Goal: Task Accomplishment & Management: Complete application form

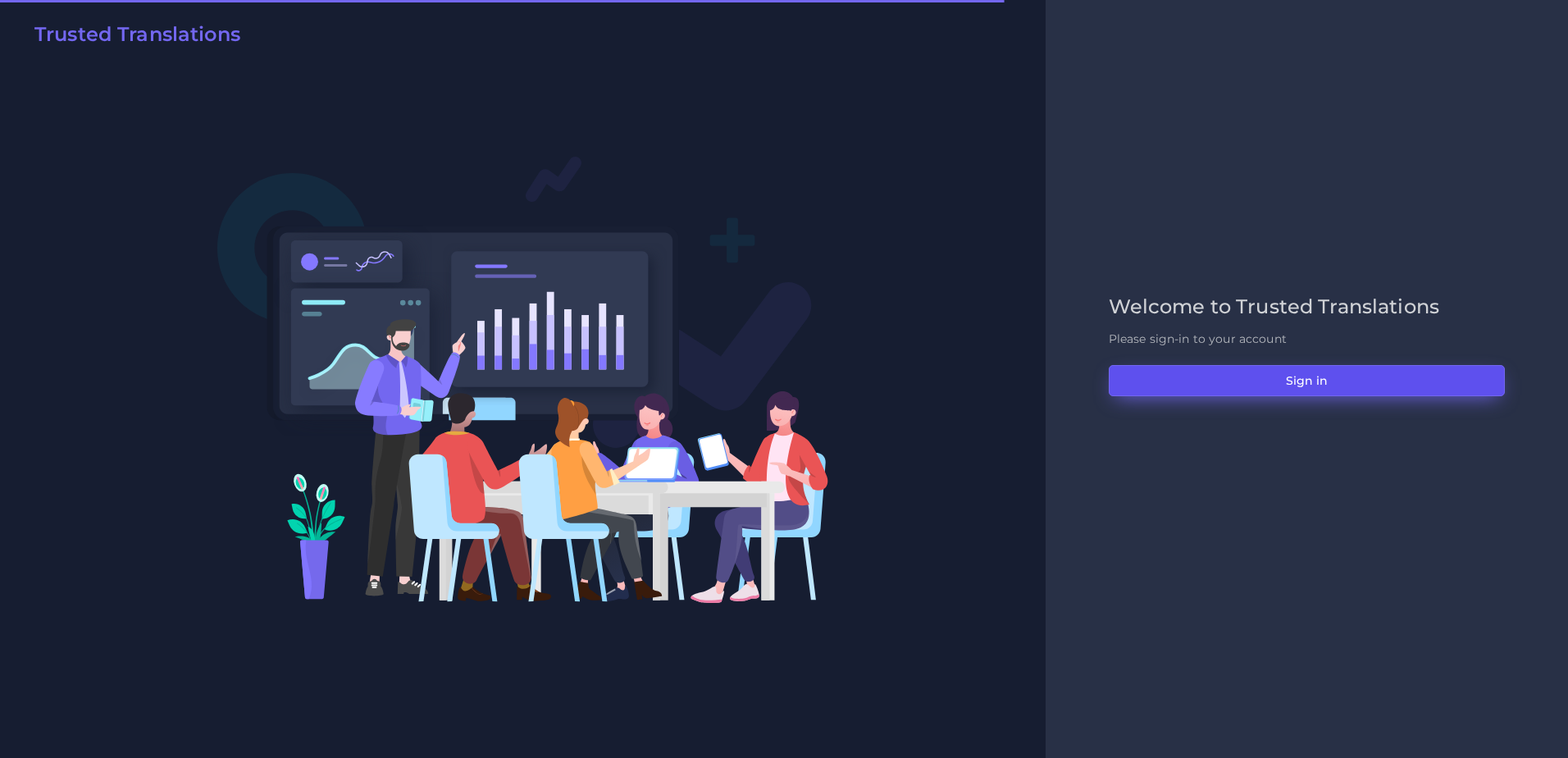
drag, startPoint x: 1232, startPoint y: 389, endPoint x: 1196, endPoint y: 370, distance: 40.7
click at [1232, 389] on button "Sign in" at bounding box center [1307, 380] width 396 height 31
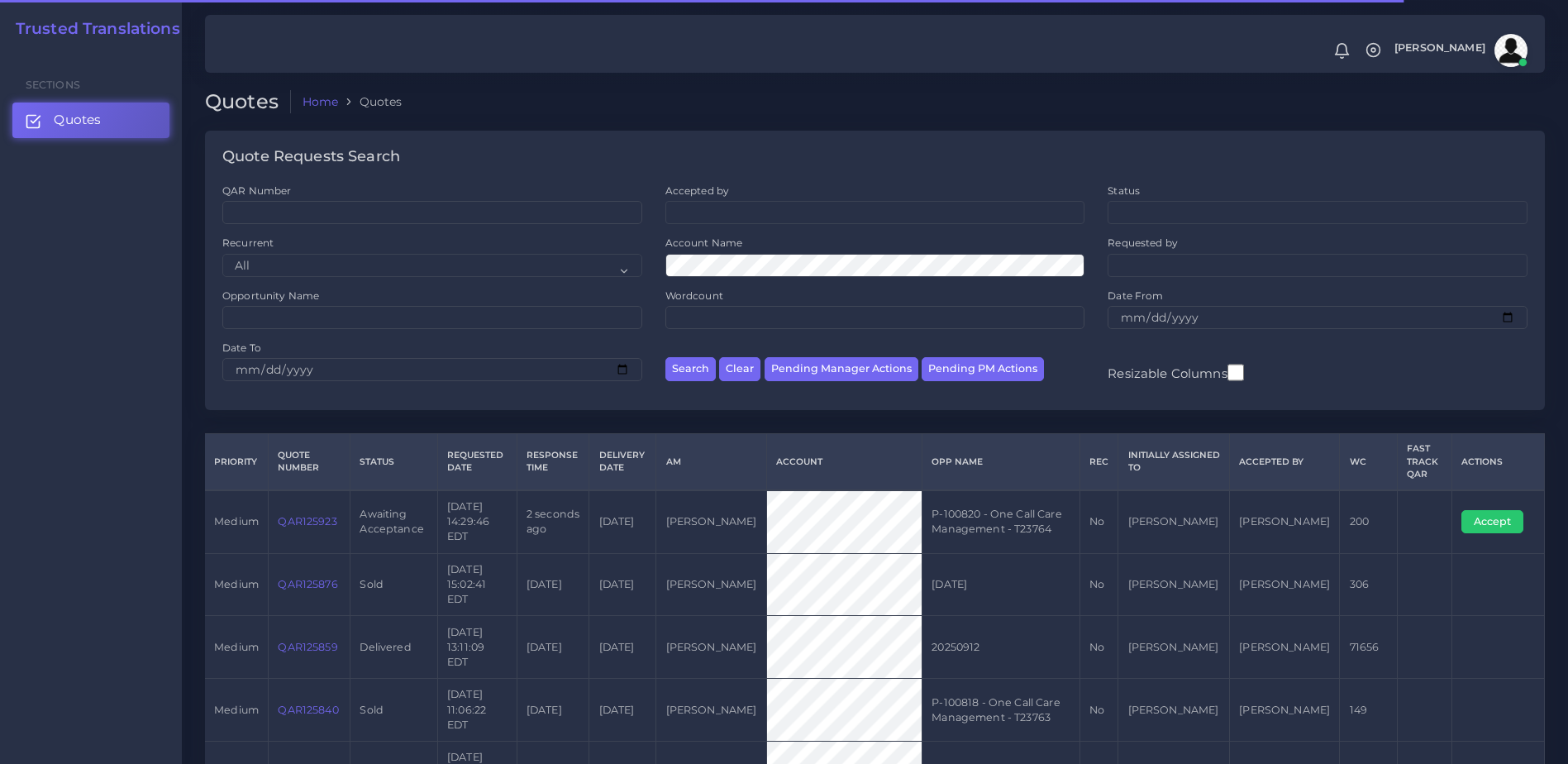
click at [309, 515] on link "QAR125923" at bounding box center [307, 521] width 59 height 13
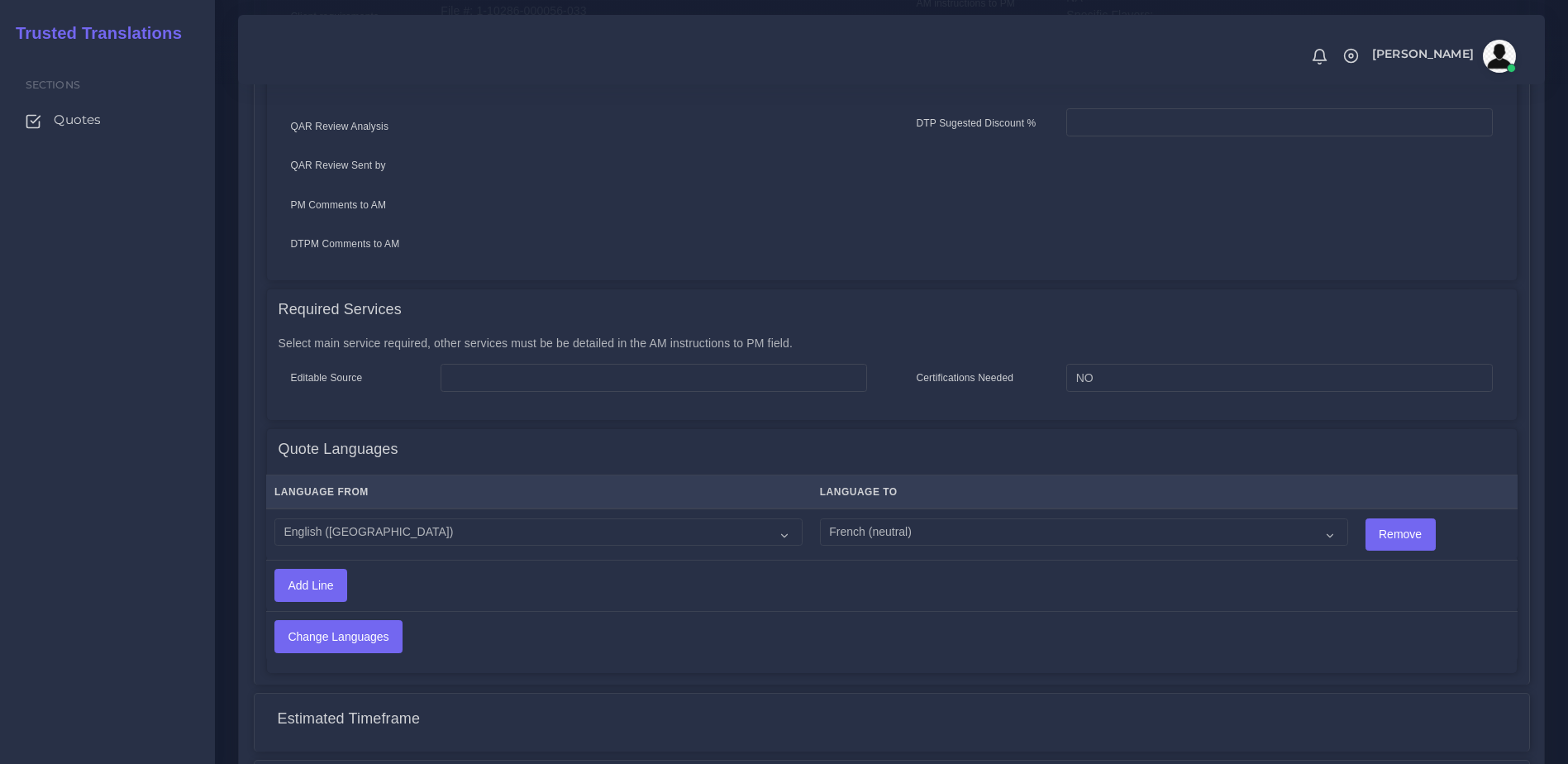
scroll to position [655, 0]
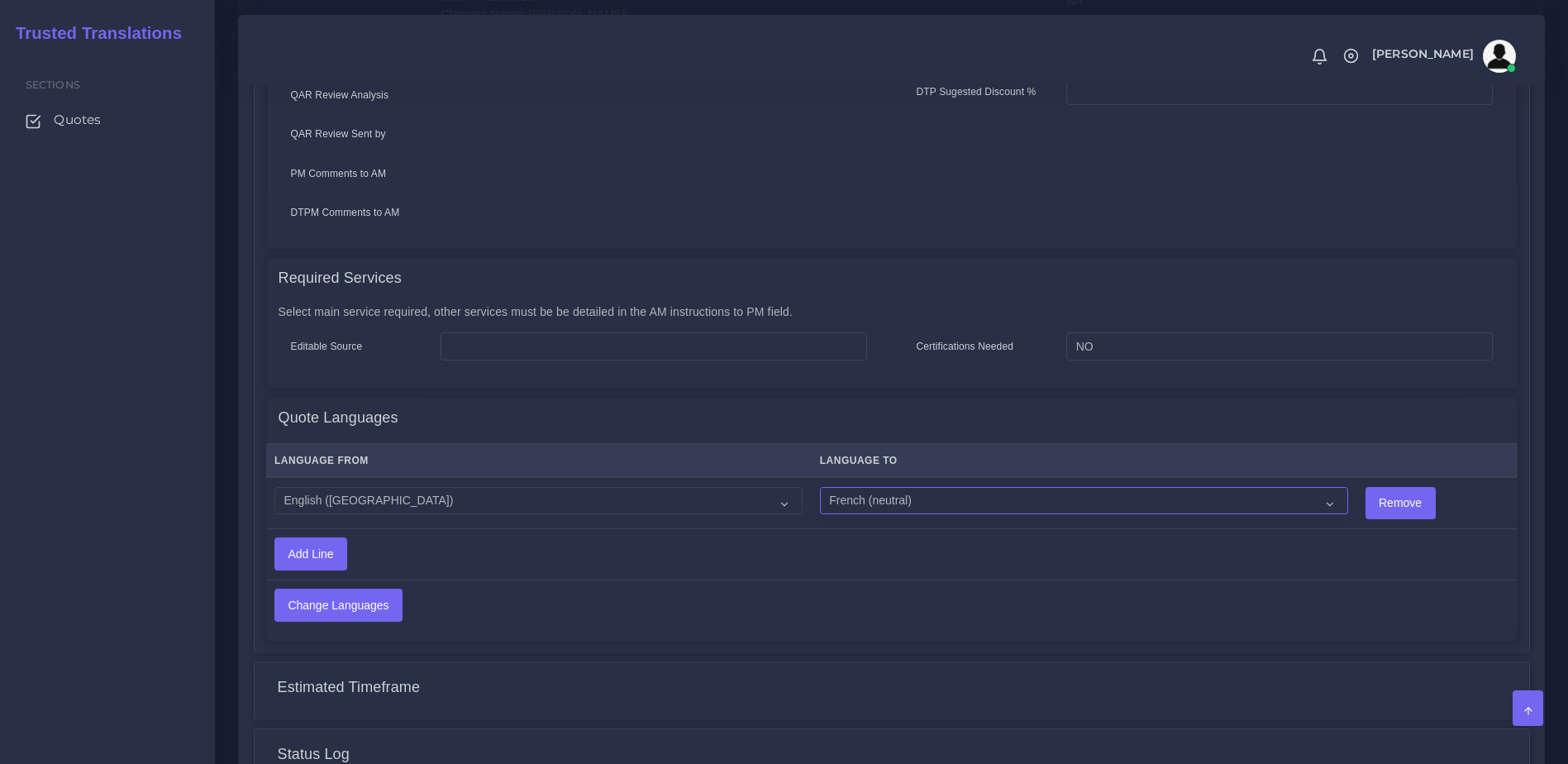
drag, startPoint x: 891, startPoint y: 489, endPoint x: 903, endPoint y: 489, distance: 12.0
click at [891, 489] on select "Acoli Afar Afrikaans Akan Akateko Albanian American Sign Language (ASL) Amharic…" at bounding box center [1084, 501] width 528 height 29
click at [1293, 463] on th "Language To" at bounding box center [1083, 460] width 545 height 34
click at [1212, 502] on td "Acoli Afar Afrikaans Akan Akateko Albanian American Sign Language (ASL) Amharic…" at bounding box center [1083, 503] width 545 height 51
click at [1241, 488] on select "Acoli Afar Afrikaans Akan Akateko Albanian American Sign Language (ASL) Amharic…" at bounding box center [1084, 501] width 528 height 29
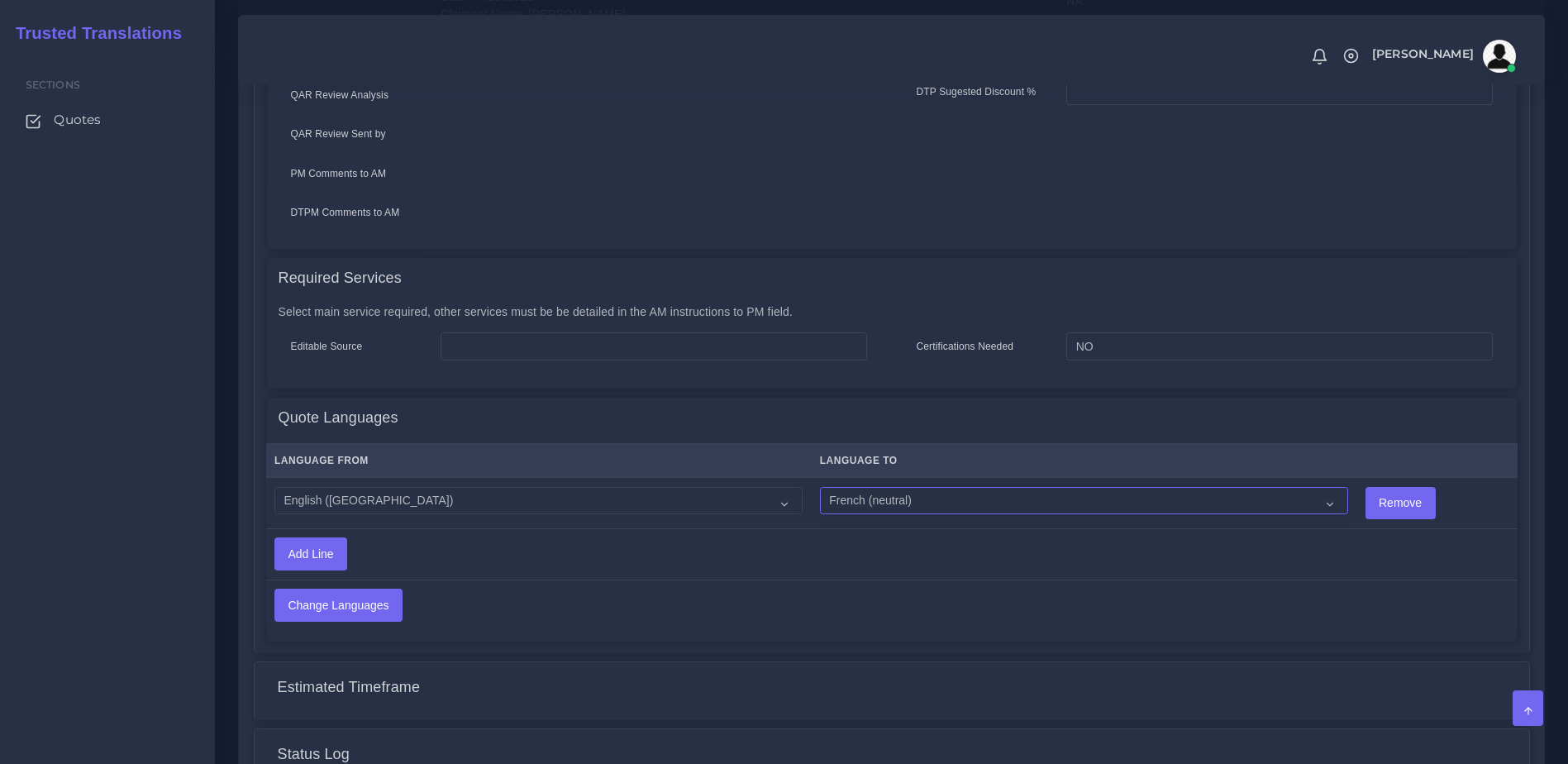
select select "19001"
click at [820, 487] on select "Acoli Afar Afrikaans Akan Akateko Albanian American Sign Language (ASL) Amharic…" at bounding box center [1084, 501] width 528 height 29
click at [352, 590] on input "Change Languages" at bounding box center [338, 605] width 126 height 32
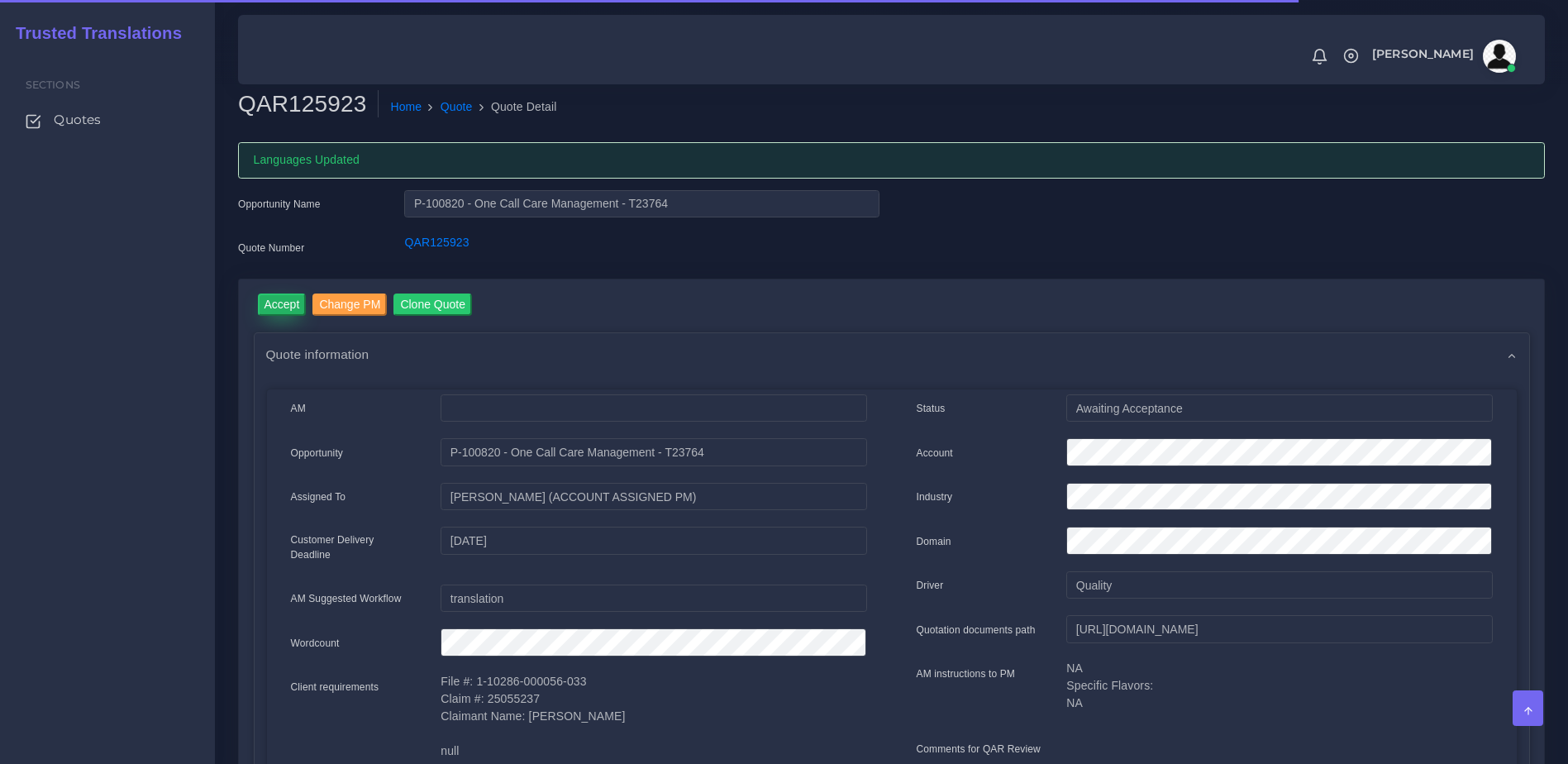
click at [273, 308] on input "Accept" at bounding box center [282, 305] width 48 height 23
click at [484, 313] on button "Prepare Quote" at bounding box center [467, 305] width 90 height 23
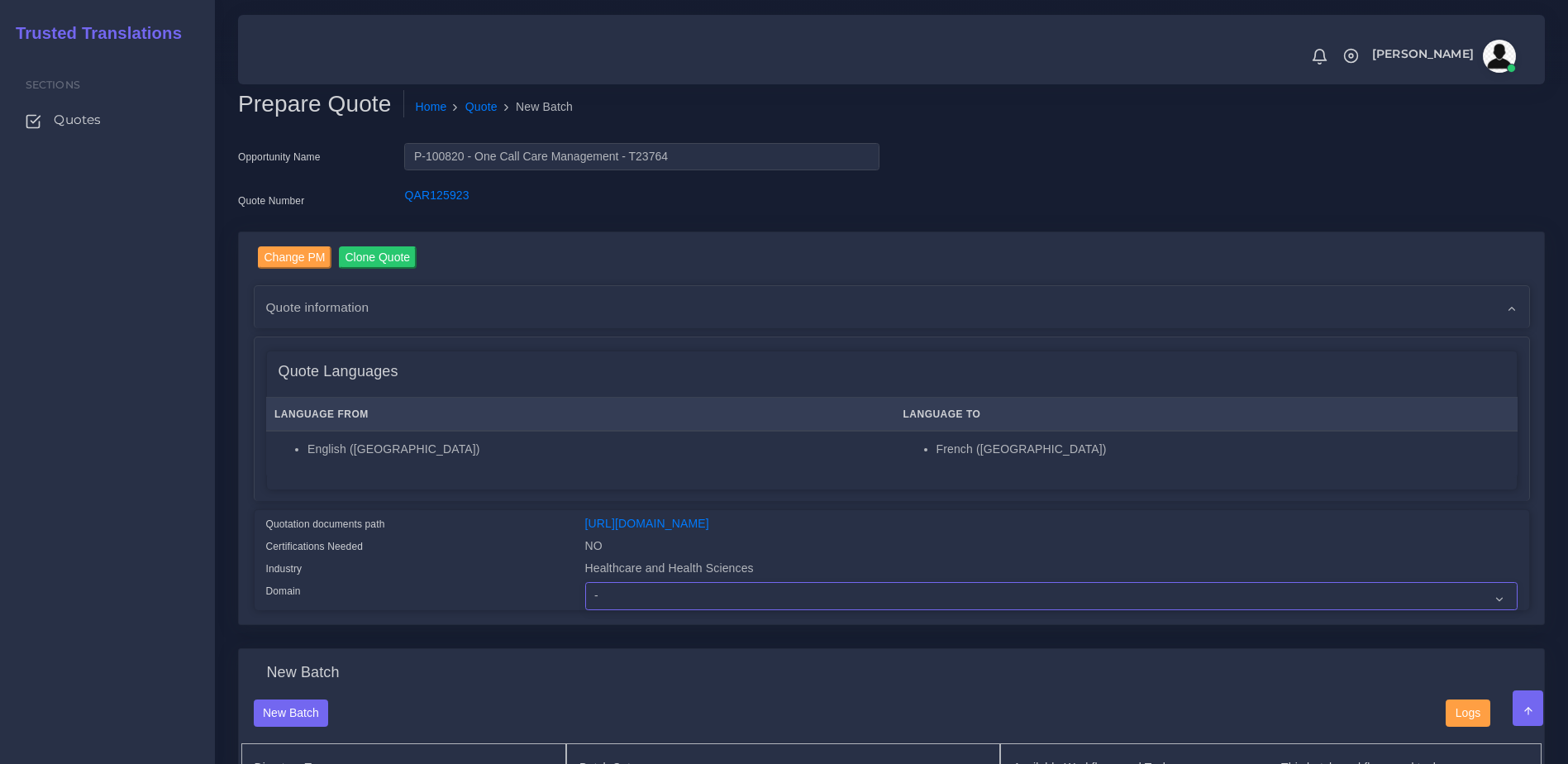
click at [670, 604] on select "- Advertising and Media Agriculture, Forestry and Fishing Architecture, Buildin…" at bounding box center [1052, 595] width 932 height 29
select select "Healthcare and Health Sciences"
click at [585, 594] on select "- Advertising and Media Agriculture, Forestry and Fishing Architecture, Buildin…" at bounding box center [1052, 595] width 932 height 29
click at [417, 559] on div "Certifications Needed" at bounding box center [413, 548] width 319 height 23
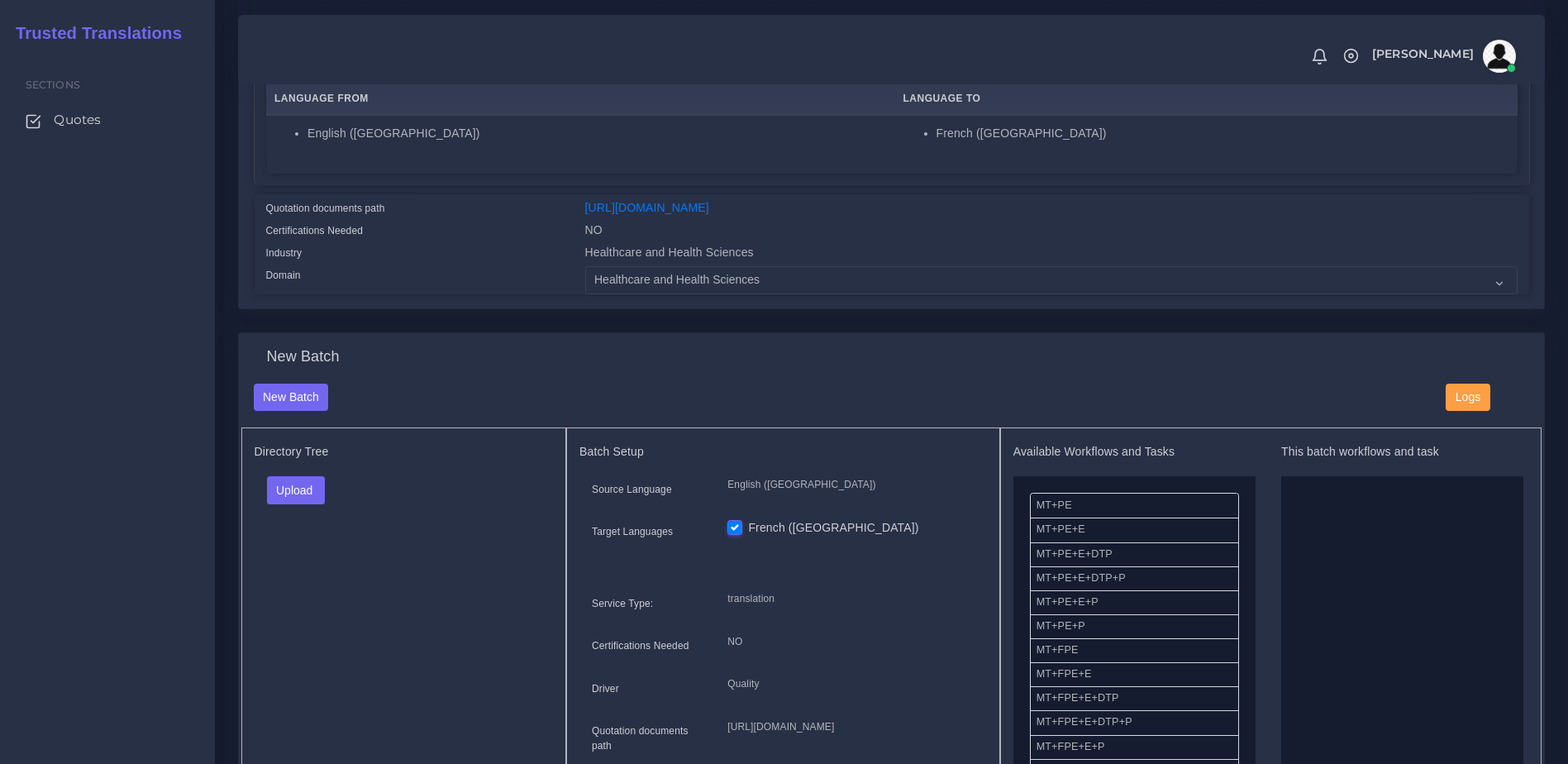
scroll to position [317, 0]
click at [285, 503] on button "Upload" at bounding box center [297, 488] width 59 height 29
click at [314, 561] on label "Files" at bounding box center [325, 551] width 114 height 21
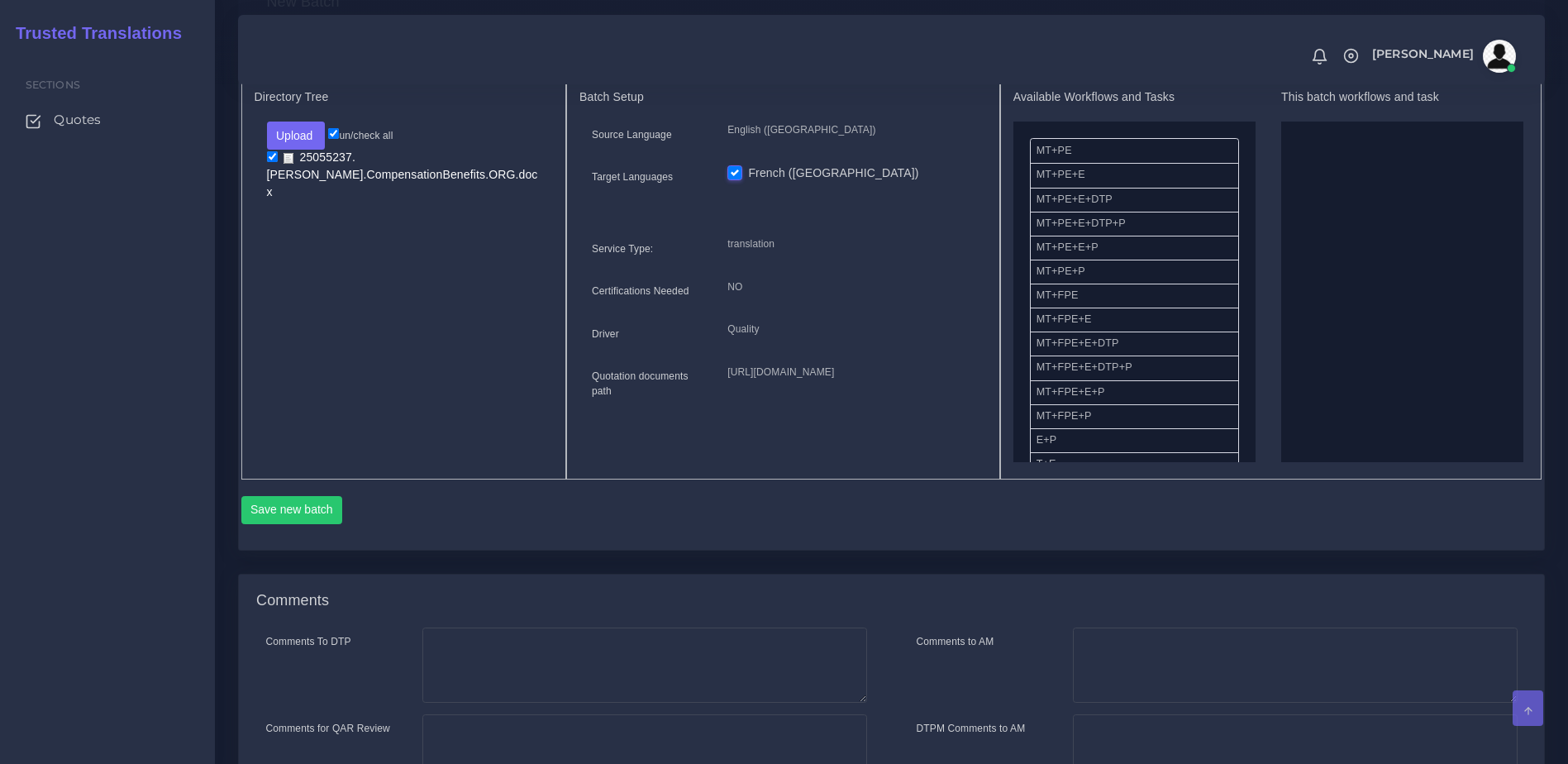
scroll to position [673, 0]
drag, startPoint x: 1256, startPoint y: 205, endPoint x: 1257, endPoint y: 224, distance: 19.0
click at [1257, 224] on div "Available Workflows and Tasks MT+PE MT+PE+E MT+PE+E+DTP MT+PE+E+DTP+P MT+PE+E+P…" at bounding box center [1270, 272] width 515 height 372
click at [1235, 187] on ul "MT+PE MT+PE+E MT+PE+E+DTP MT+PE+E+DTP+P MT+PE+E+P MT+PE+P MT+FPE MT+FPE+E MT+FP…" at bounding box center [1134, 689] width 242 height 1143
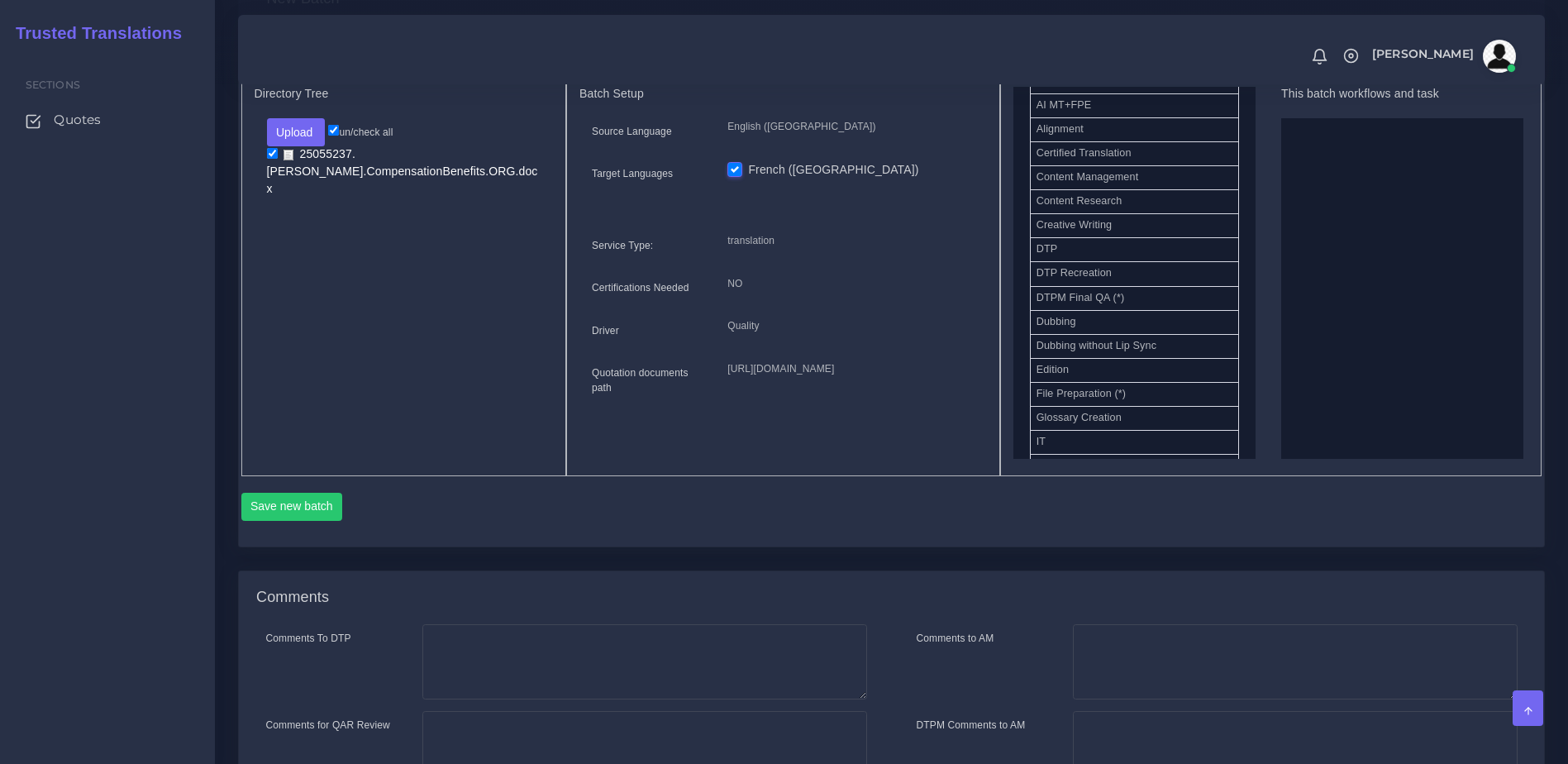
scroll to position [435, 0]
drag, startPoint x: 1068, startPoint y: 330, endPoint x: 1189, endPoint y: 321, distance: 121.3
click at [1238, 299] on ul "MT+PE MT+PE+E MT+PE+E+DTP MT+PE+E+DTP+P MT+PE+E+P MT+PE+P MT+FPE MT+FPE+E MT+FP…" at bounding box center [1134, 243] width 242 height 1118
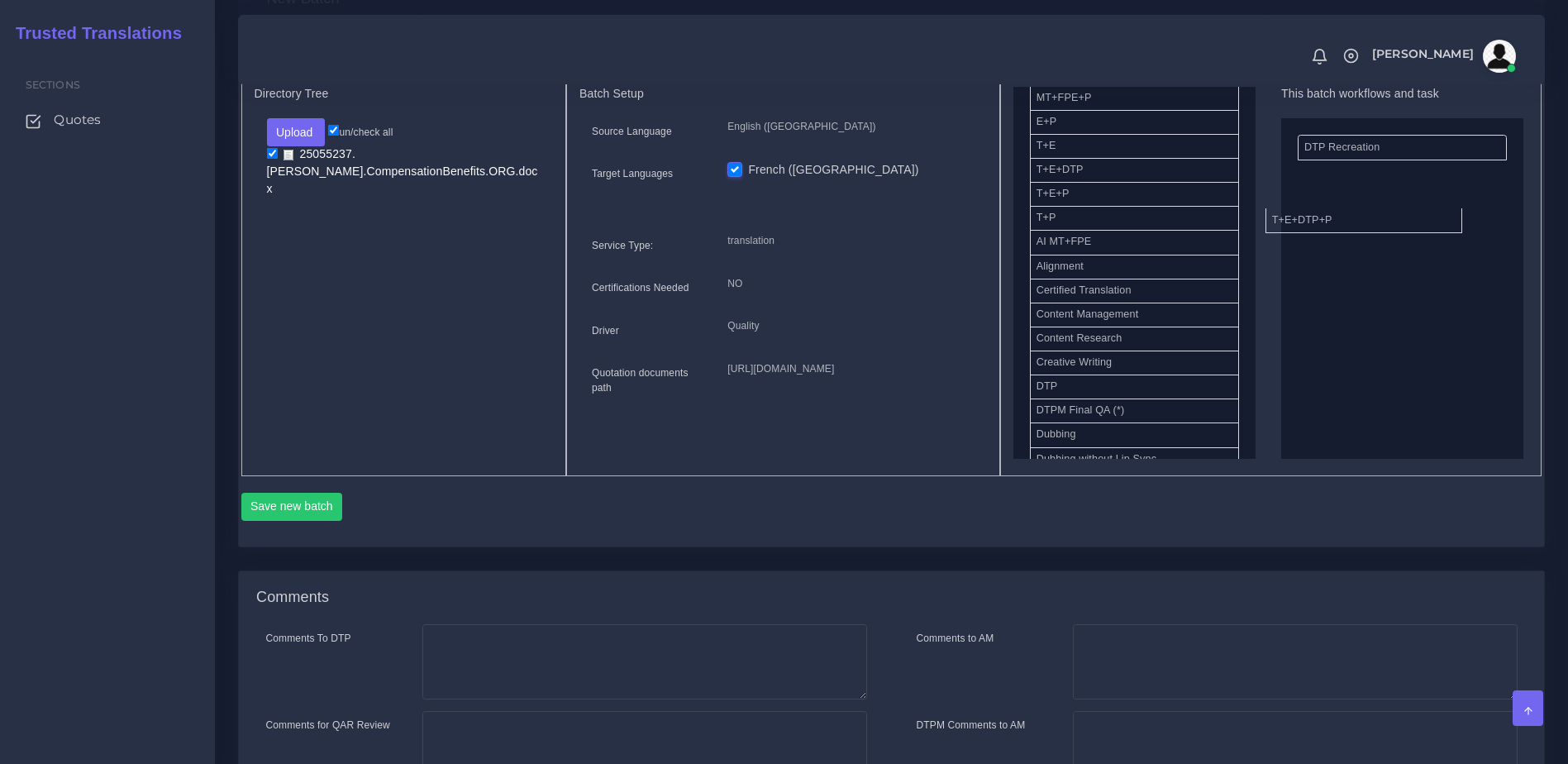
drag, startPoint x: 1080, startPoint y: 202, endPoint x: 1324, endPoint y: 230, distance: 245.6
click at [301, 521] on button "Save new batch" at bounding box center [292, 507] width 102 height 29
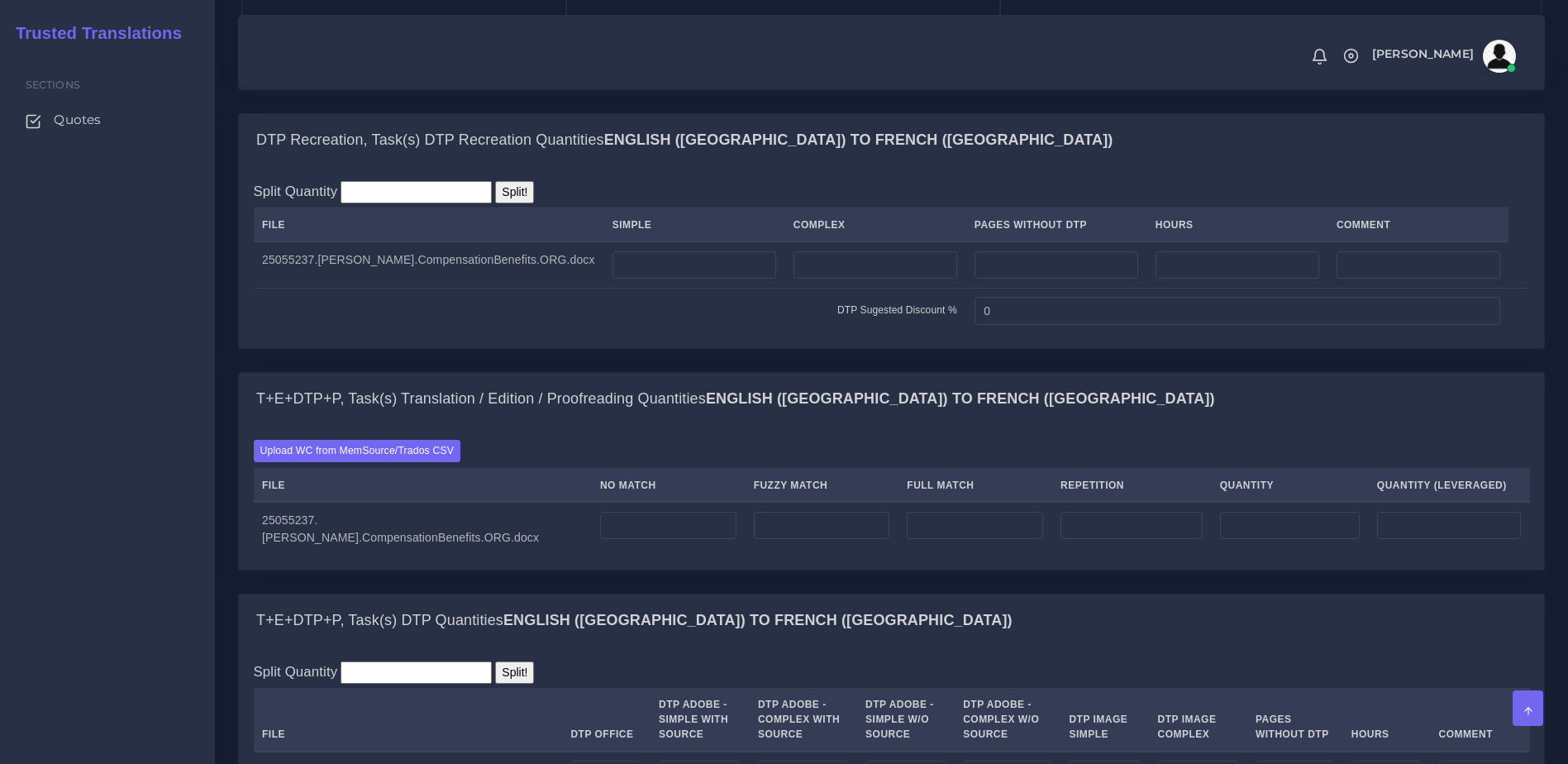
scroll to position [1160, 0]
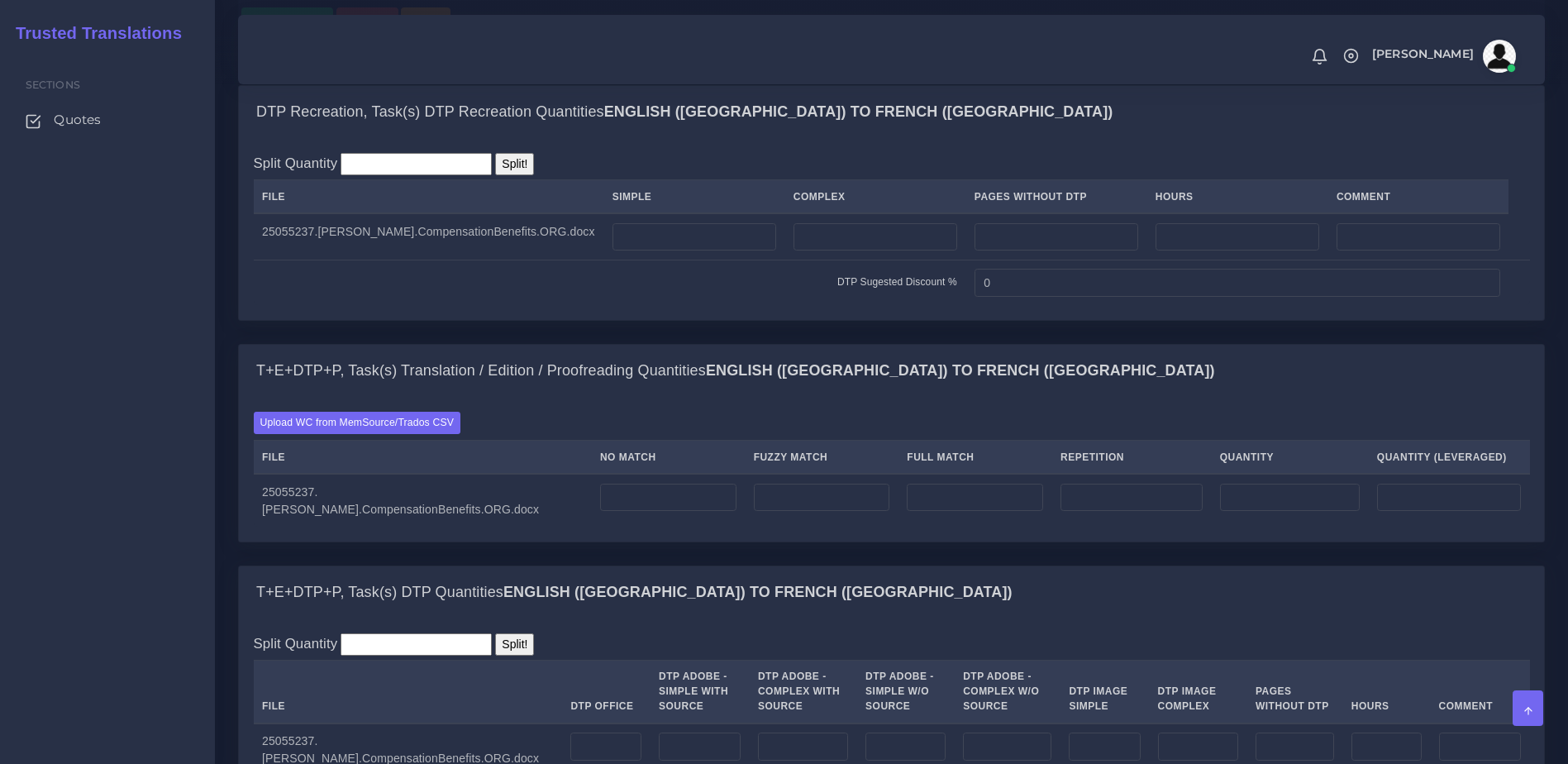
click at [310, 468] on div "Upload WC from MemSource/Trados CSV File No Match Fuzzy Match Full Match Repeti…" at bounding box center [891, 468] width 1305 height 144
click at [325, 434] on label "Upload WC from MemSource/Trados CSV" at bounding box center [357, 423] width 207 height 23
click at [0, 0] on input "Upload WC from MemSource/Trados CSV" at bounding box center [0, 0] width 0 height 0
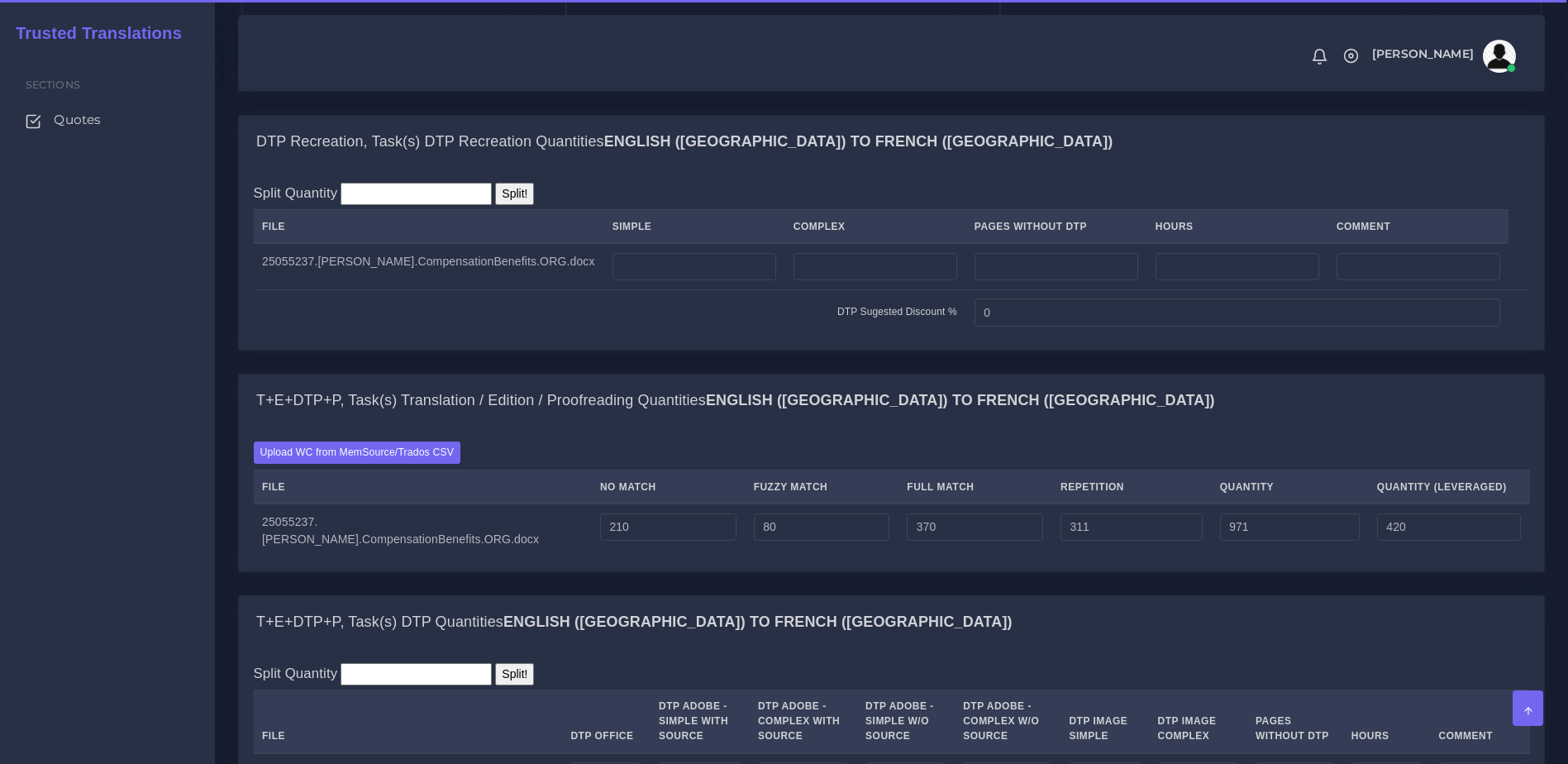
scroll to position [1181, 0]
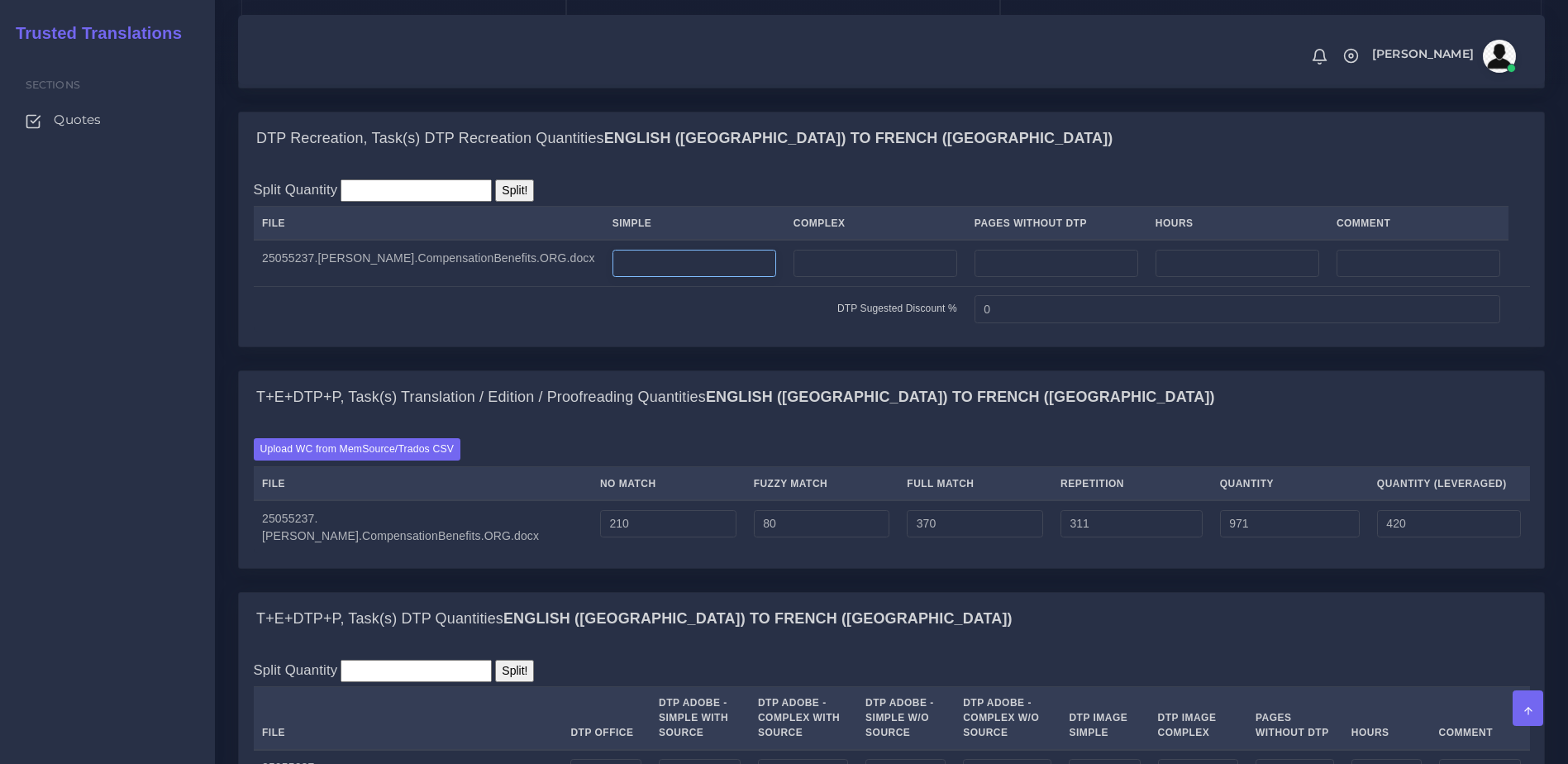
click at [732, 278] on input "number" at bounding box center [694, 263] width 164 height 29
type input "1"
click at [821, 278] on input "number" at bounding box center [875, 263] width 164 height 29
type input "3"
click at [783, 347] on div "DTP Recreation, Task(s) DTP Recreation Quantities English (US) TO French (Europ…" at bounding box center [891, 229] width 1307 height 236
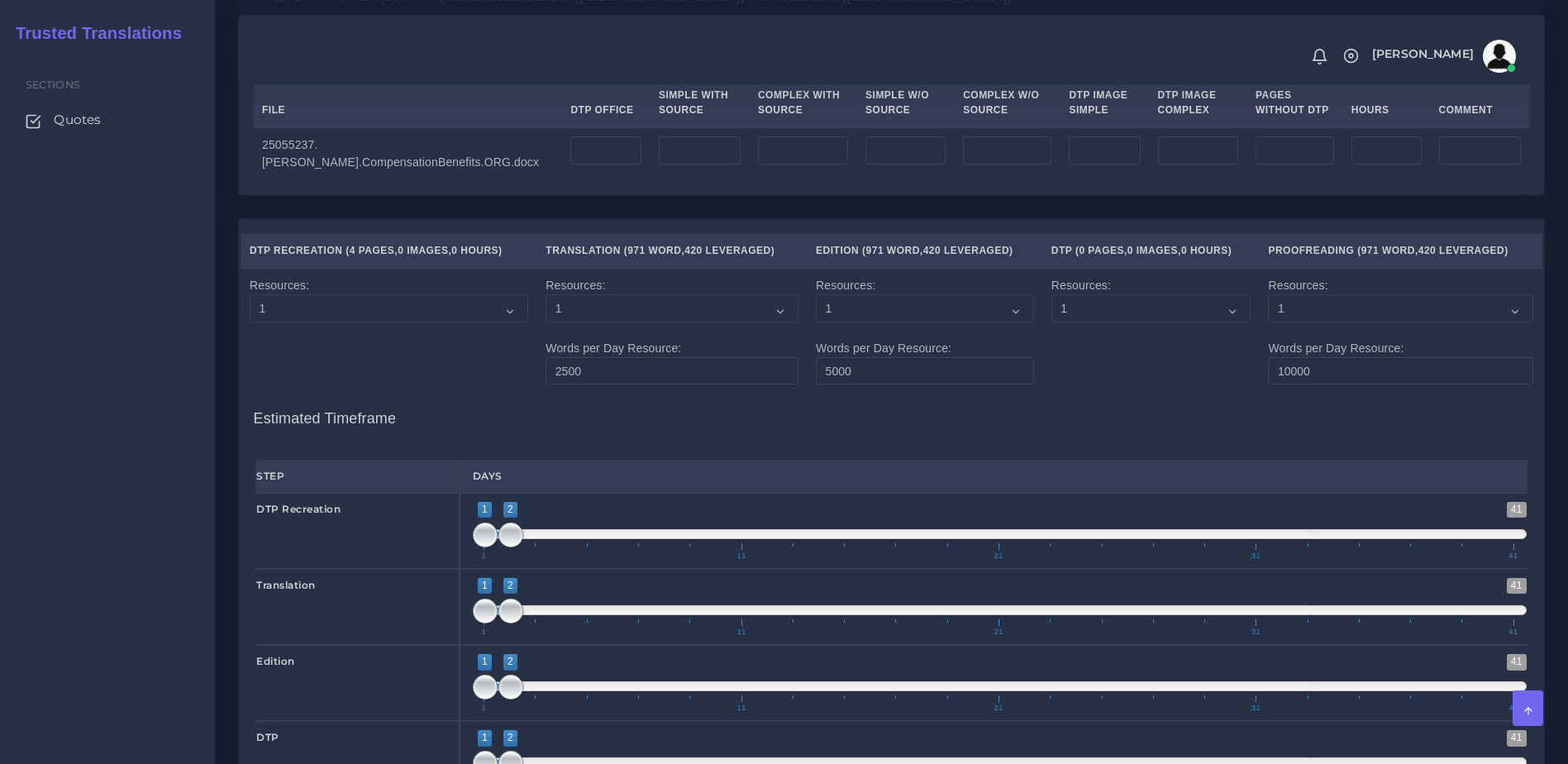
scroll to position [1849, 0]
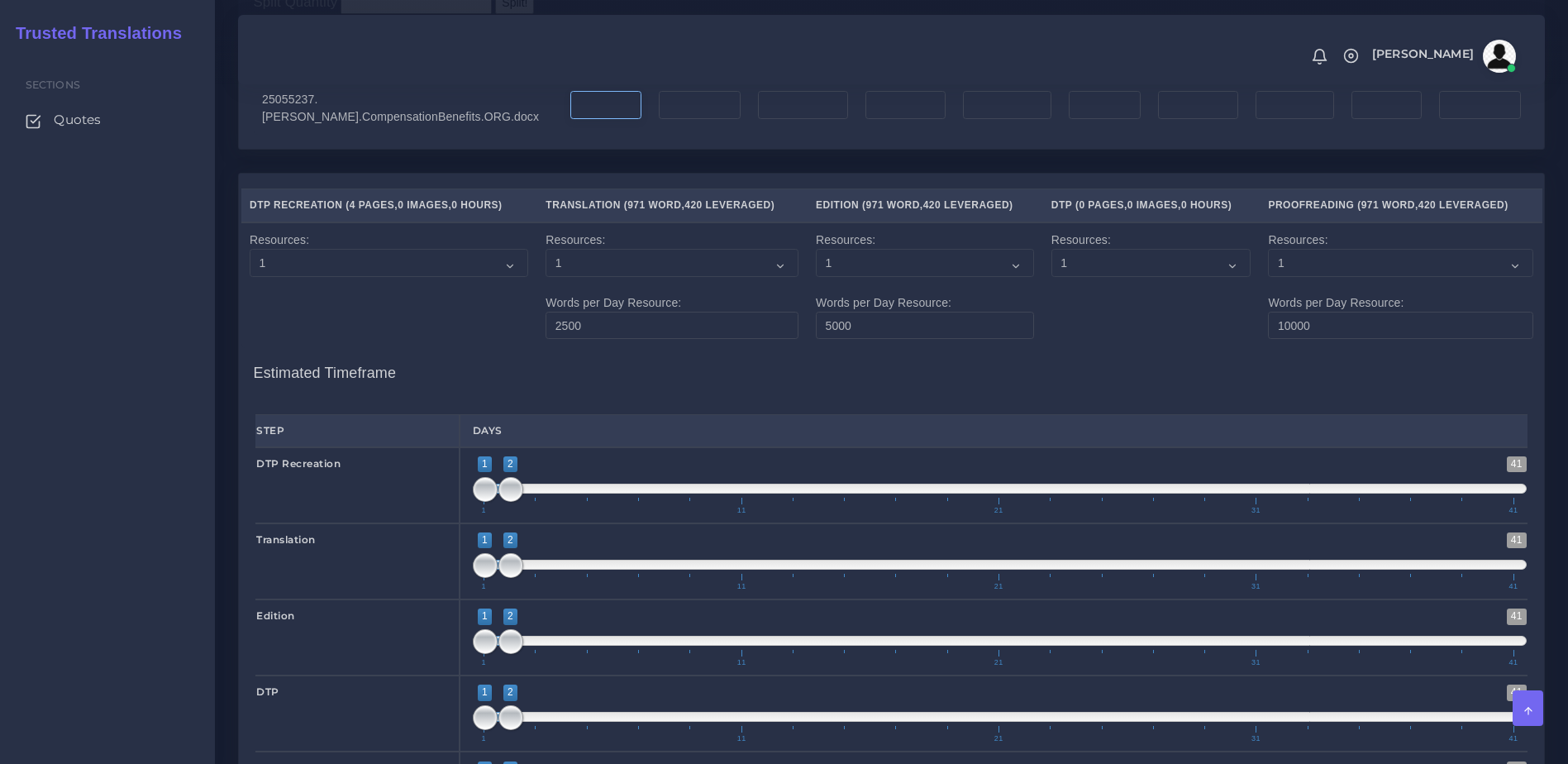
click at [571, 119] on input "number" at bounding box center [606, 104] width 71 height 29
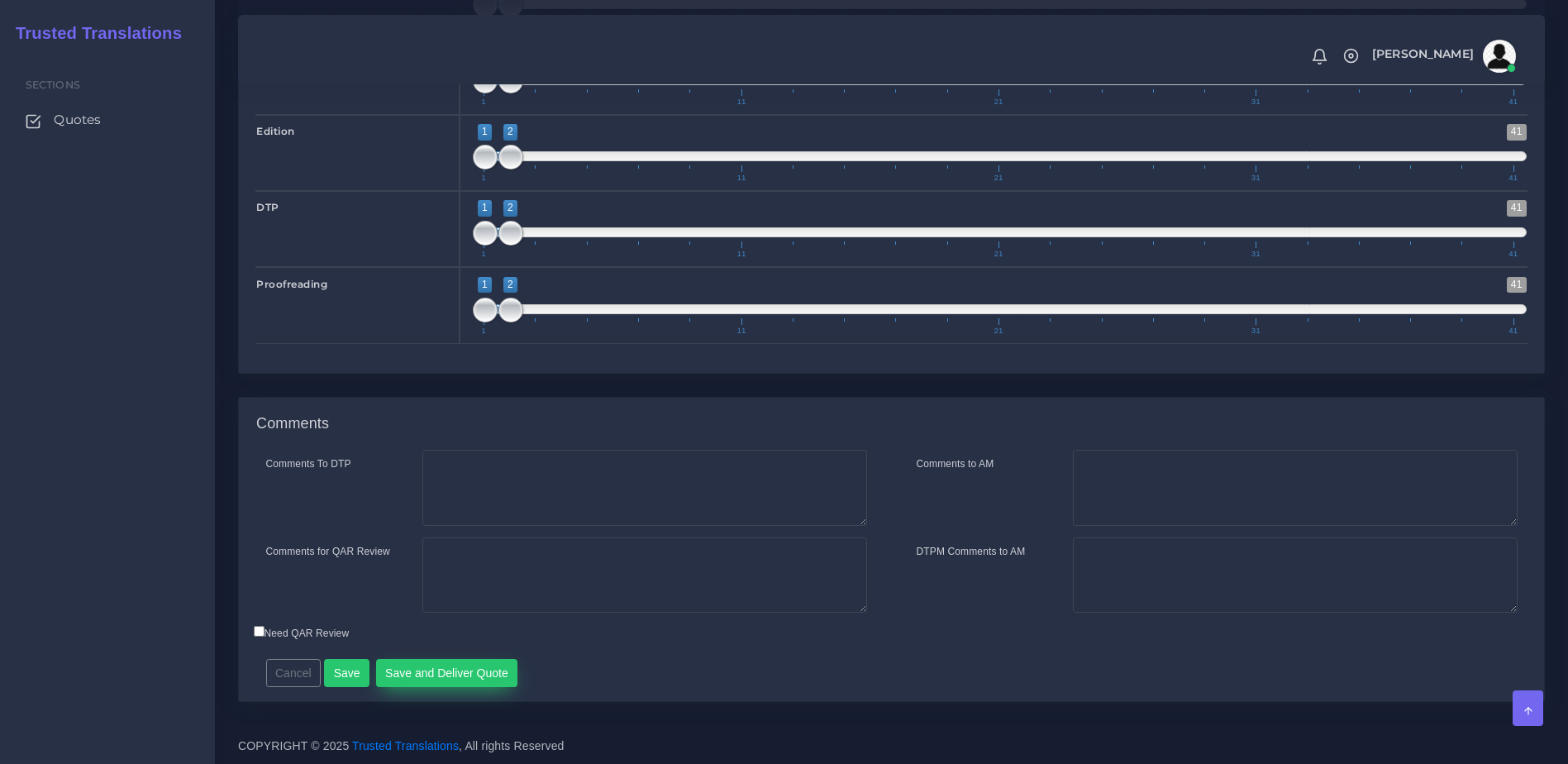
type input "4"
click at [443, 672] on button "Save and Deliver Quote" at bounding box center [447, 672] width 142 height 29
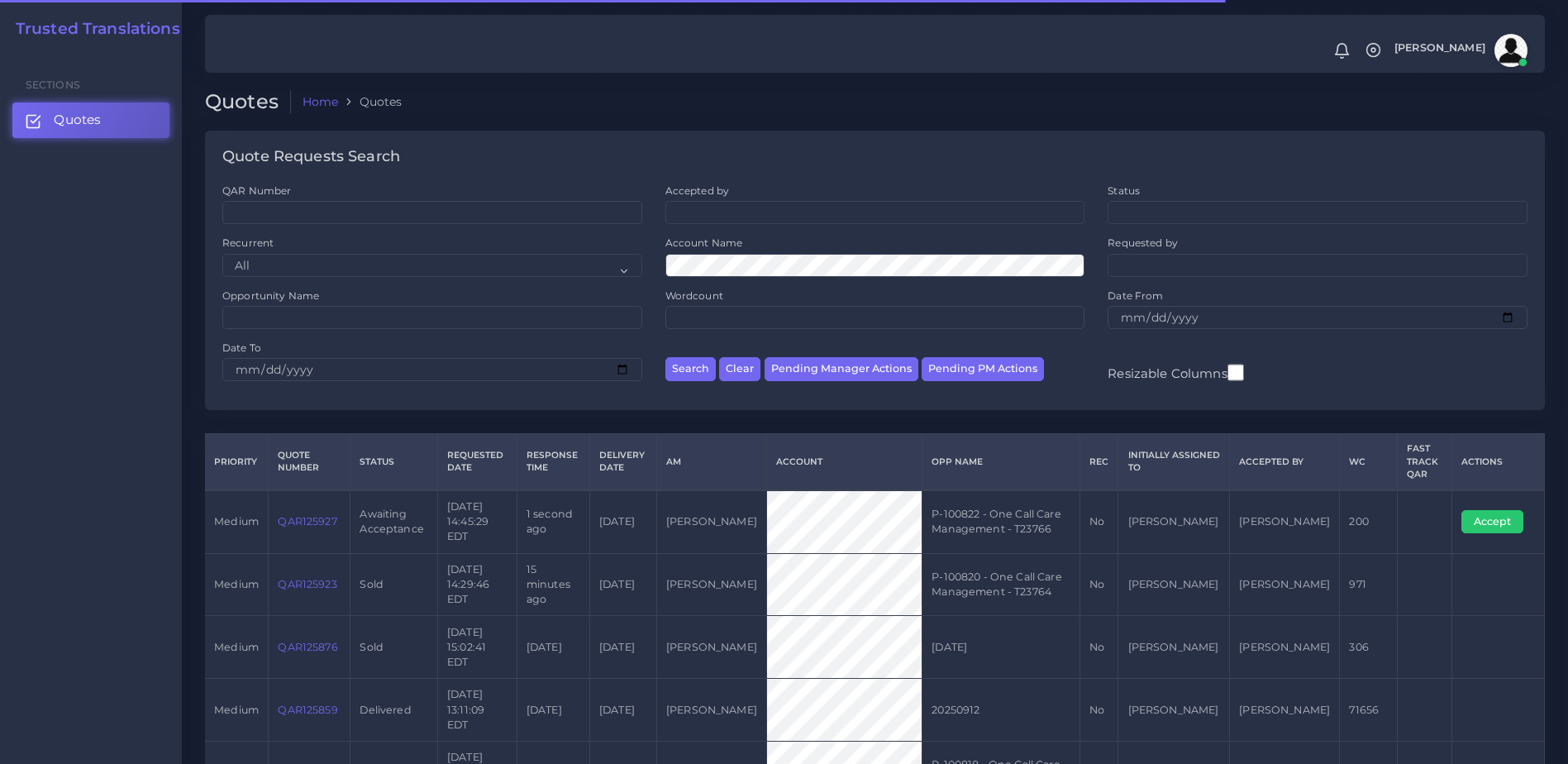
drag, startPoint x: 288, startPoint y: 509, endPoint x: 267, endPoint y: 425, distance: 86.6
click at [288, 515] on link "QAR125927" at bounding box center [307, 521] width 59 height 13
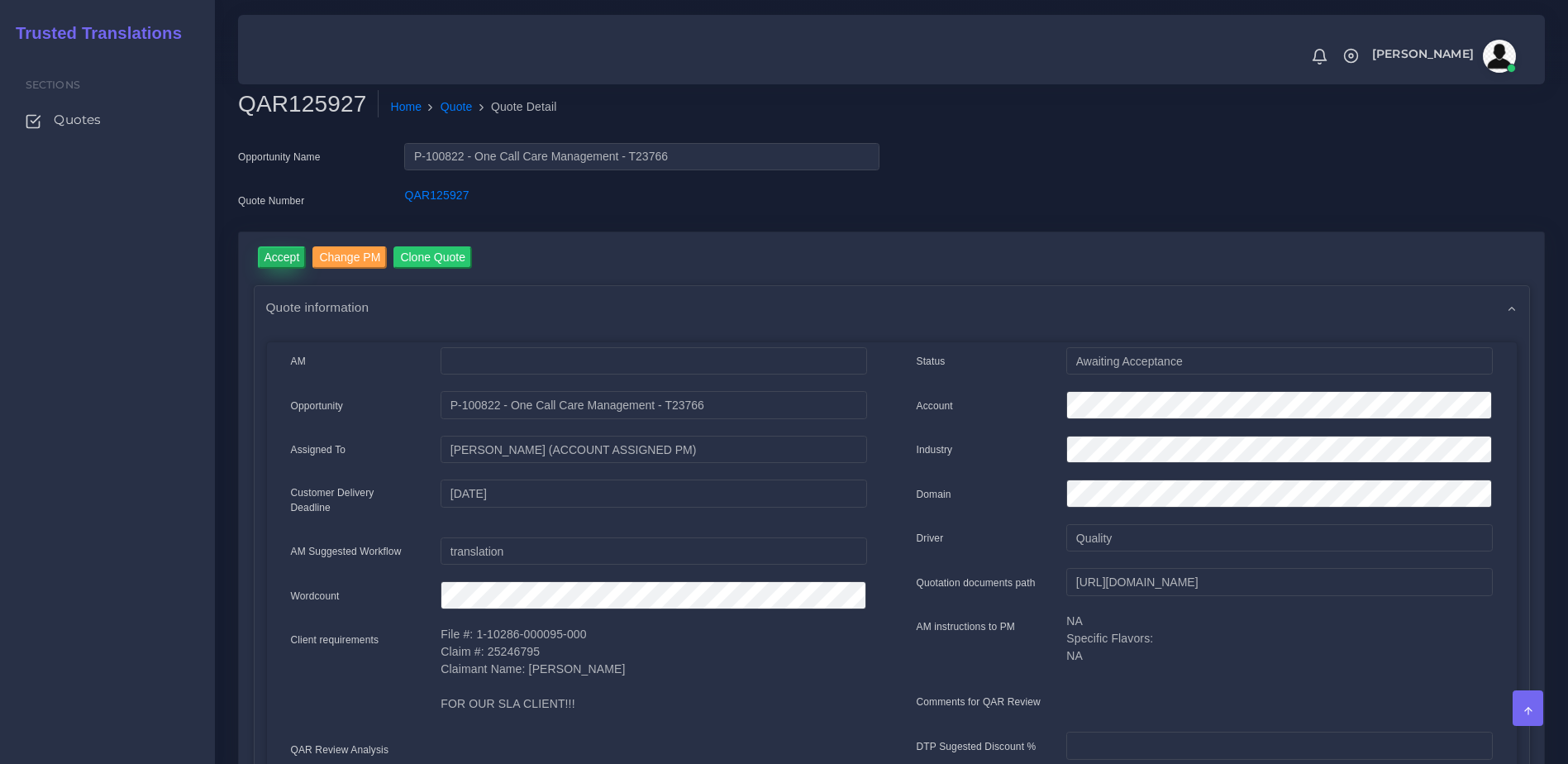
click at [291, 263] on input "Accept" at bounding box center [282, 257] width 48 height 23
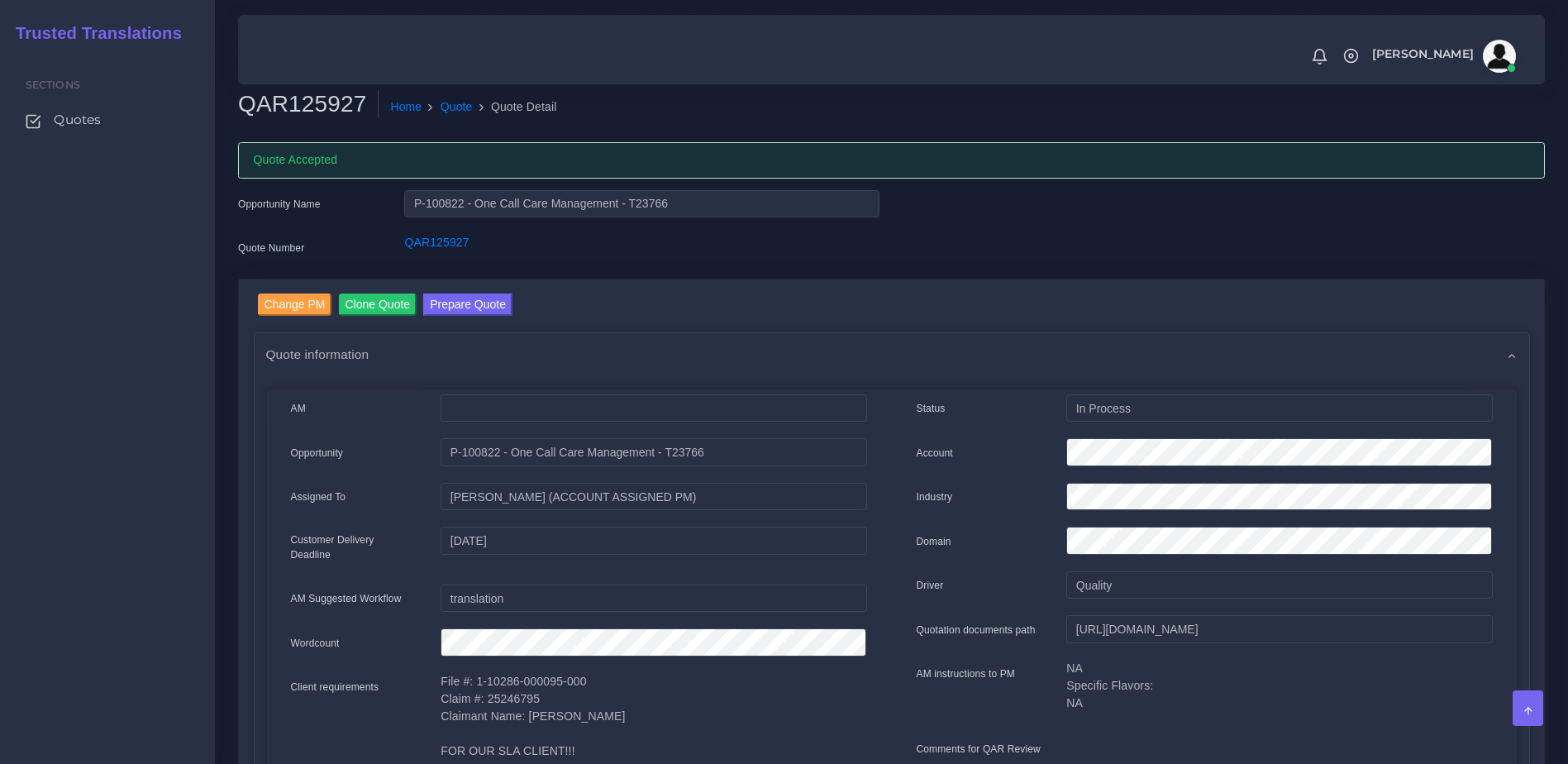
drag, startPoint x: 696, startPoint y: 342, endPoint x: 875, endPoint y: 342, distance: 179.0
click at [696, 342] on div "Quote information" at bounding box center [891, 354] width 1274 height 42
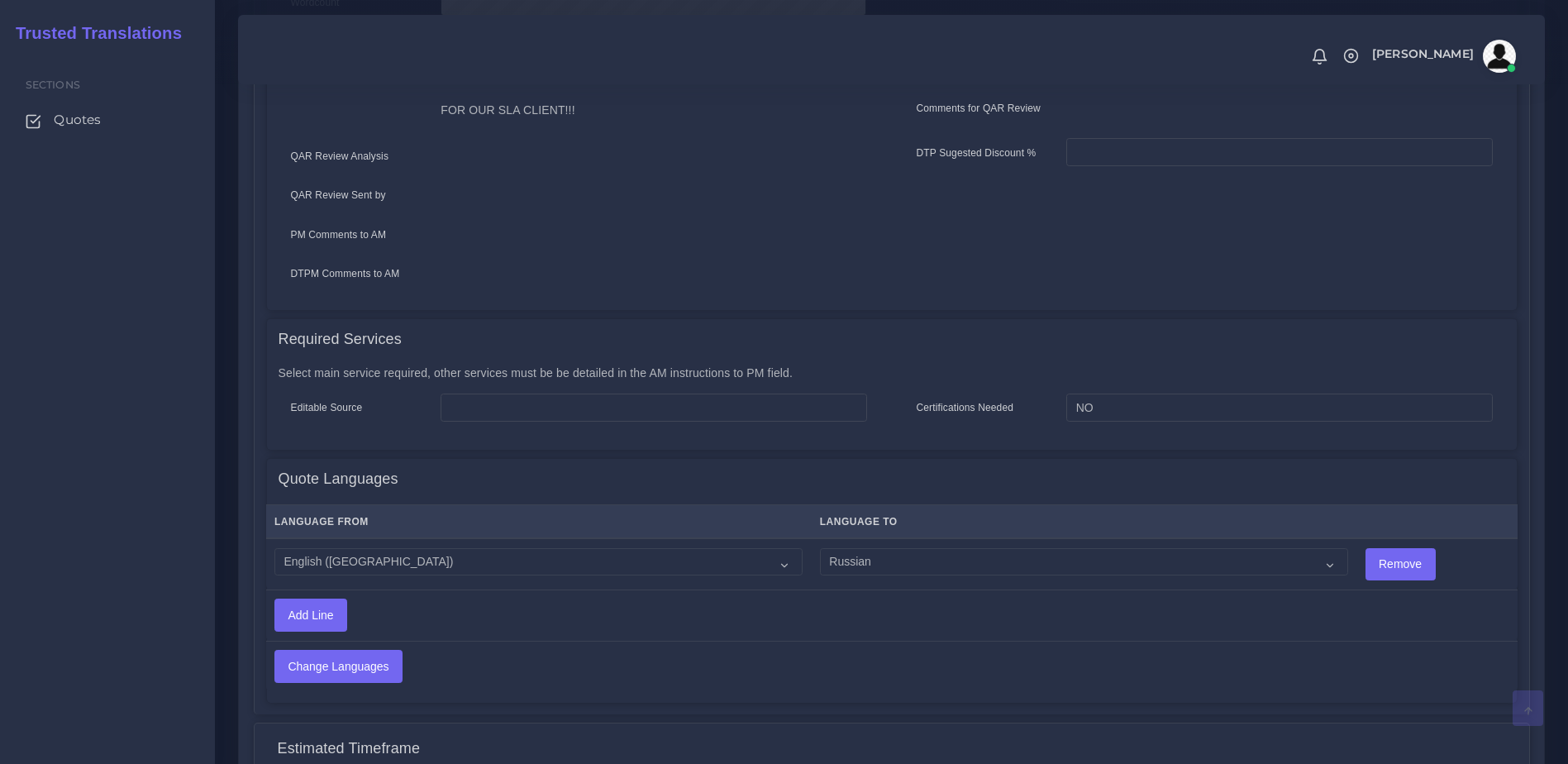
scroll to position [710, 0]
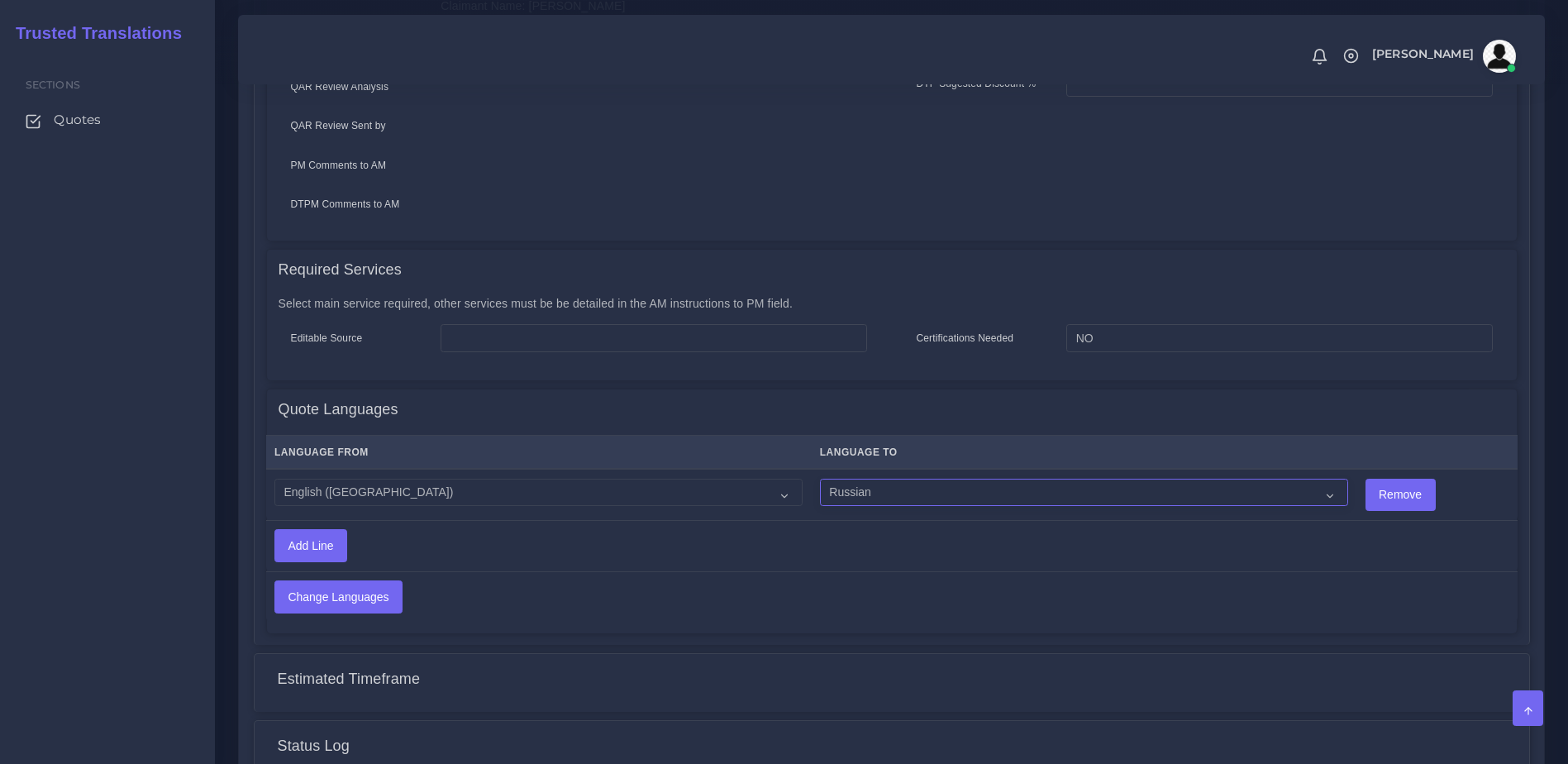
click at [830, 478] on select "Acoli Afar Afrikaans Akan Akateko Albanian American Sign Language (ASL) Amharic…" at bounding box center [1084, 492] width 528 height 29
click at [1288, 448] on th "Language To" at bounding box center [1083, 452] width 545 height 34
click at [1282, 448] on th "Language To" at bounding box center [1083, 452] width 545 height 34
click at [1208, 480] on select "Acoli Afar Afrikaans Akan Akateko Albanian American Sign Language (ASL) Amharic…" at bounding box center [1084, 492] width 528 height 29
click at [820, 478] on select "Acoli Afar Afrikaans Akan Akateko Albanian American Sign Language (ASL) Amharic…" at bounding box center [1084, 492] width 528 height 29
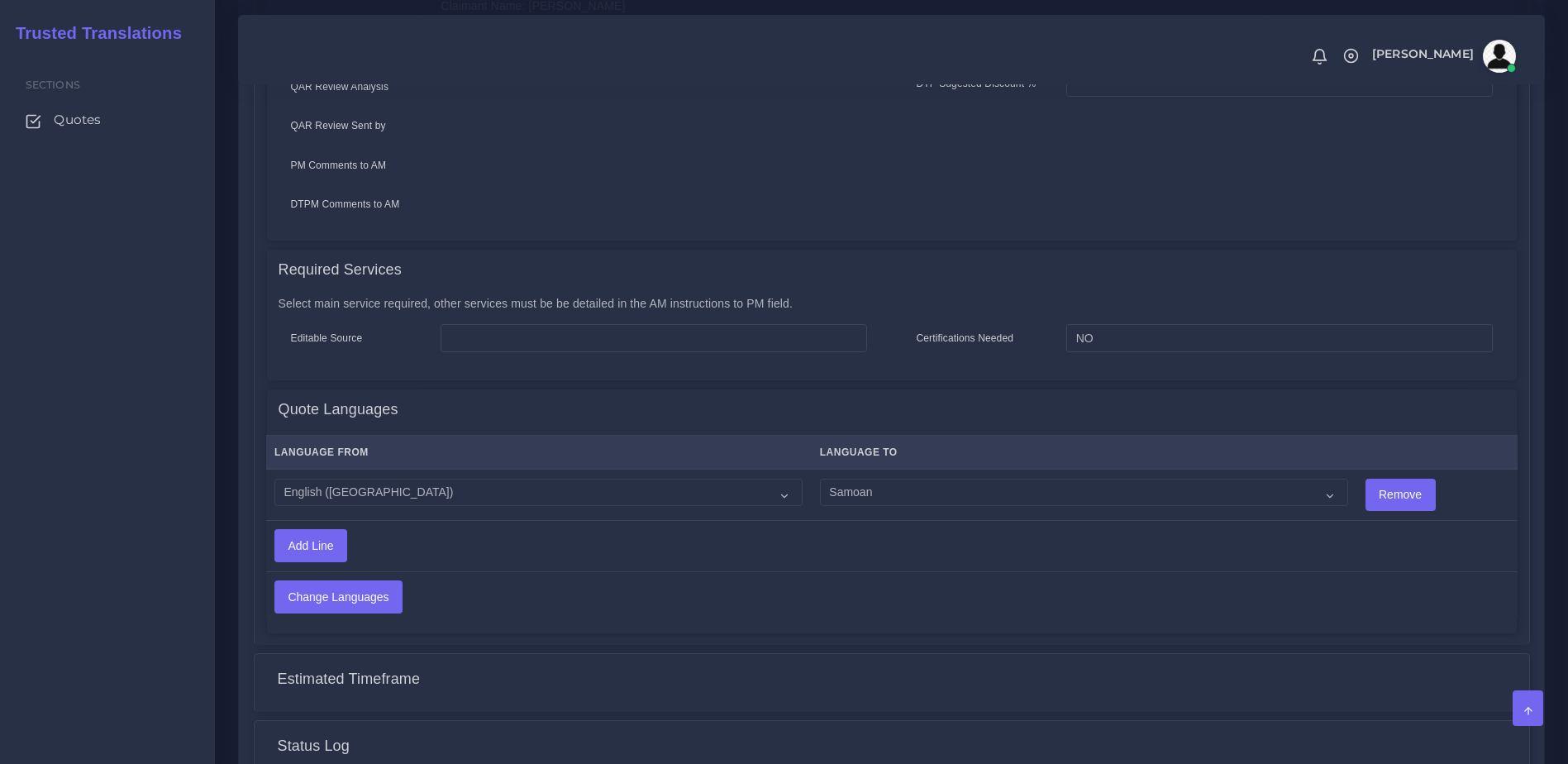
click at [908, 468] on td "Acoli Afar Afrikaans Akan Akateko Albanian American Sign Language (ASL) Amharic…" at bounding box center [1083, 494] width 545 height 51
click at [906, 478] on select "Acoli Afar Afrikaans Akan Akateko Albanian American Sign Language (ASL) Amharic…" at bounding box center [1084, 492] width 528 height 29
select select "40189"
click at [820, 478] on select "Acoli Afar Afrikaans Akan Akateko Albanian American Sign Language (ASL) Amharic…" at bounding box center [1084, 492] width 528 height 29
click at [340, 585] on input "Change Languages" at bounding box center [338, 596] width 126 height 32
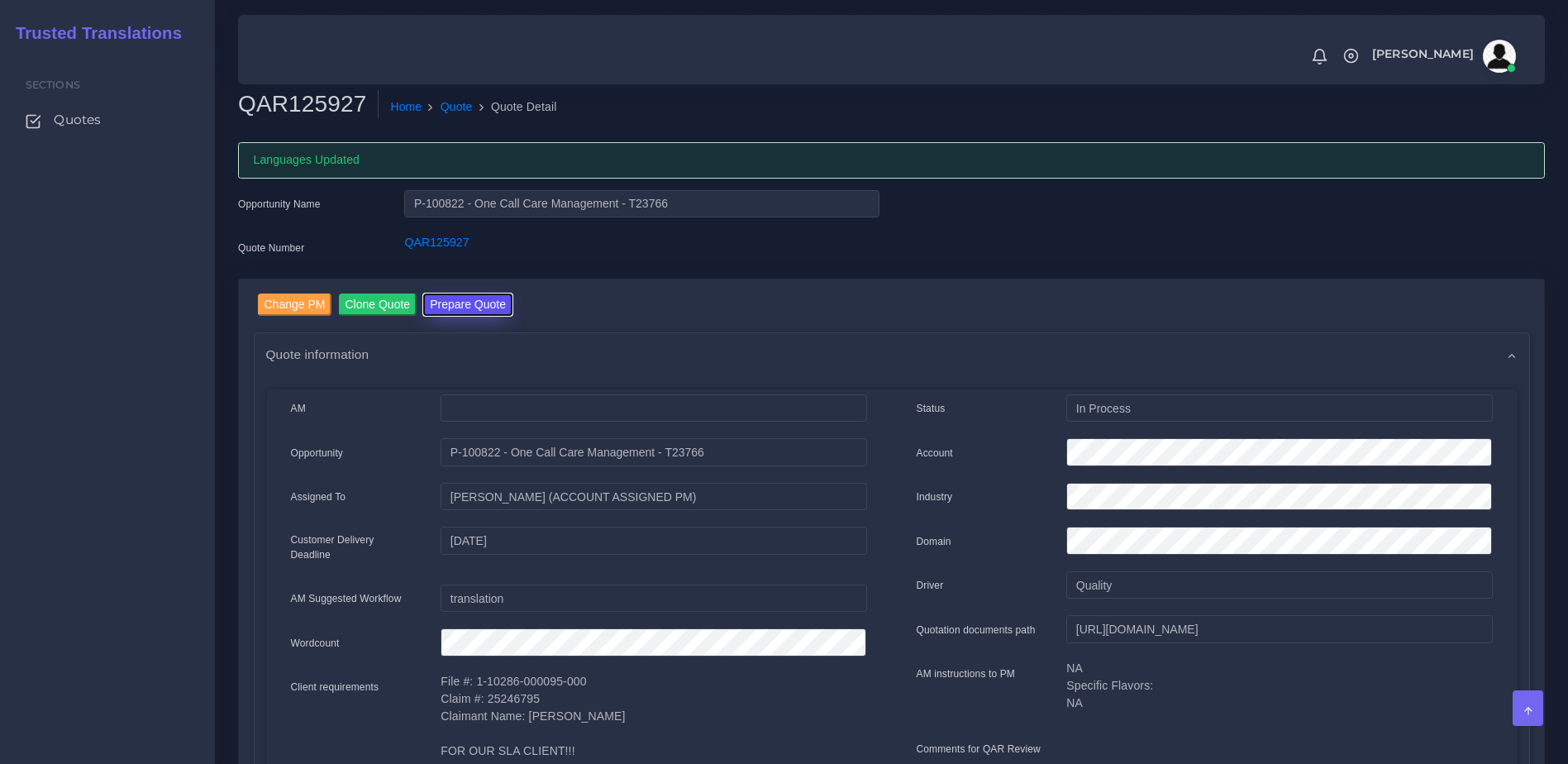
click at [453, 301] on button "Prepare Quote" at bounding box center [467, 305] width 90 height 23
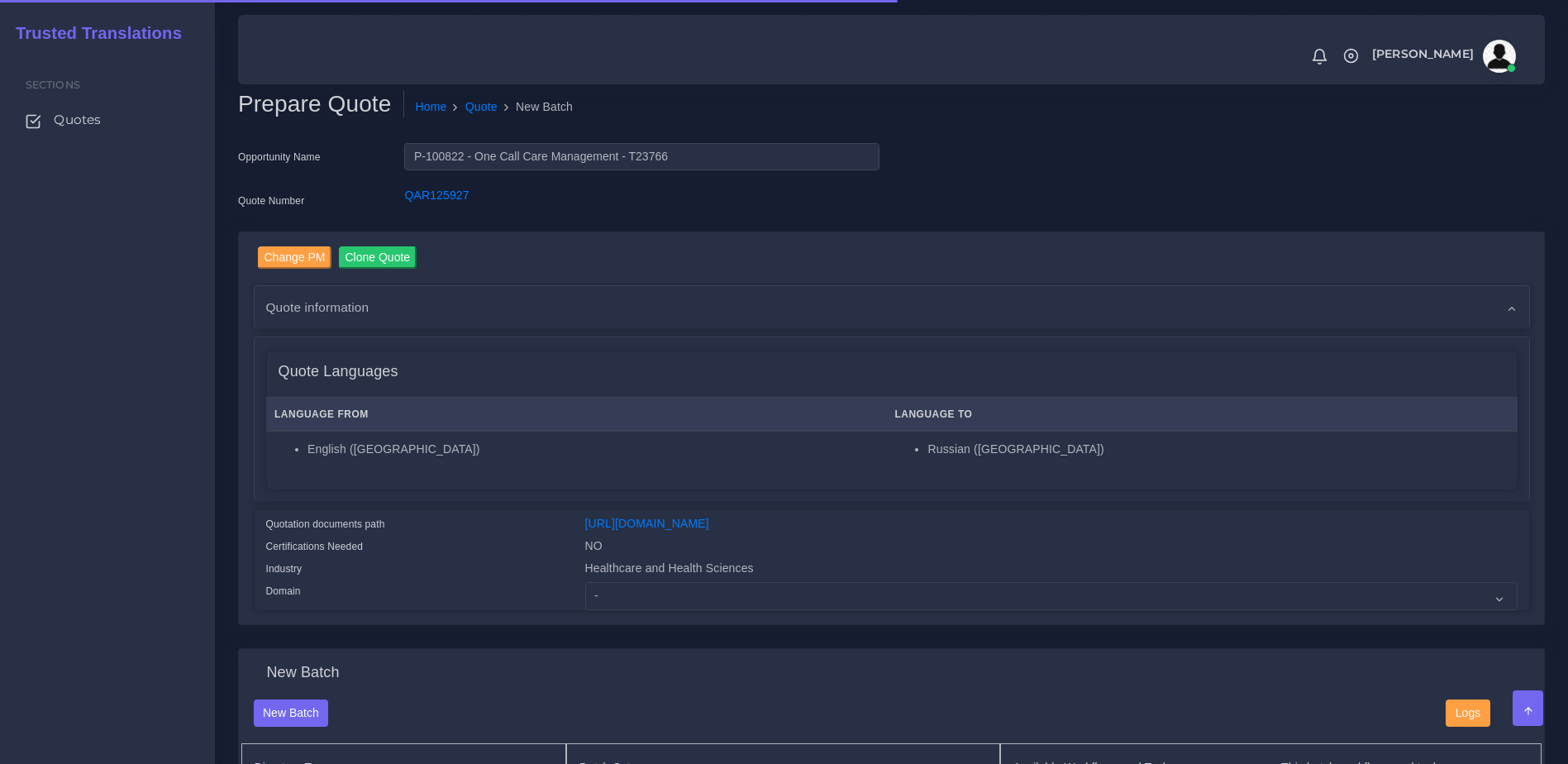
click at [667, 582] on div "Healthcare and Health Sciences" at bounding box center [1051, 571] width 957 height 23
click at [666, 610] on select "- Advertising and Media Agriculture, Forestry and Fishing Architecture, Buildin…" at bounding box center [1052, 595] width 932 height 29
select select "Healthcare and Health Sciences"
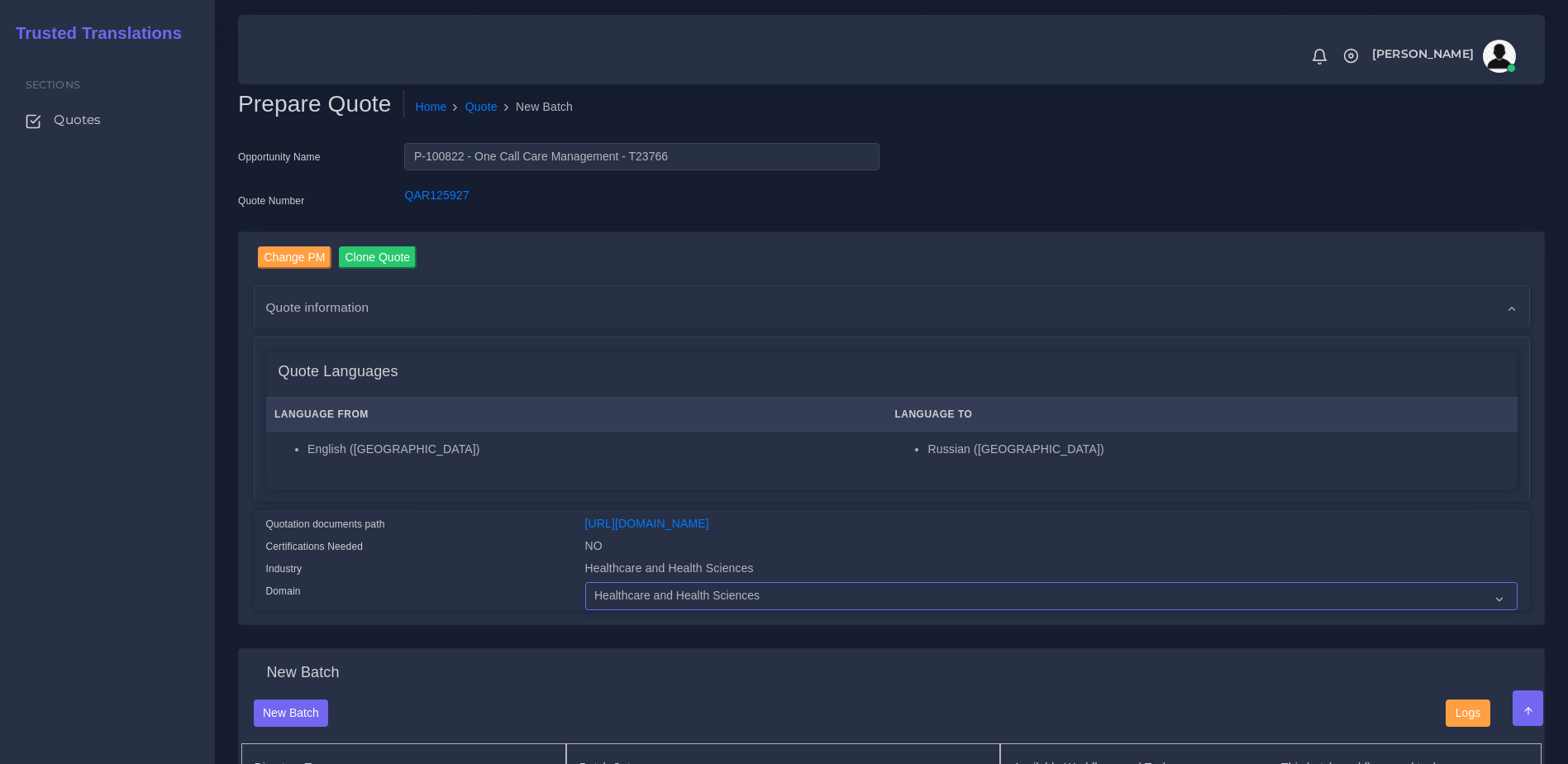
click at [585, 594] on select "- Advertising and Media Agriculture, Forestry and Fishing Architecture, Buildin…" at bounding box center [1052, 595] width 932 height 29
click at [464, 537] on div "Quotation documents path" at bounding box center [413, 525] width 319 height 23
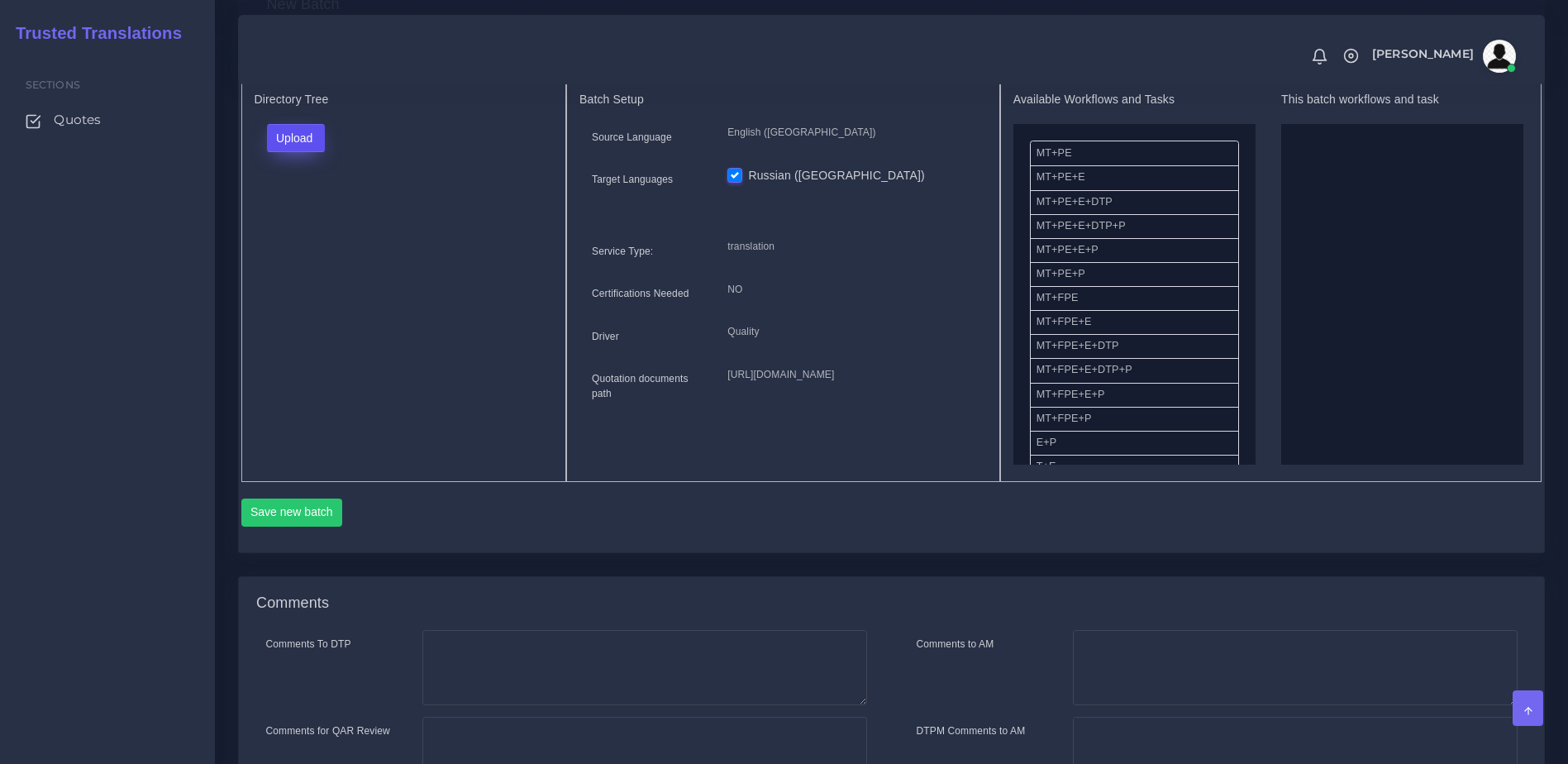
click at [279, 152] on button "Upload" at bounding box center [297, 138] width 59 height 29
click at [299, 224] on div "Folder Files" at bounding box center [324, 190] width 115 height 66
click at [289, 164] on div "Upload Folder Files un/check all" at bounding box center [404, 144] width 300 height 39
click at [289, 152] on button "Upload" at bounding box center [297, 138] width 59 height 29
click at [295, 212] on label "Files" at bounding box center [325, 201] width 114 height 21
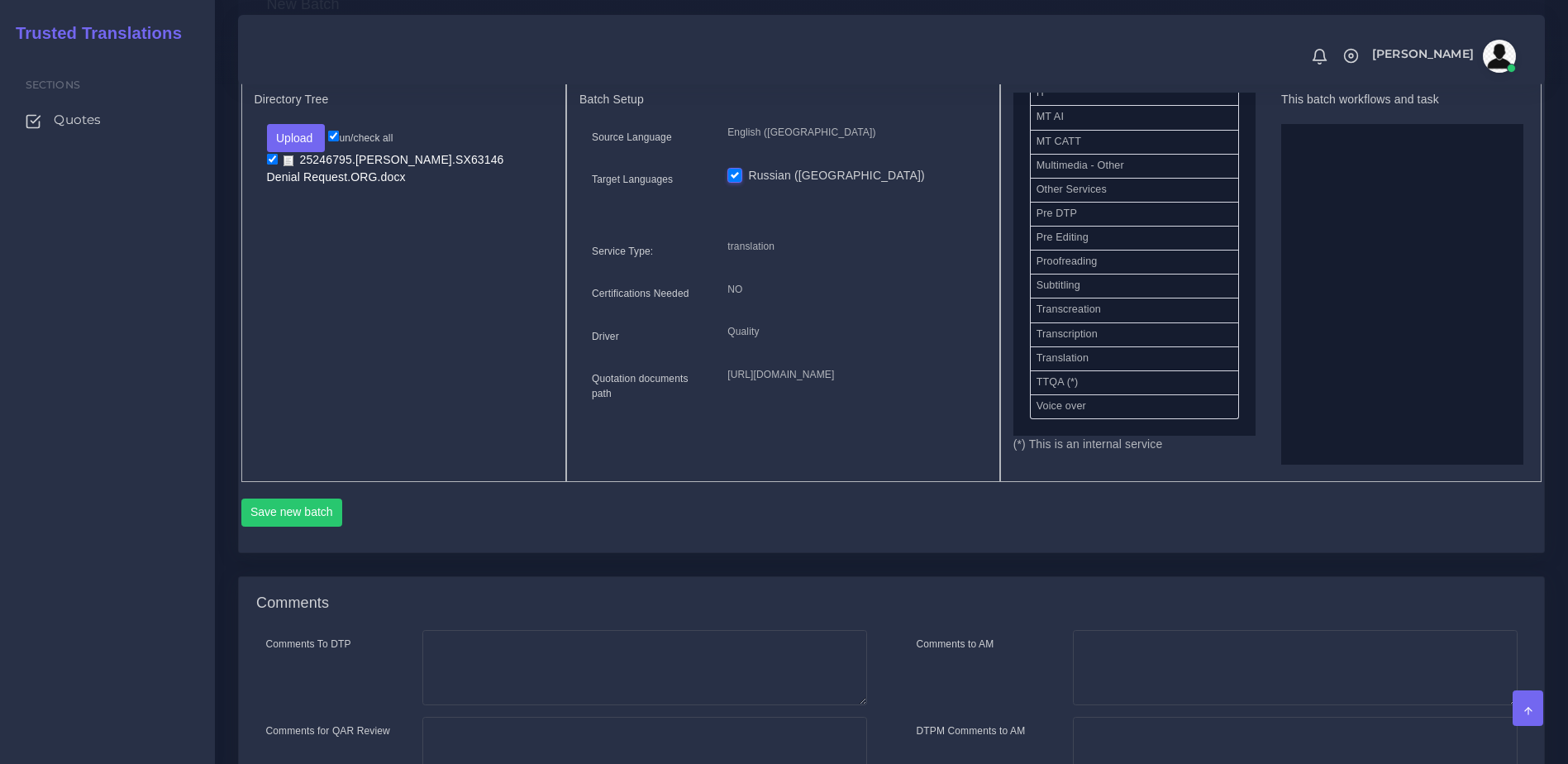
scroll to position [781, 0]
drag, startPoint x: 1081, startPoint y: 287, endPoint x: 1383, endPoint y: 302, distance: 302.4
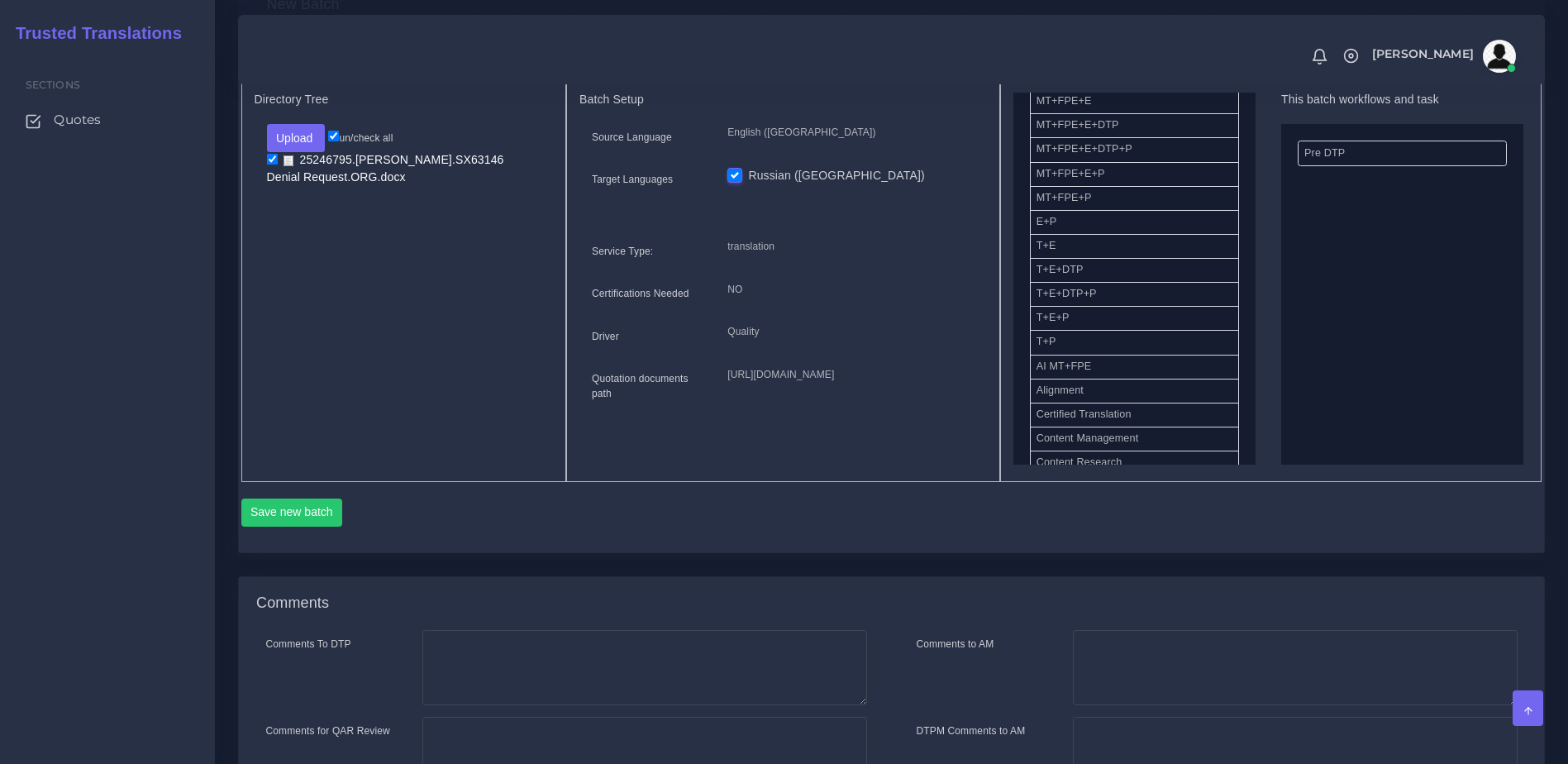
scroll to position [174, 0]
drag, startPoint x: 1096, startPoint y: 356, endPoint x: 1350, endPoint y: 329, distance: 255.4
click at [305, 526] on button "Save new batch" at bounding box center [292, 513] width 102 height 29
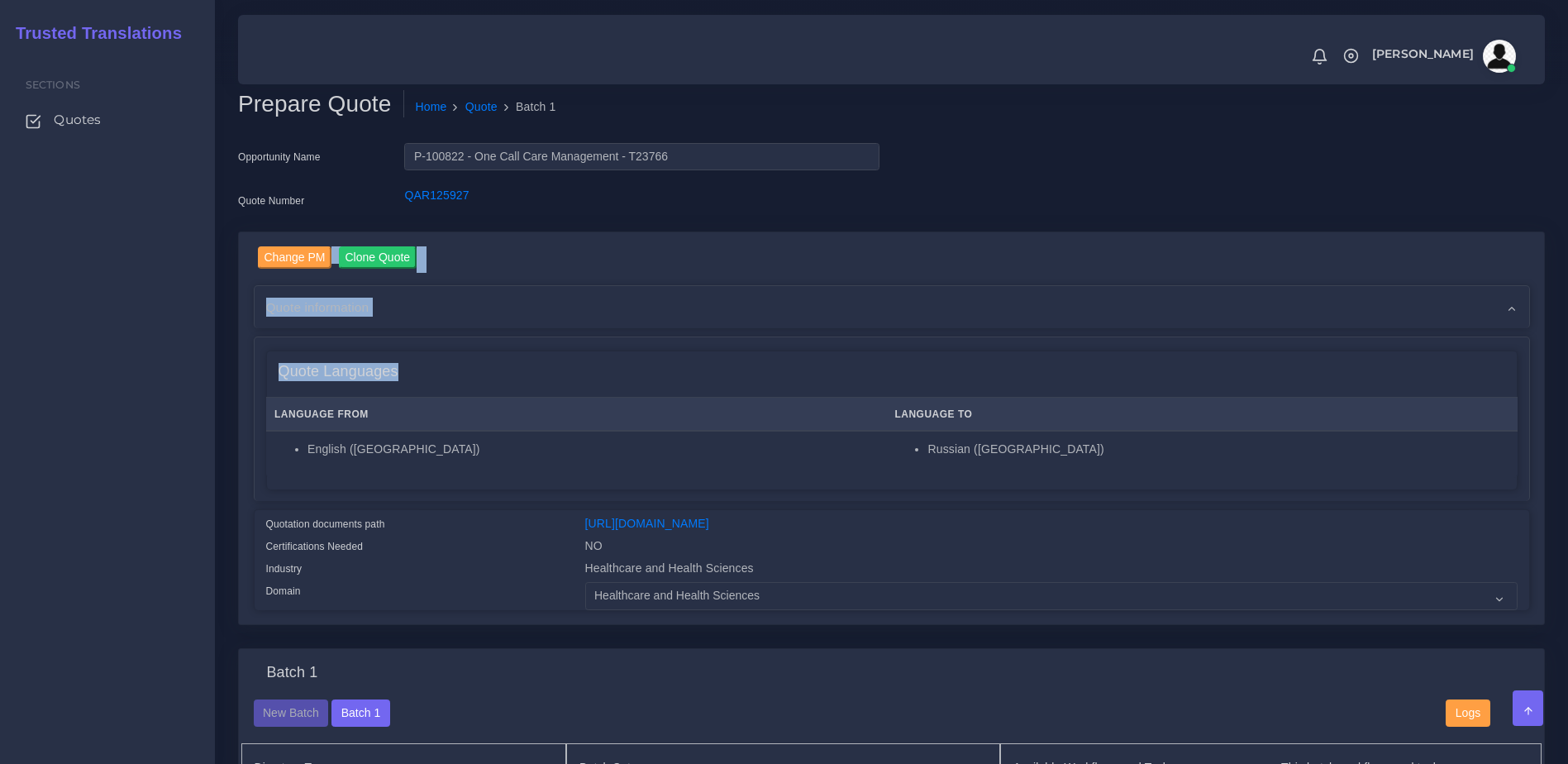
drag, startPoint x: 1558, startPoint y: 187, endPoint x: 1575, endPoint y: 338, distance: 152.0
click at [1567, 338] on html "Notifications 0 New Driver Update: Extra Quality renamed to Quality Changed" at bounding box center [784, 382] width 1568 height 764
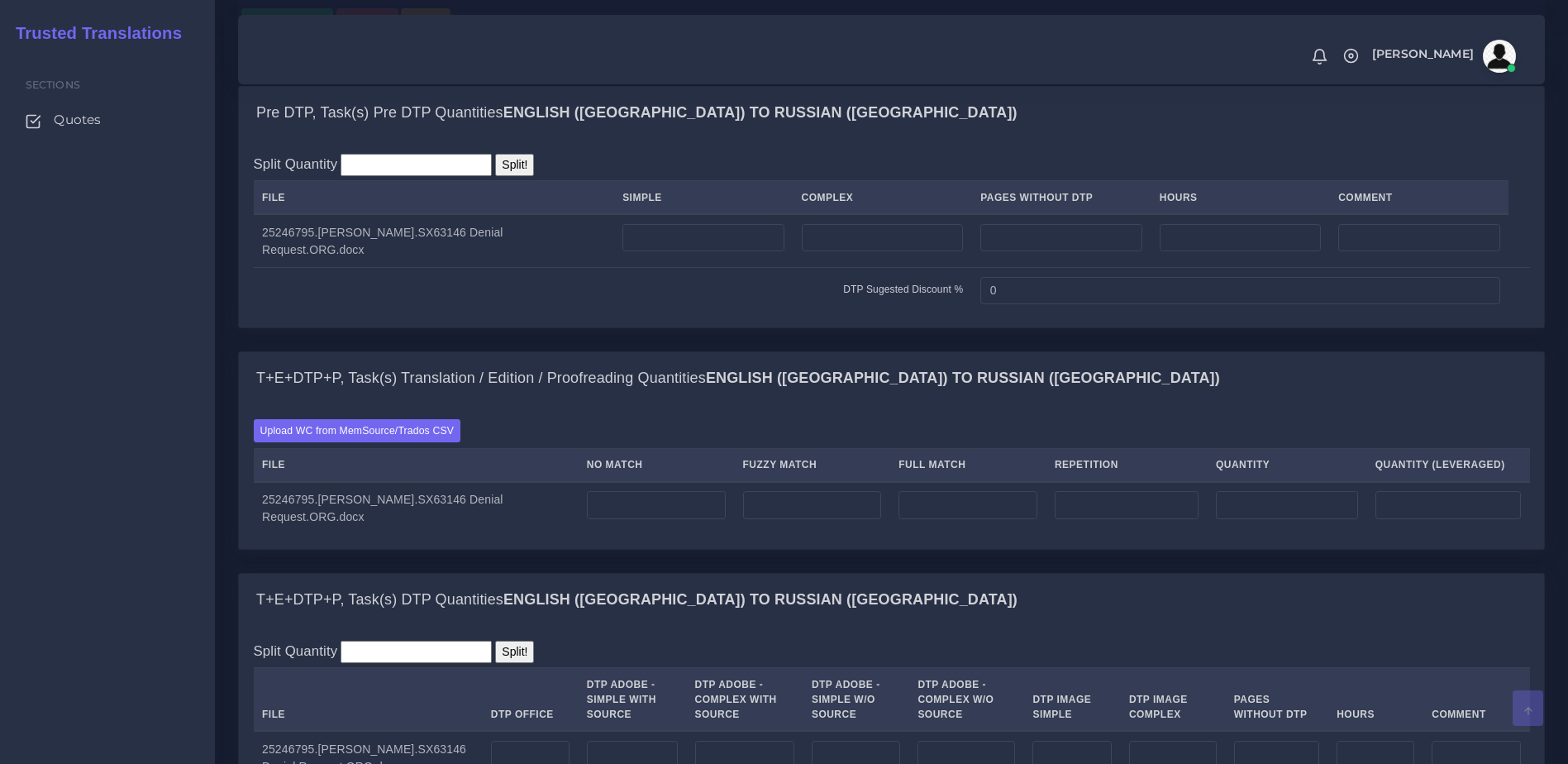
scroll to position [1167, 0]
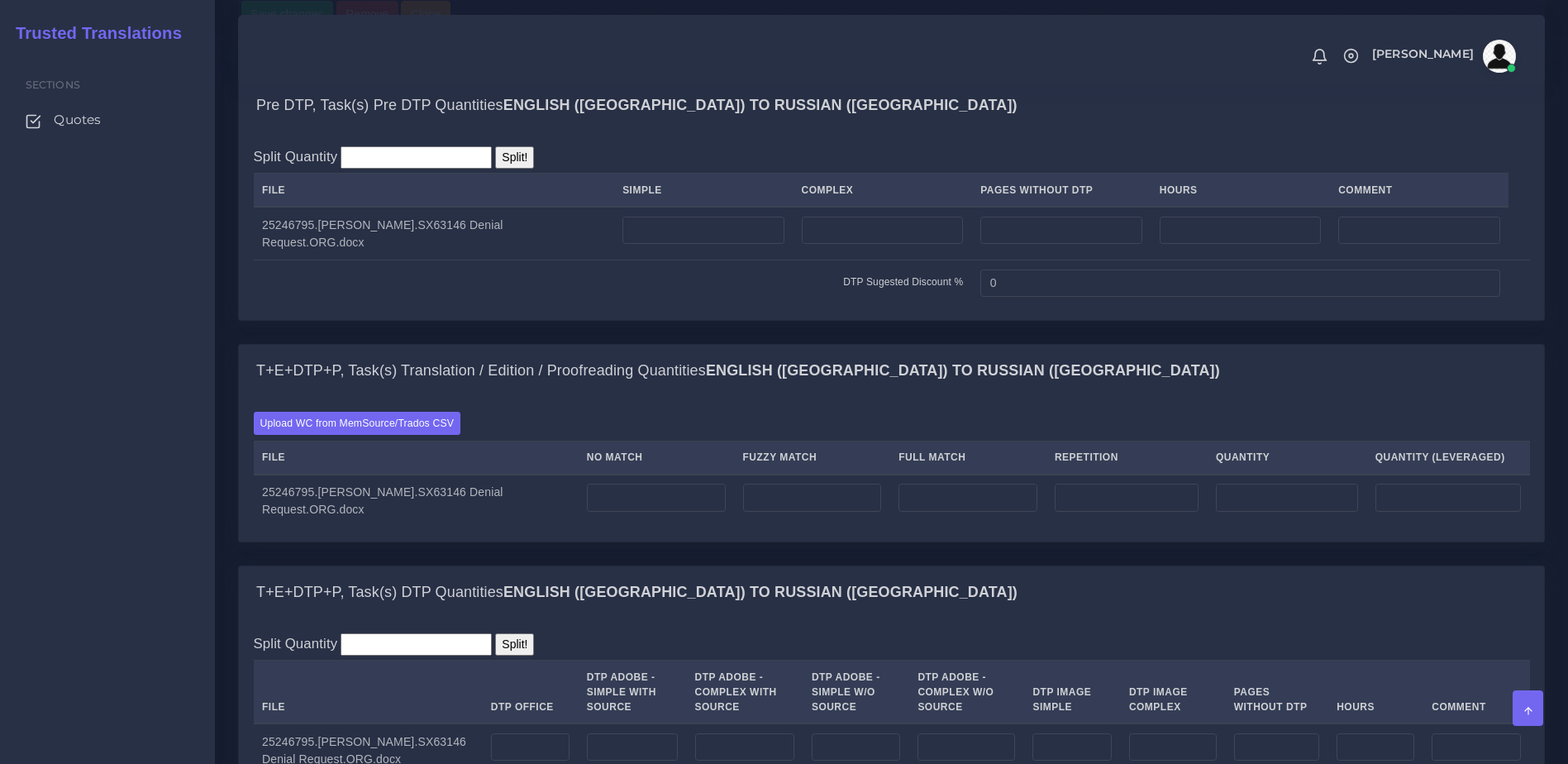
click at [408, 465] on div "Upload WC from MemSource/Trados CSV File No Match Fuzzy Match Full Match Repeti…" at bounding box center [891, 469] width 1305 height 144
click at [420, 434] on label "Upload WC from MemSource/Trados CSV" at bounding box center [357, 423] width 207 height 23
click at [0, 0] on input "Upload WC from MemSource/Trados CSV" at bounding box center [0, 0] width 0 height 0
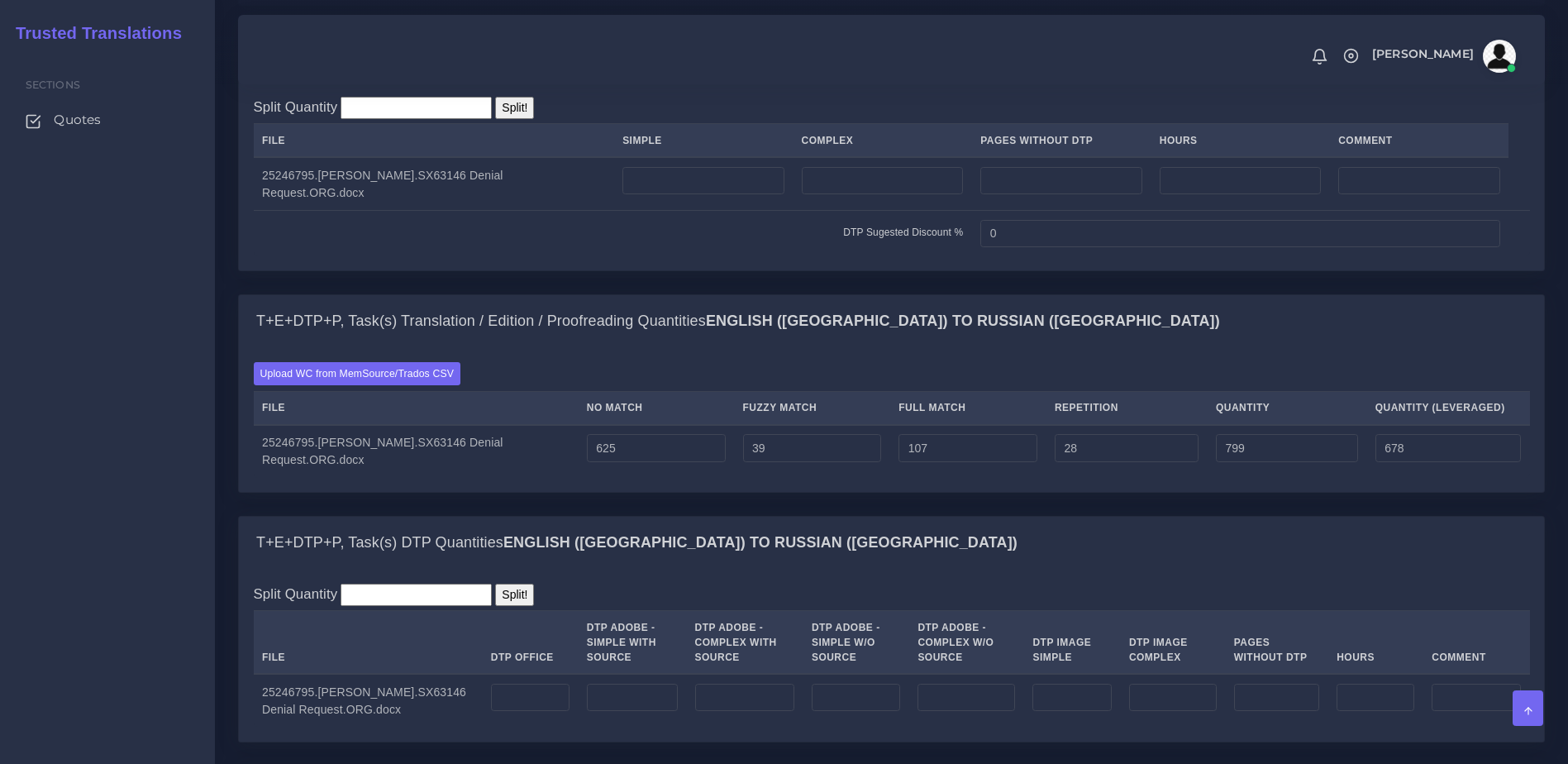
scroll to position [1282, 0]
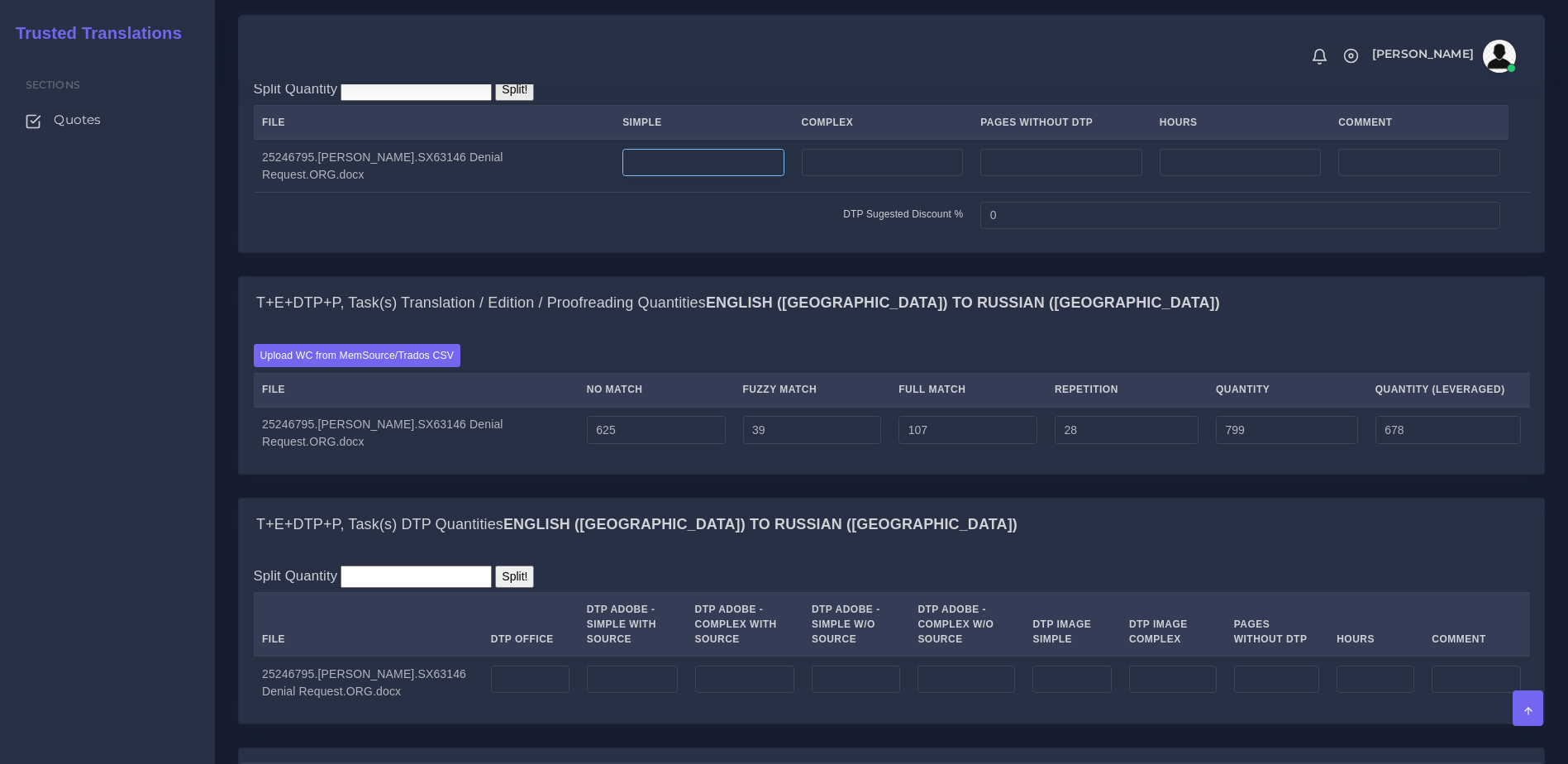
click at [761, 176] on input "number" at bounding box center [703, 163] width 162 height 29
type input "1"
click at [826, 176] on input "number" at bounding box center [882, 163] width 162 height 29
type input "2"
click at [800, 252] on div "Split Quantity Split! File Simple Complex Pages Without DTP Hours Comment 1 2 0" at bounding box center [891, 158] width 1305 height 188
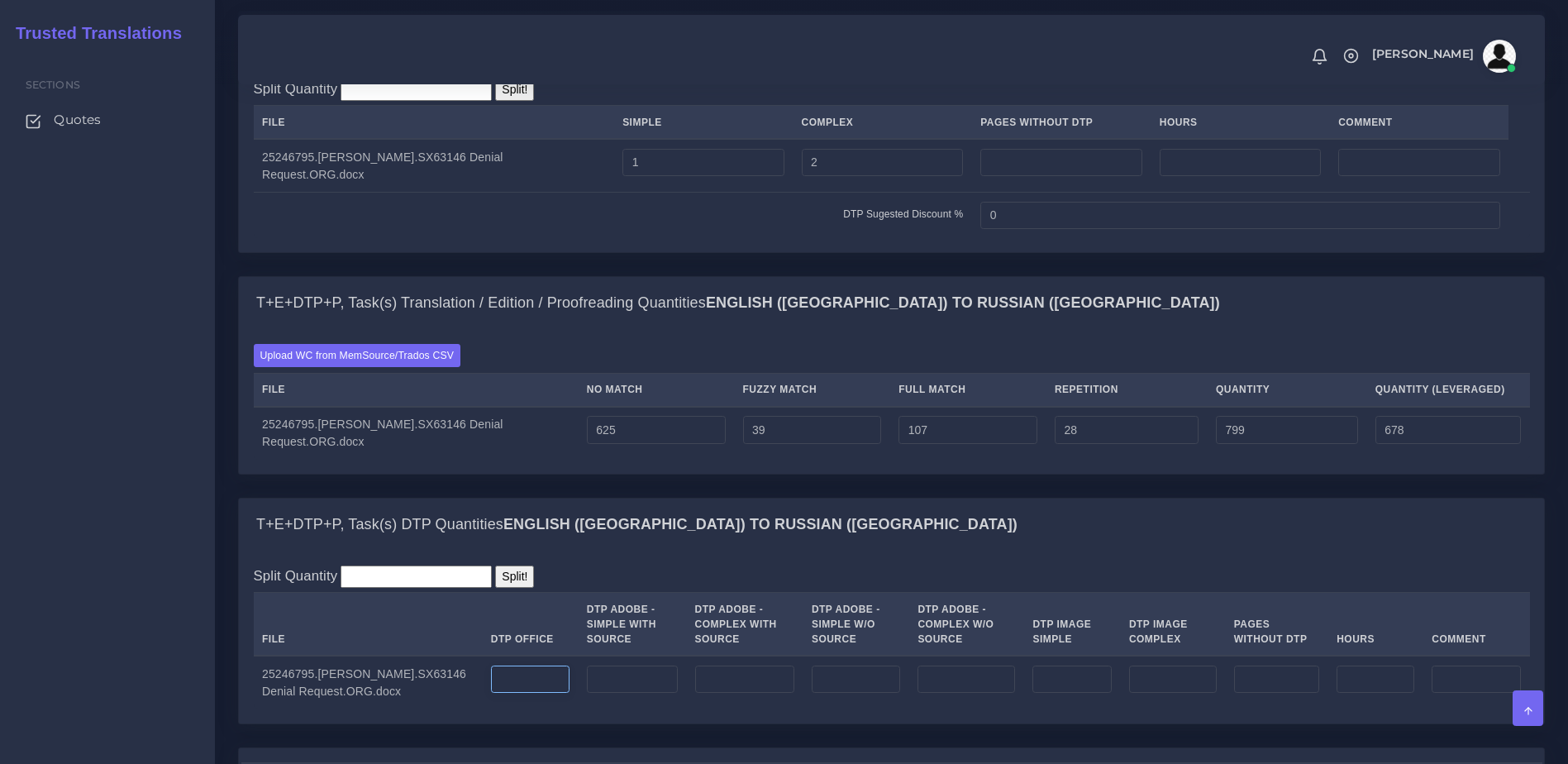
click at [529, 693] on input "number" at bounding box center [530, 679] width 79 height 29
type input "3"
drag, startPoint x: 715, startPoint y: 631, endPoint x: 1237, endPoint y: 594, distance: 523.3
click at [722, 631] on div "Split Quantity Split! File DTP Office DTP Adobe - Simple With Source DTP Adobe …" at bounding box center [891, 637] width 1276 height 143
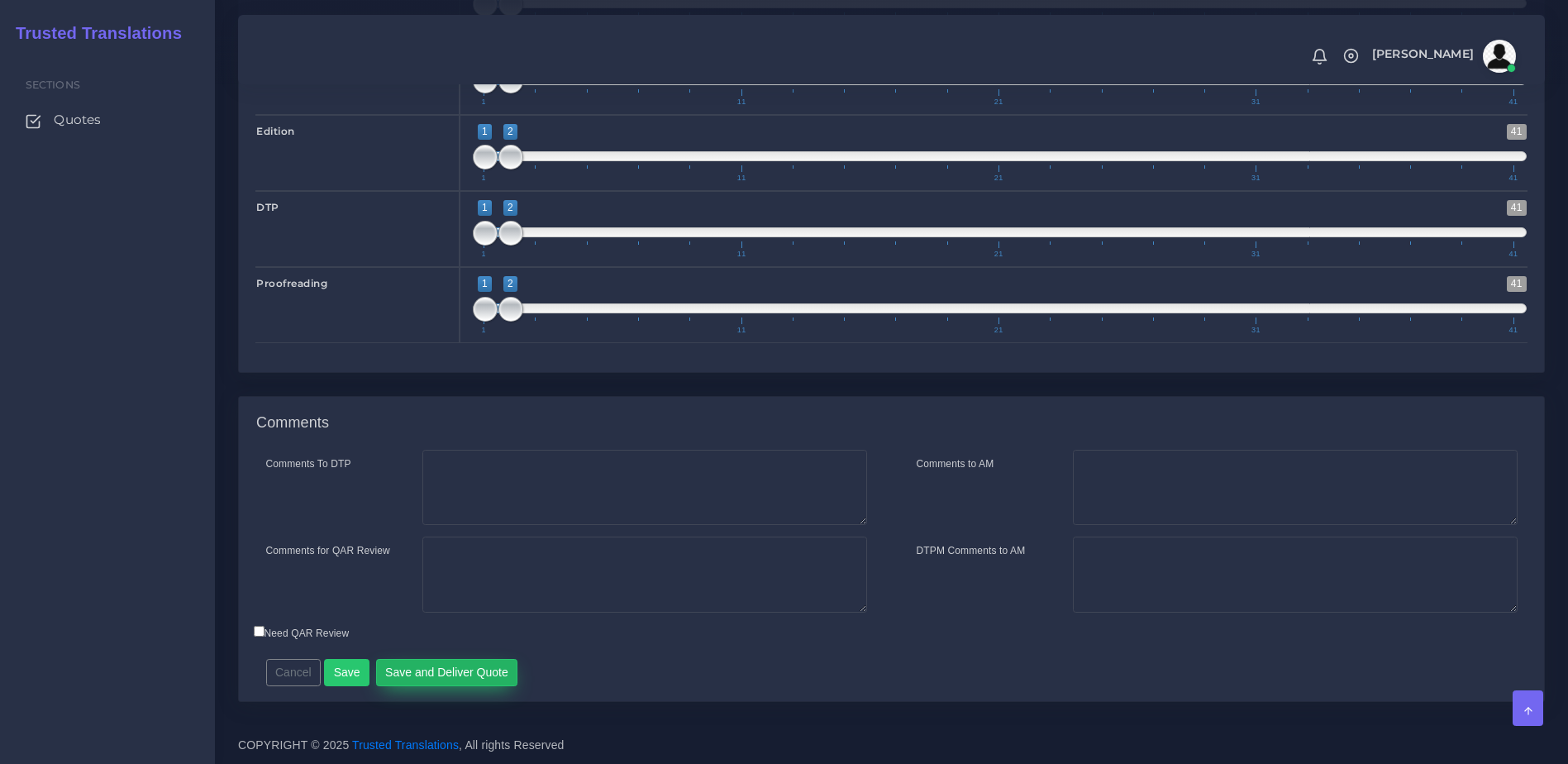
click at [407, 668] on button "Save and Deliver Quote" at bounding box center [447, 672] width 142 height 29
click at [606, 391] on div "Resources Pre DTP ( 3 Pages , 0 Images , 0 Hours ) 799 Word" at bounding box center [891, 42] width 1331 height 708
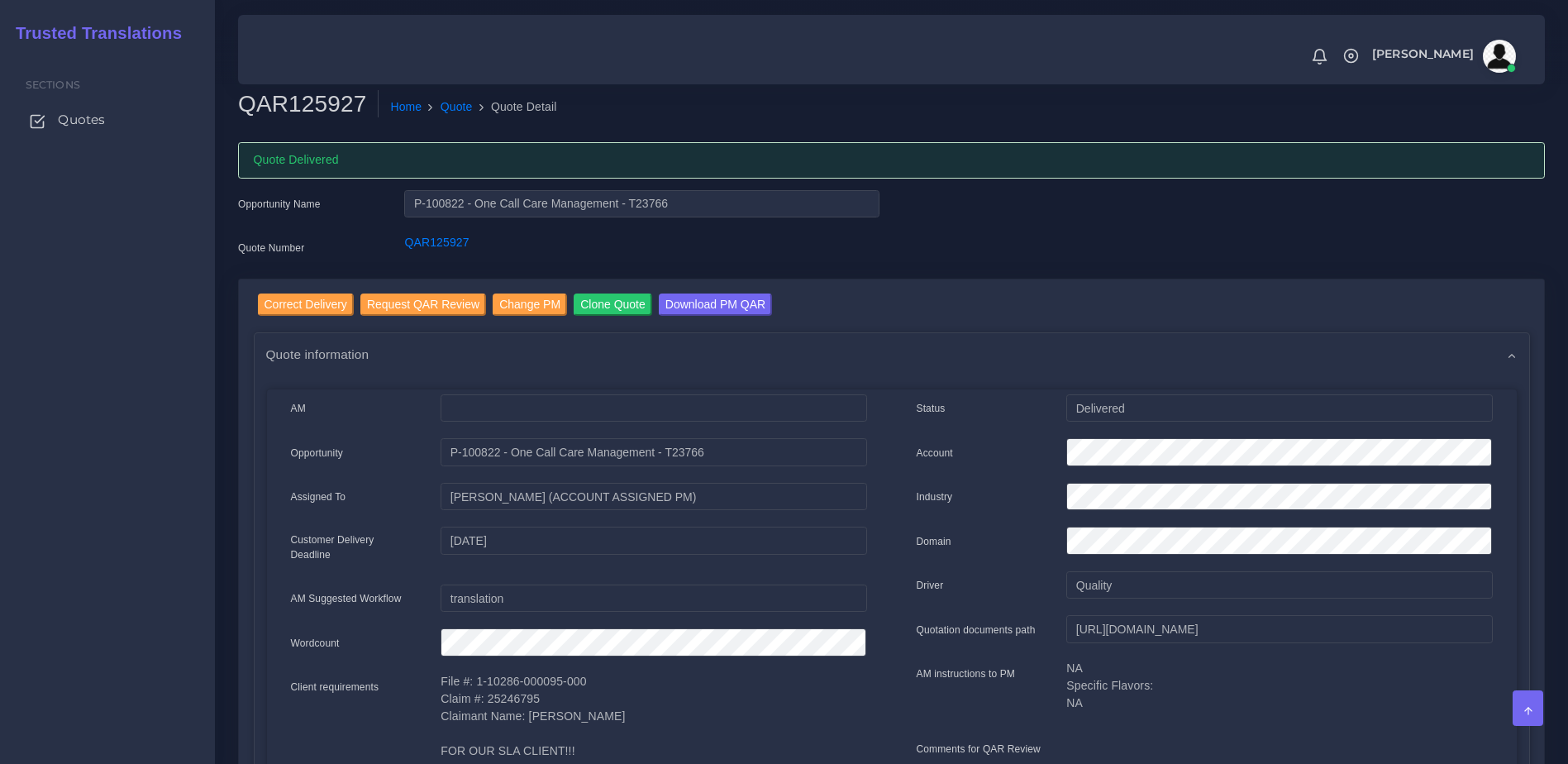
click at [79, 122] on span "Quotes" at bounding box center [82, 119] width 47 height 18
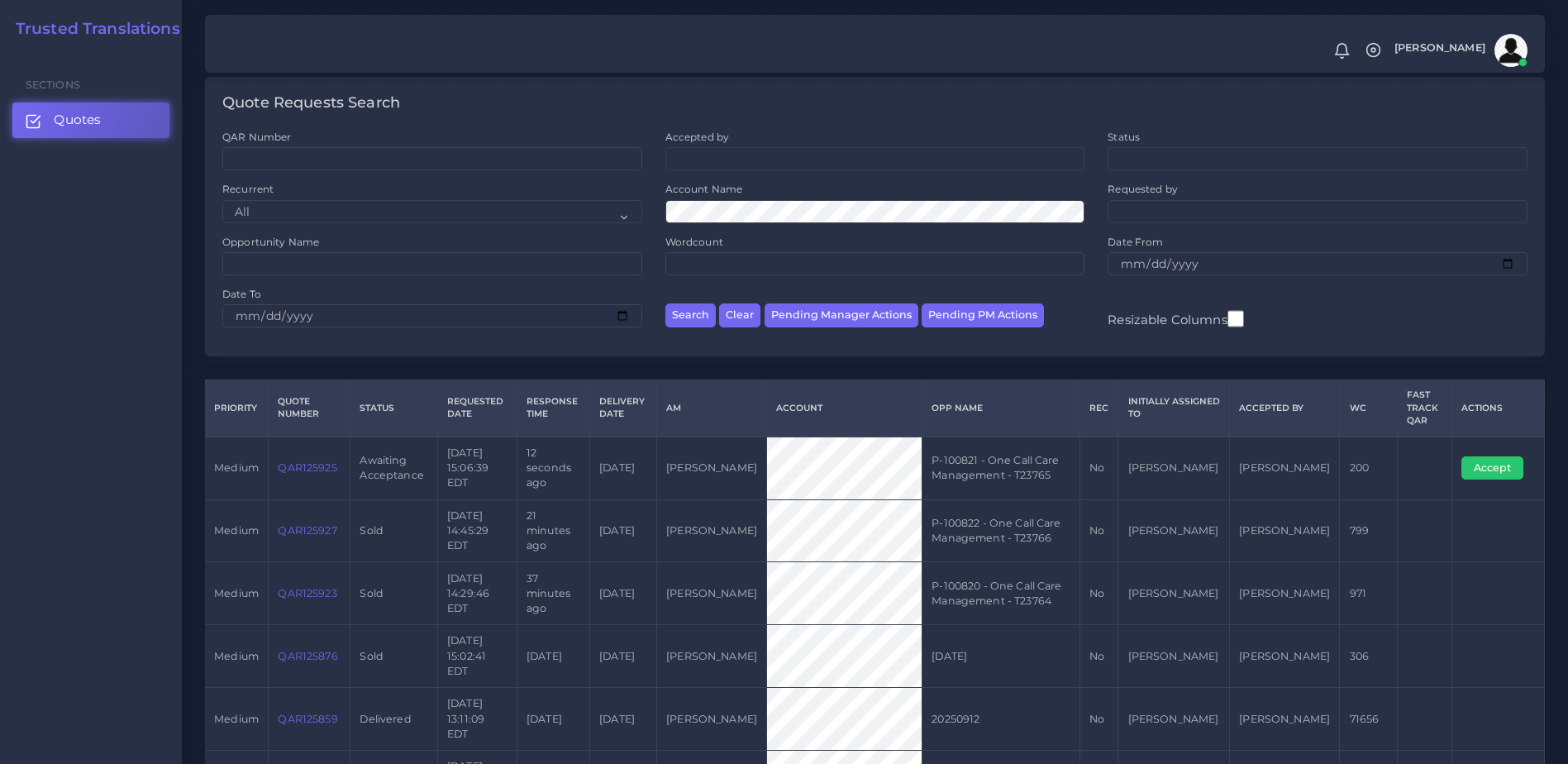
scroll to position [83, 0]
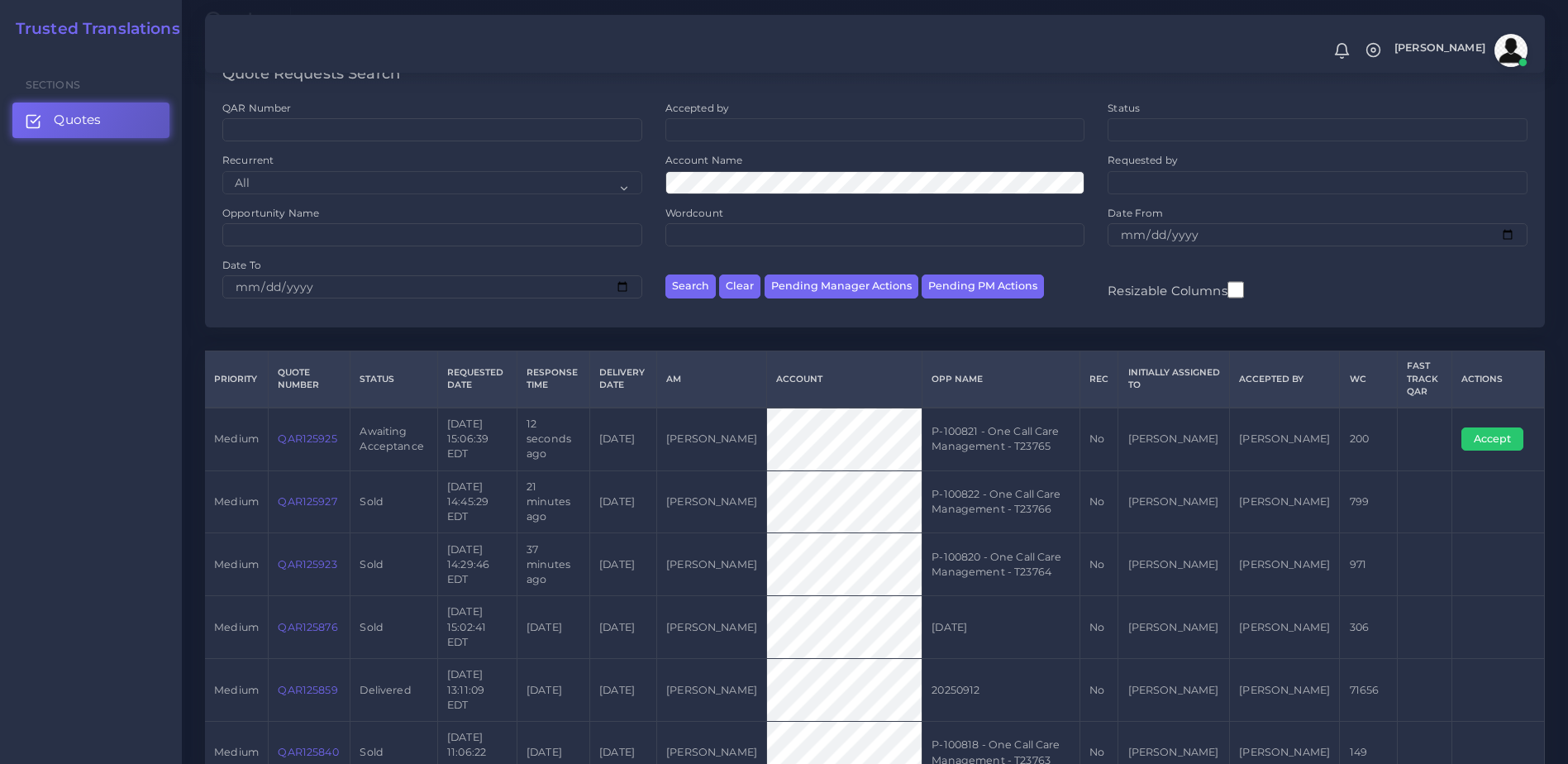
click at [297, 434] on link "QAR125925" at bounding box center [307, 439] width 59 height 13
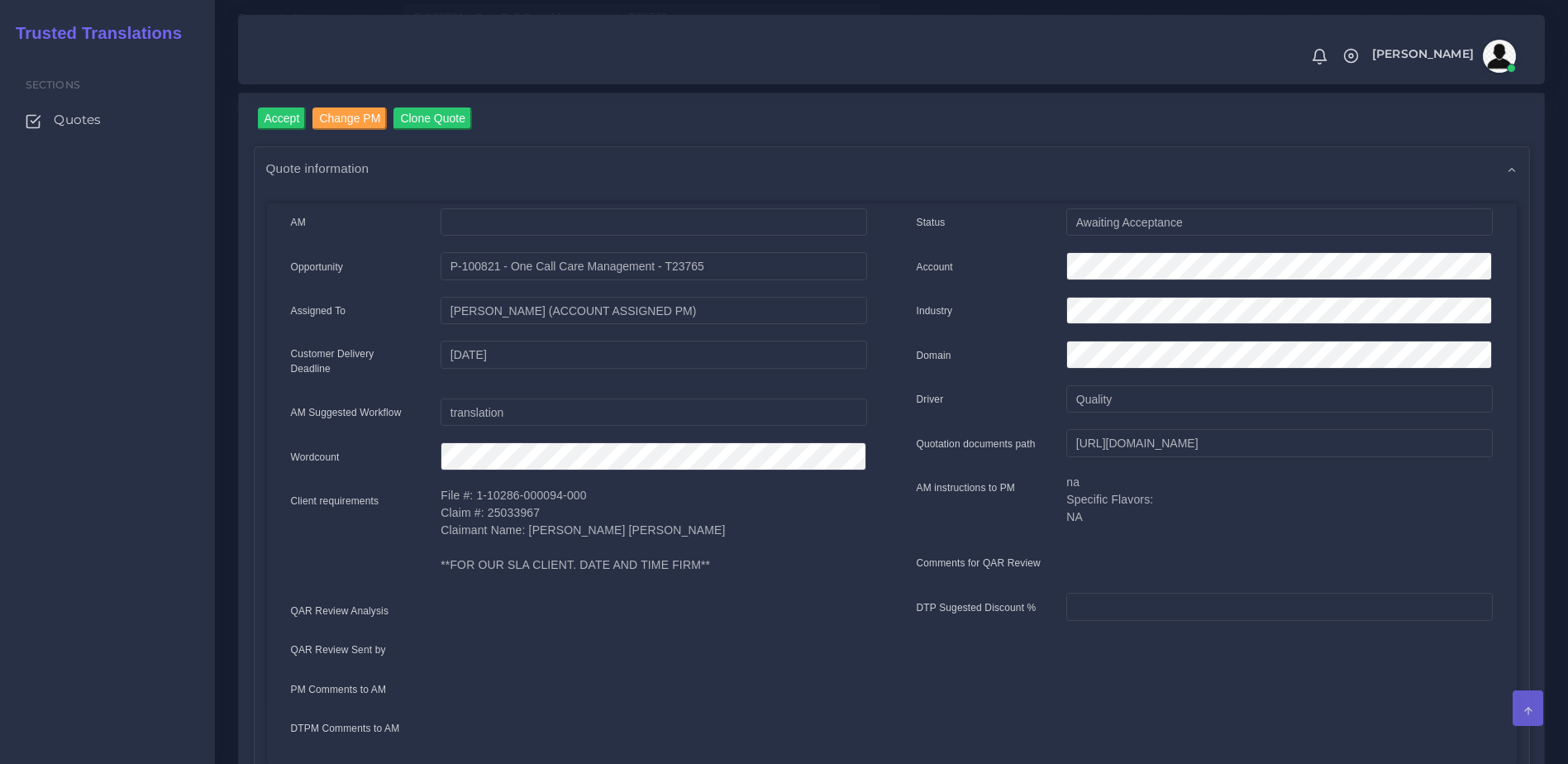
scroll to position [29, 0]
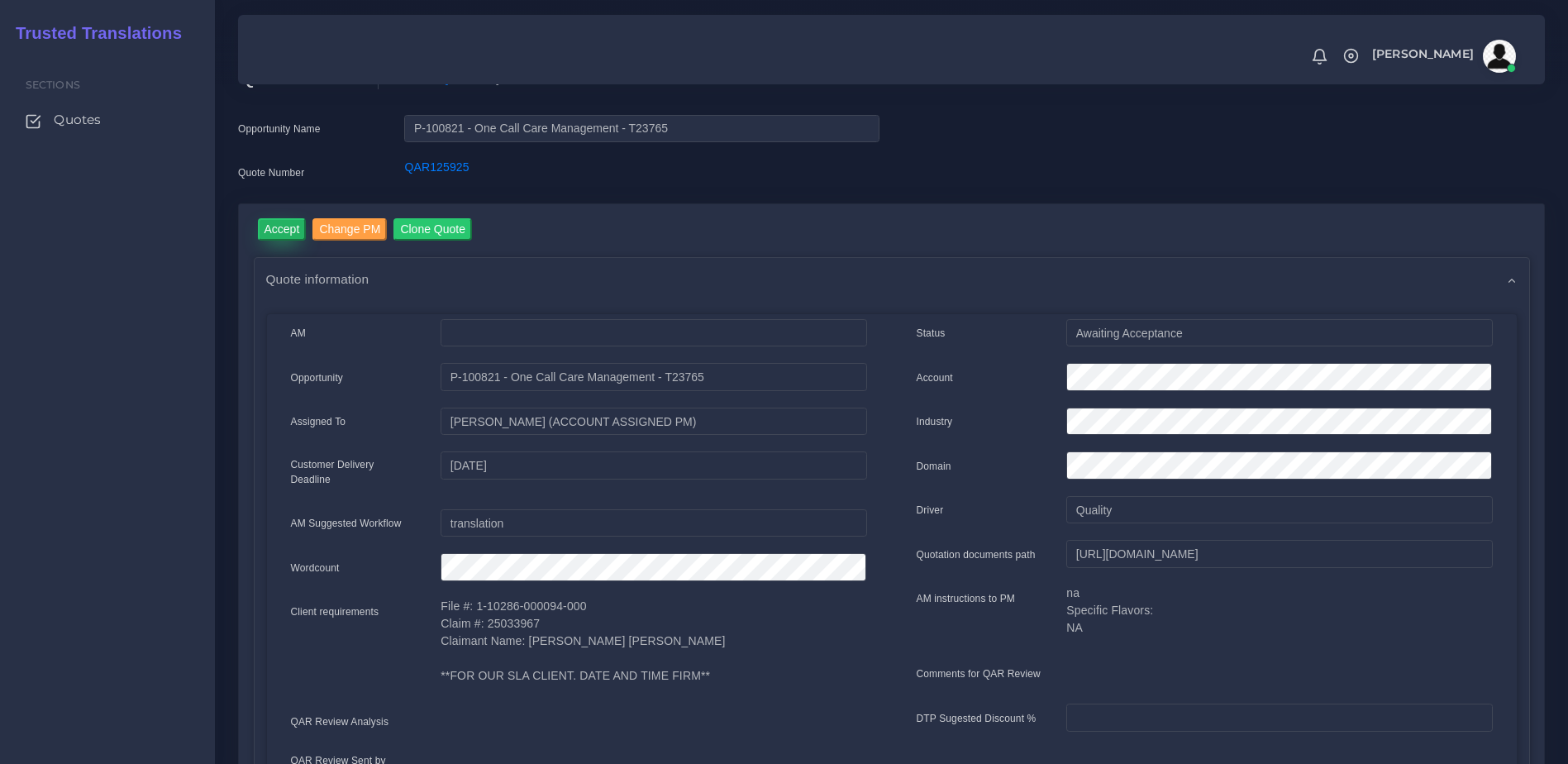
click at [302, 226] on input "Accept" at bounding box center [282, 229] width 48 height 23
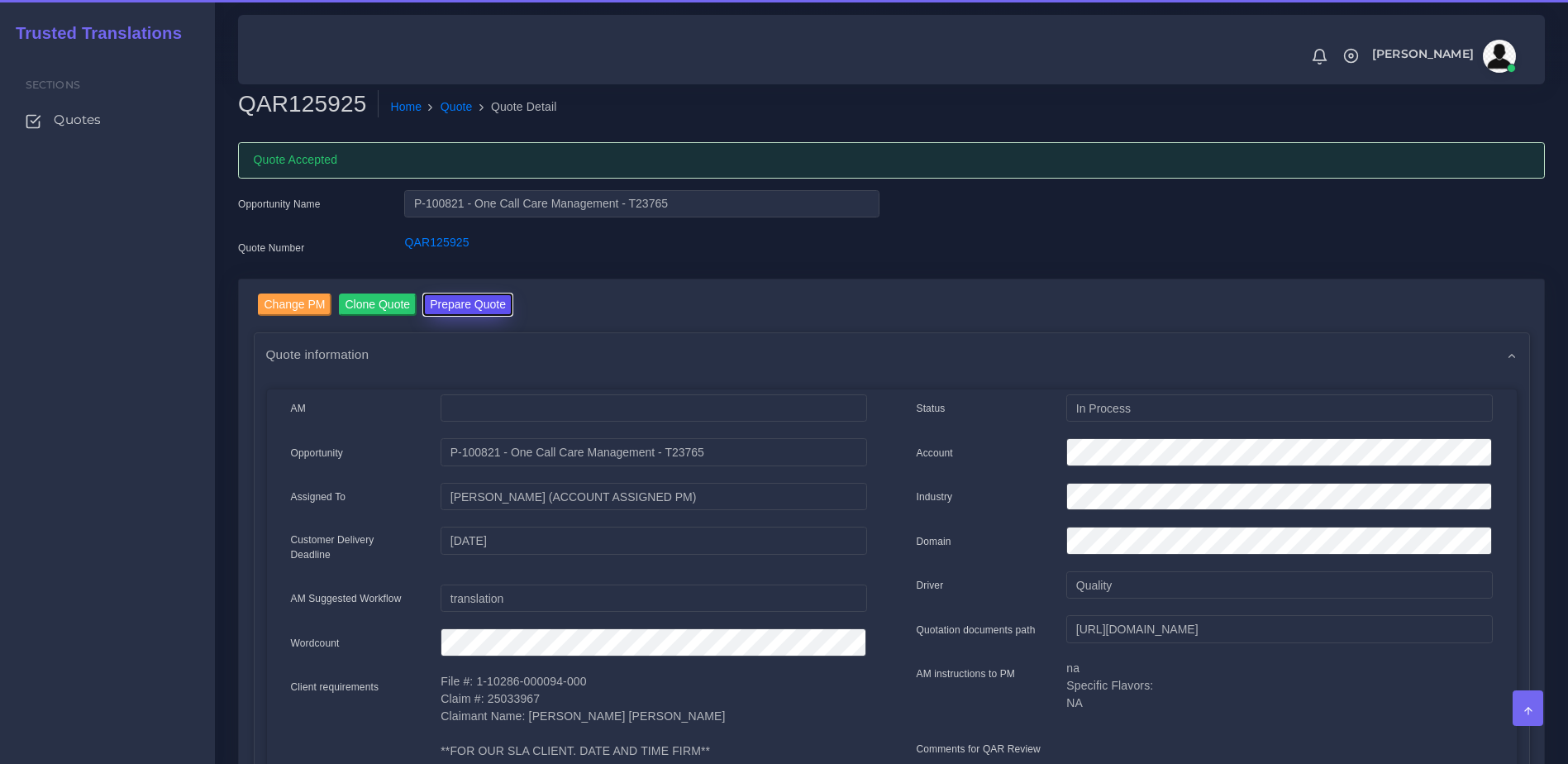
click at [466, 308] on button "Prepare Quote" at bounding box center [467, 305] width 90 height 23
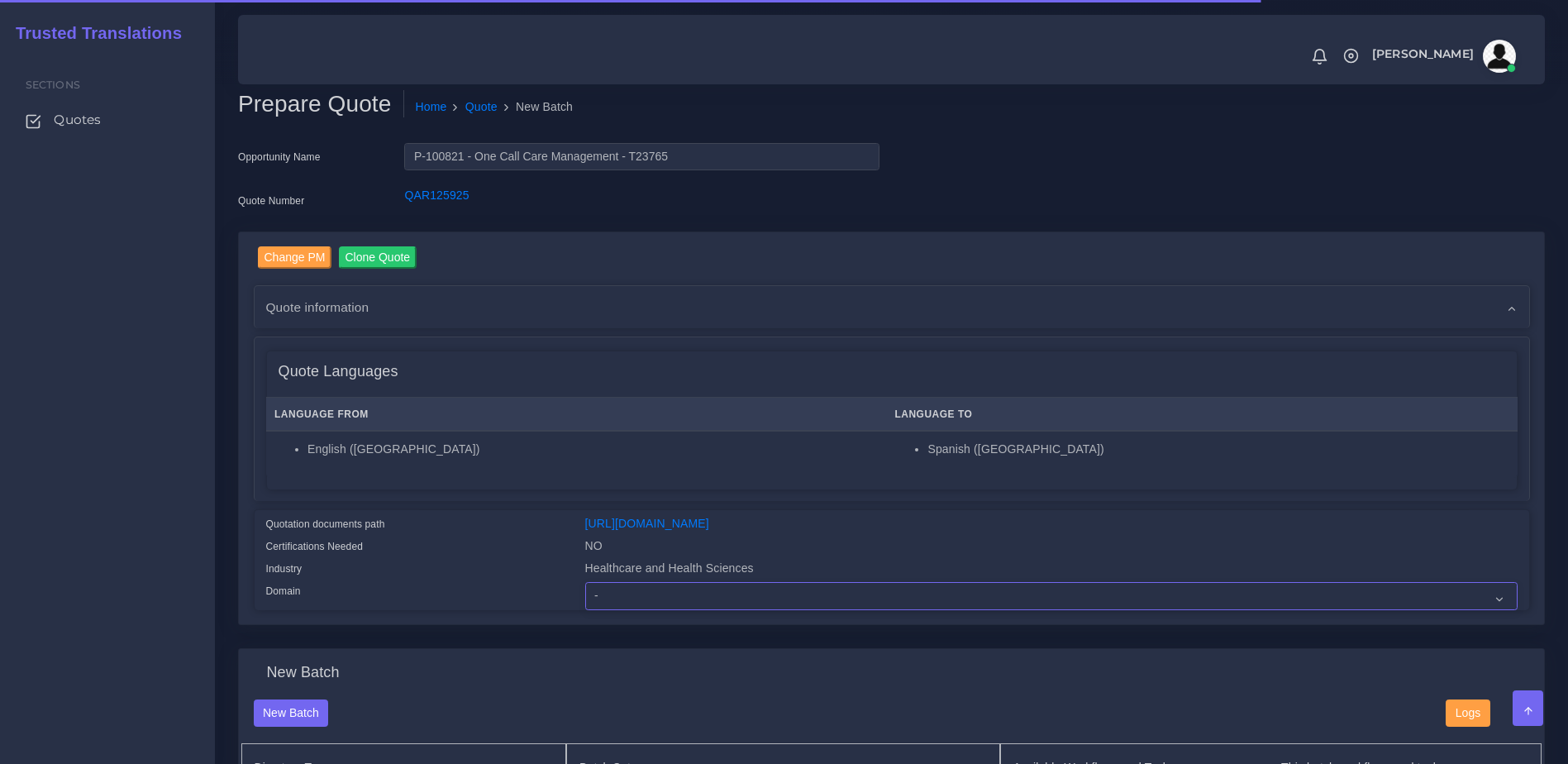
click at [642, 610] on select "- Advertising and Media Agriculture, Forestry and Fishing Architecture, Buildin…" at bounding box center [1052, 595] width 932 height 29
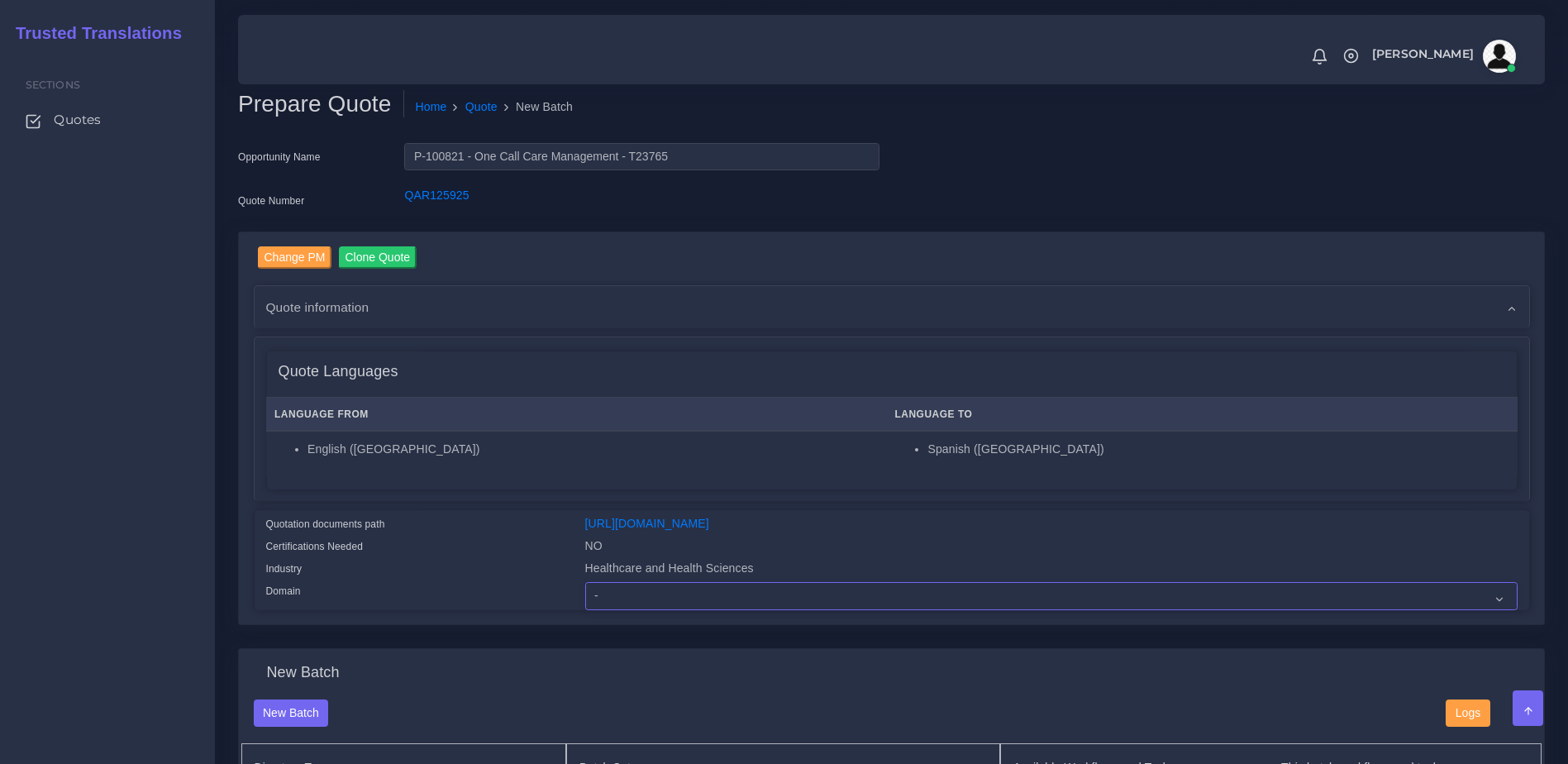
select select "Healthcare and Health Sciences"
click at [585, 594] on select "- Advertising and Media Agriculture, Forestry and Fishing Architecture, Buildin…" at bounding box center [1052, 595] width 932 height 29
click at [537, 478] on td "English ([GEOGRAPHIC_DATA])" at bounding box center [576, 454] width 620 height 47
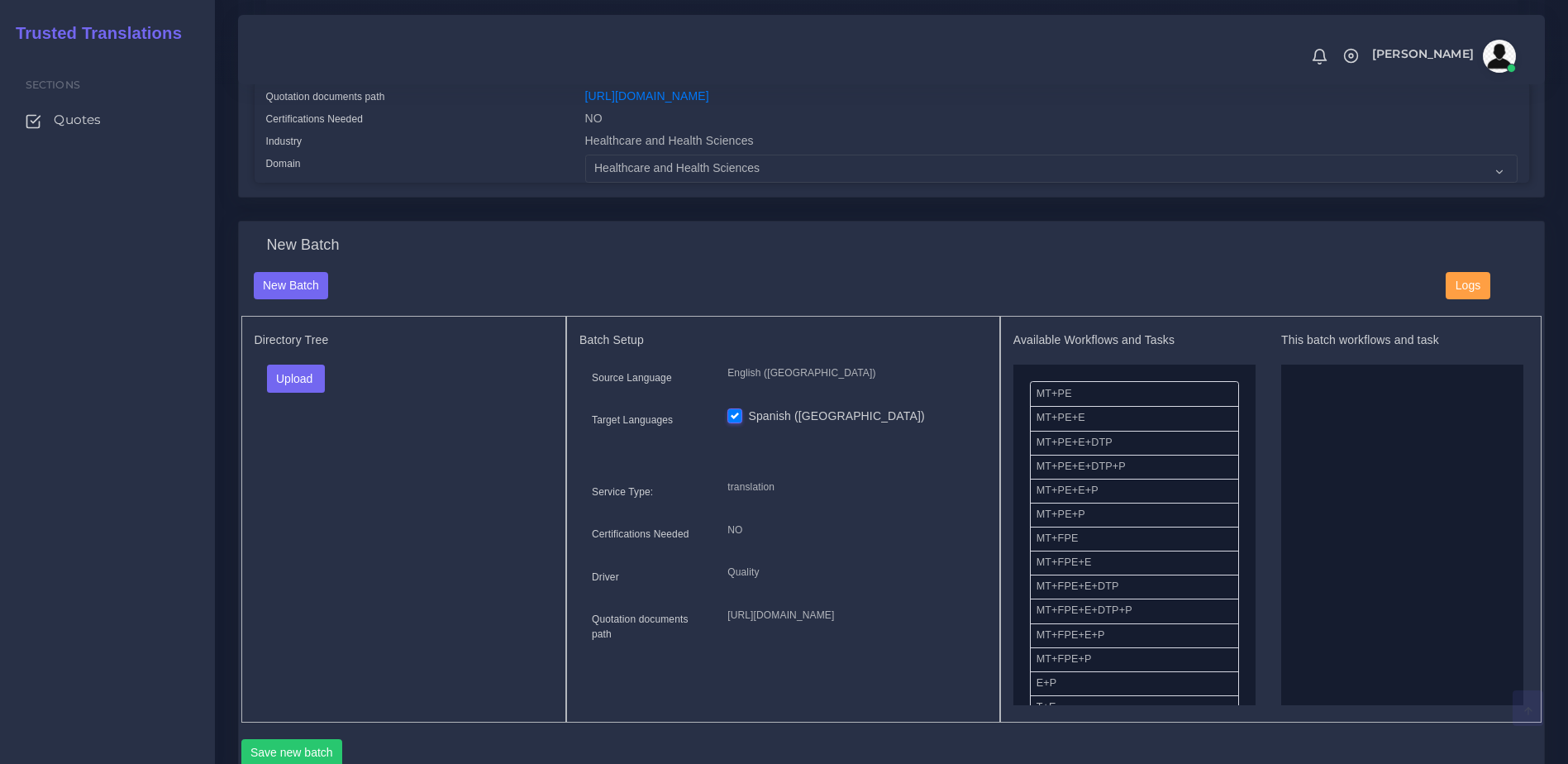
scroll to position [439, 0]
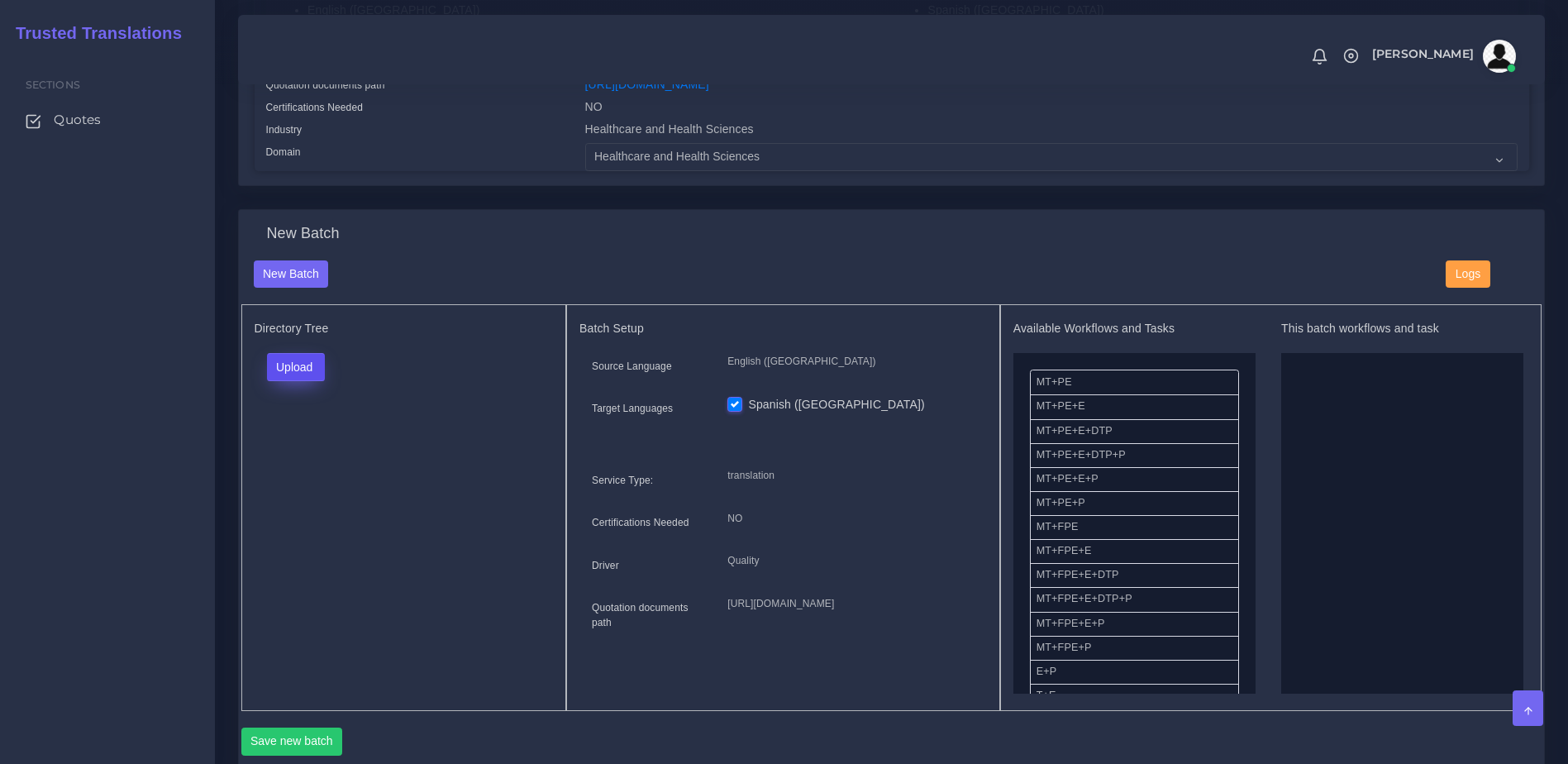
click at [311, 379] on button "Upload" at bounding box center [297, 367] width 59 height 29
click at [310, 414] on label "Folder" at bounding box center [325, 403] width 114 height 21
click at [271, 382] on button "Upload" at bounding box center [297, 367] width 59 height 29
click at [299, 452] on div "Folder Files" at bounding box center [324, 419] width 115 height 66
click at [295, 381] on button "Upload" at bounding box center [297, 367] width 59 height 29
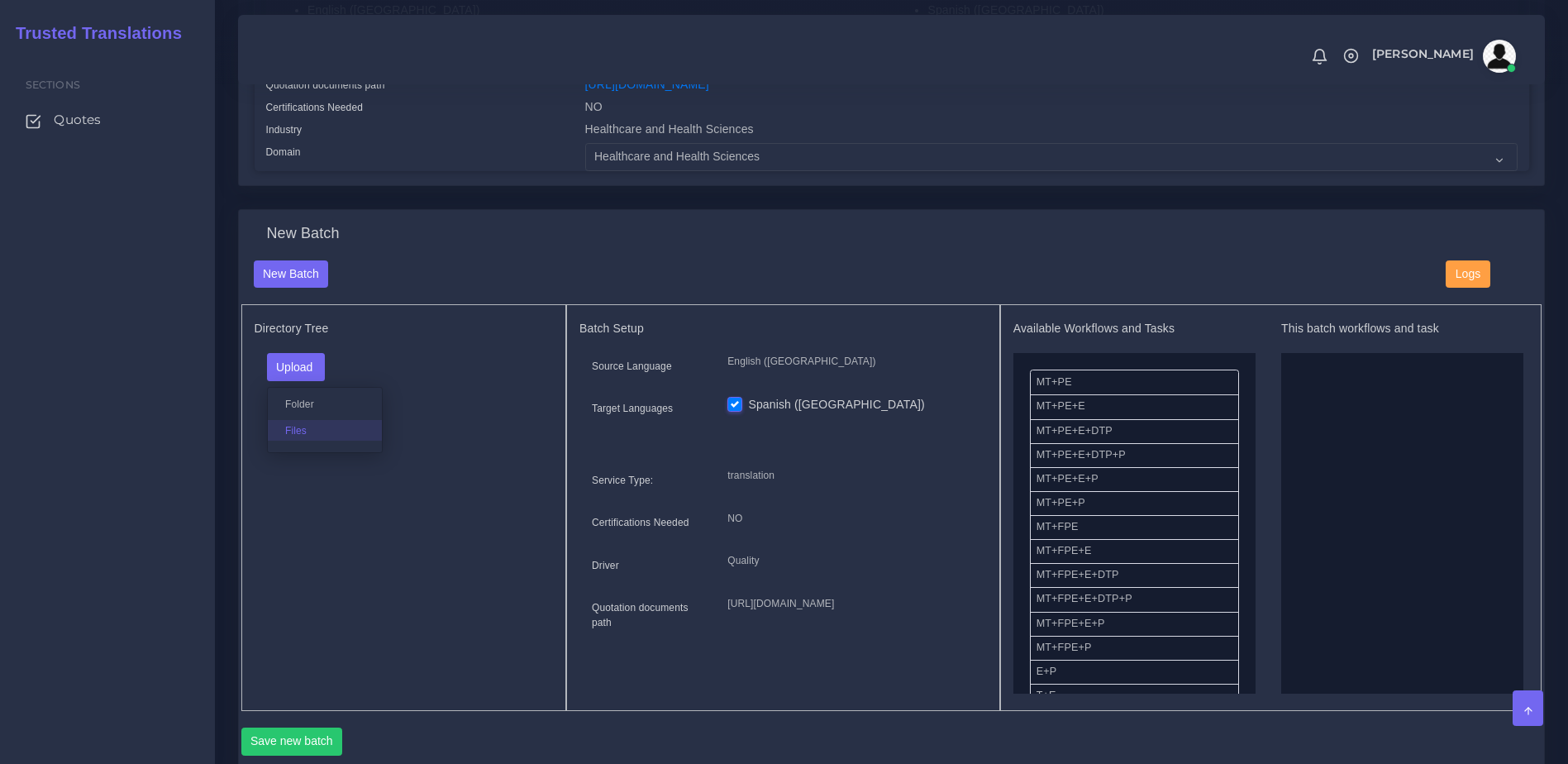
click at [304, 433] on label "Files" at bounding box center [325, 430] width 114 height 21
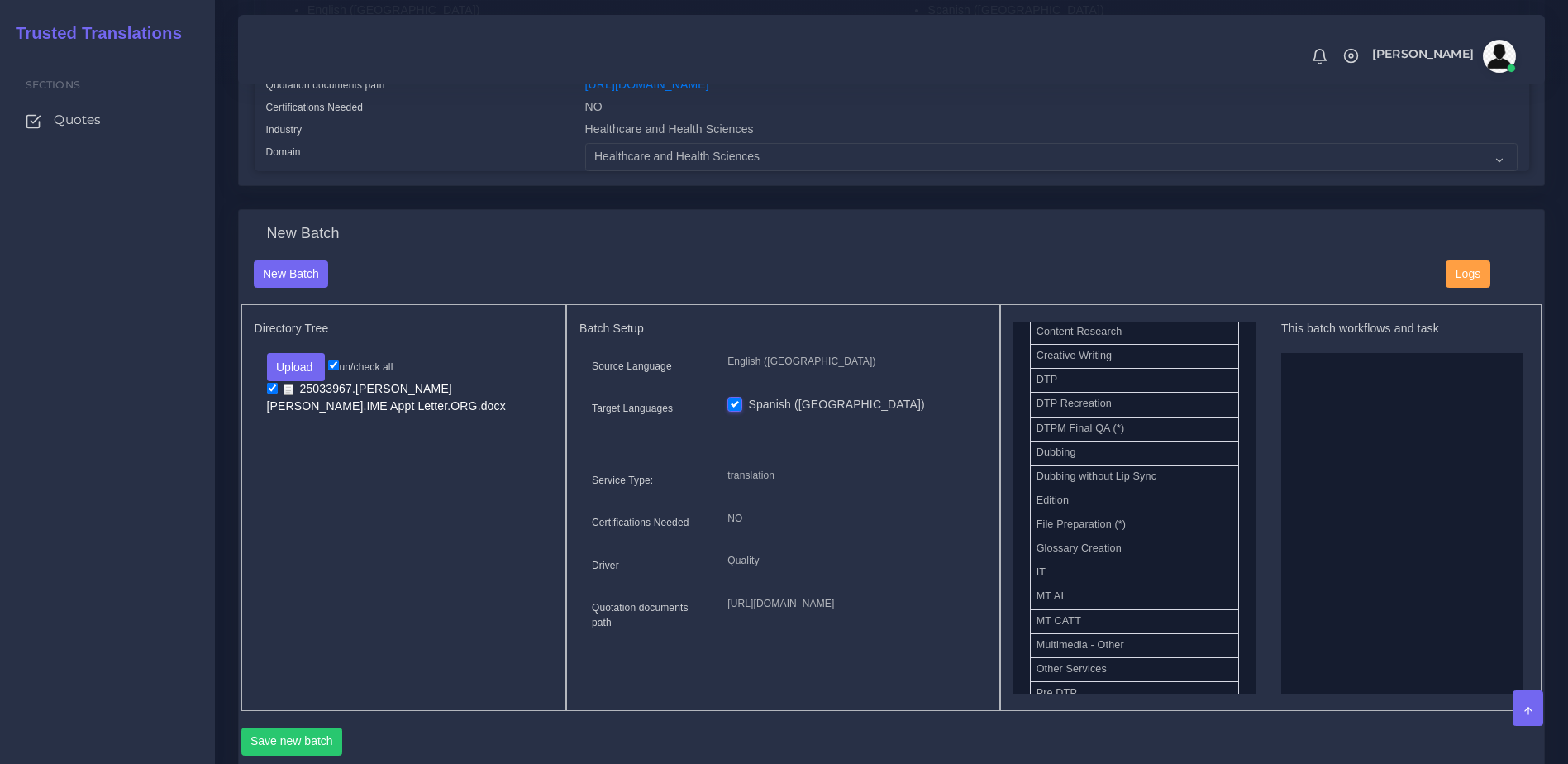
scroll to position [575, 0]
drag, startPoint x: 1095, startPoint y: 425, endPoint x: 1442, endPoint y: 476, distance: 350.7
drag, startPoint x: 1082, startPoint y: 648, endPoint x: 1458, endPoint y: 477, distance: 413.1
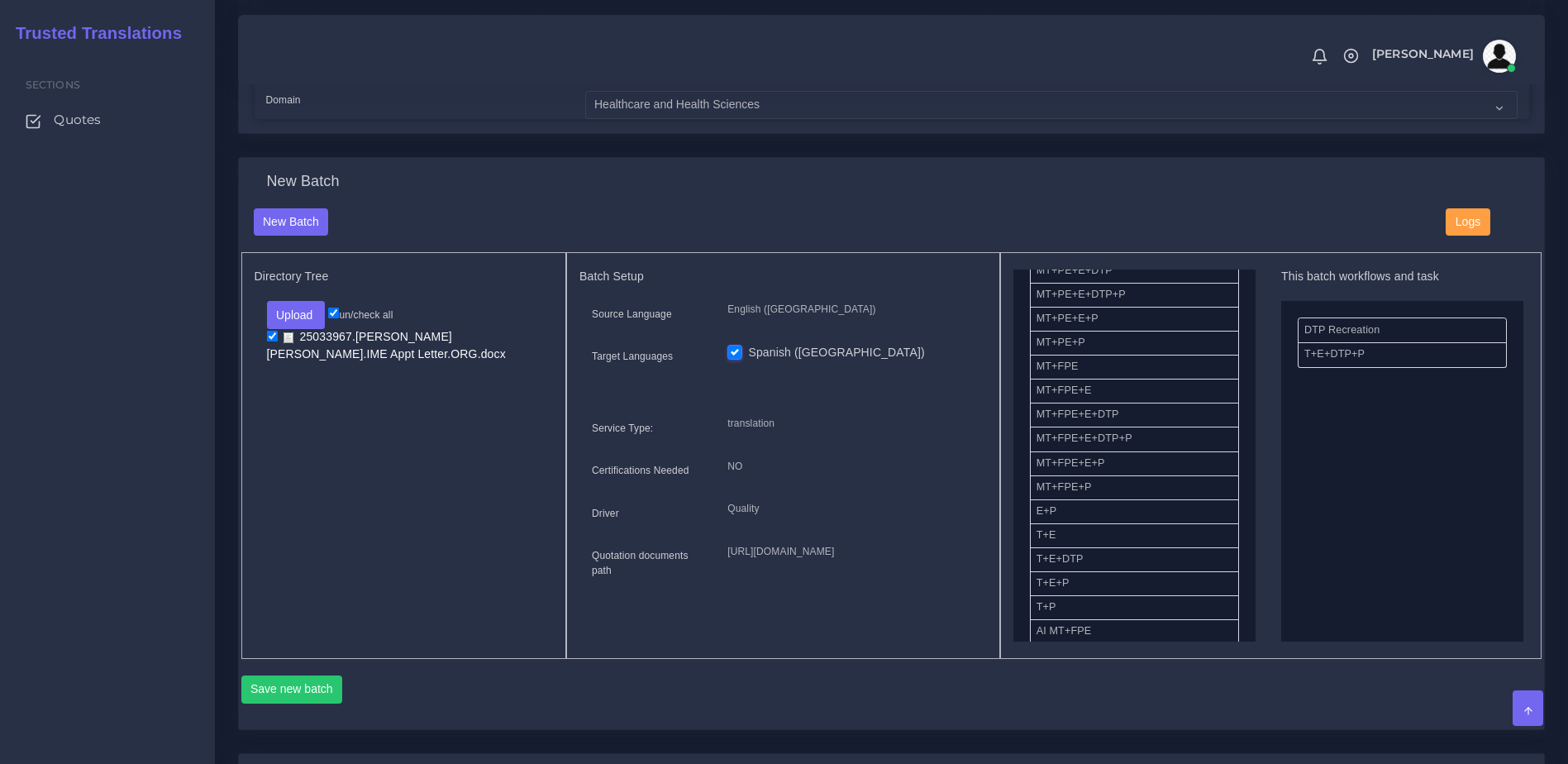
scroll to position [515, 0]
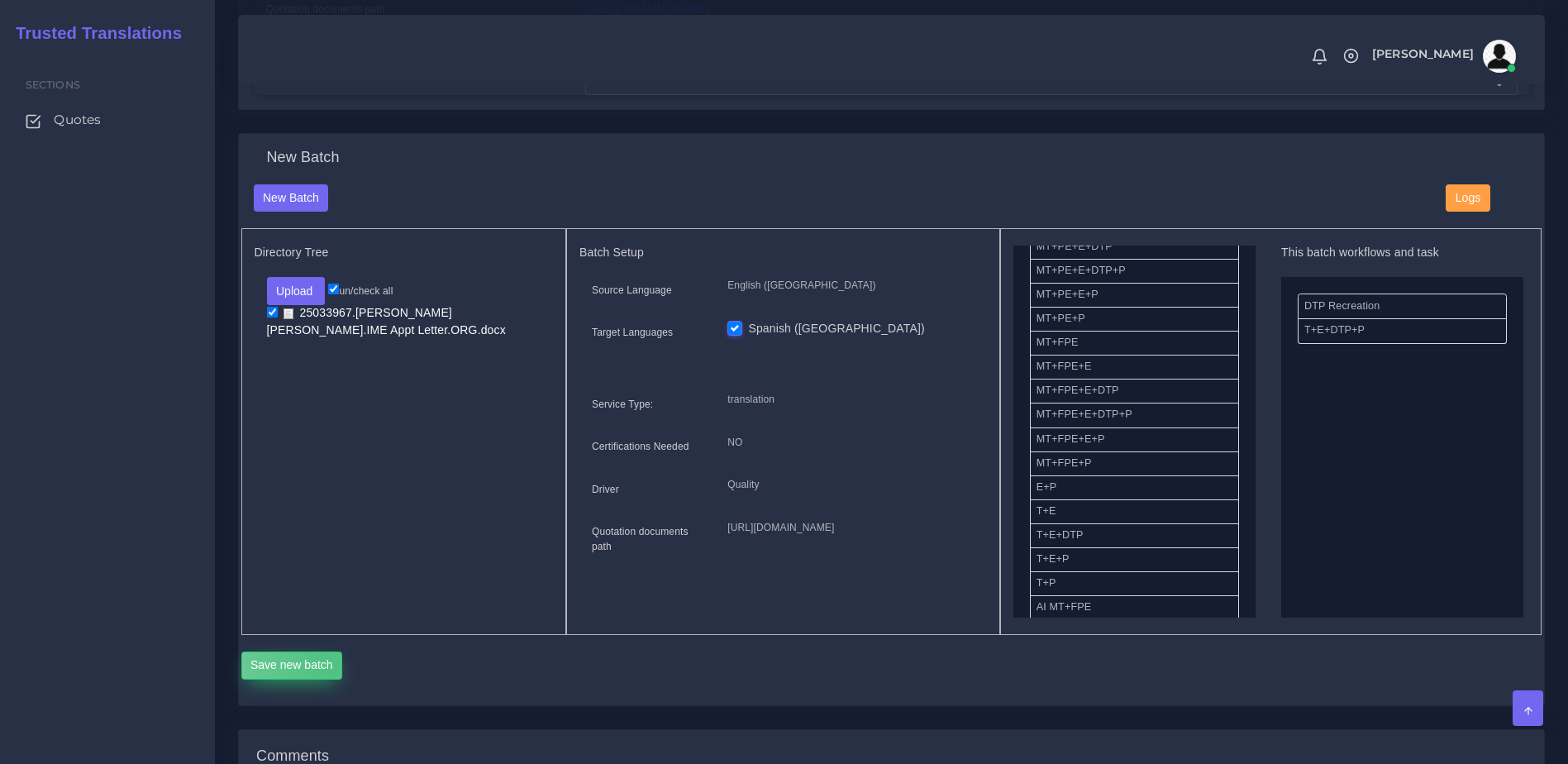
click at [326, 679] on button "Save new batch" at bounding box center [292, 665] width 102 height 29
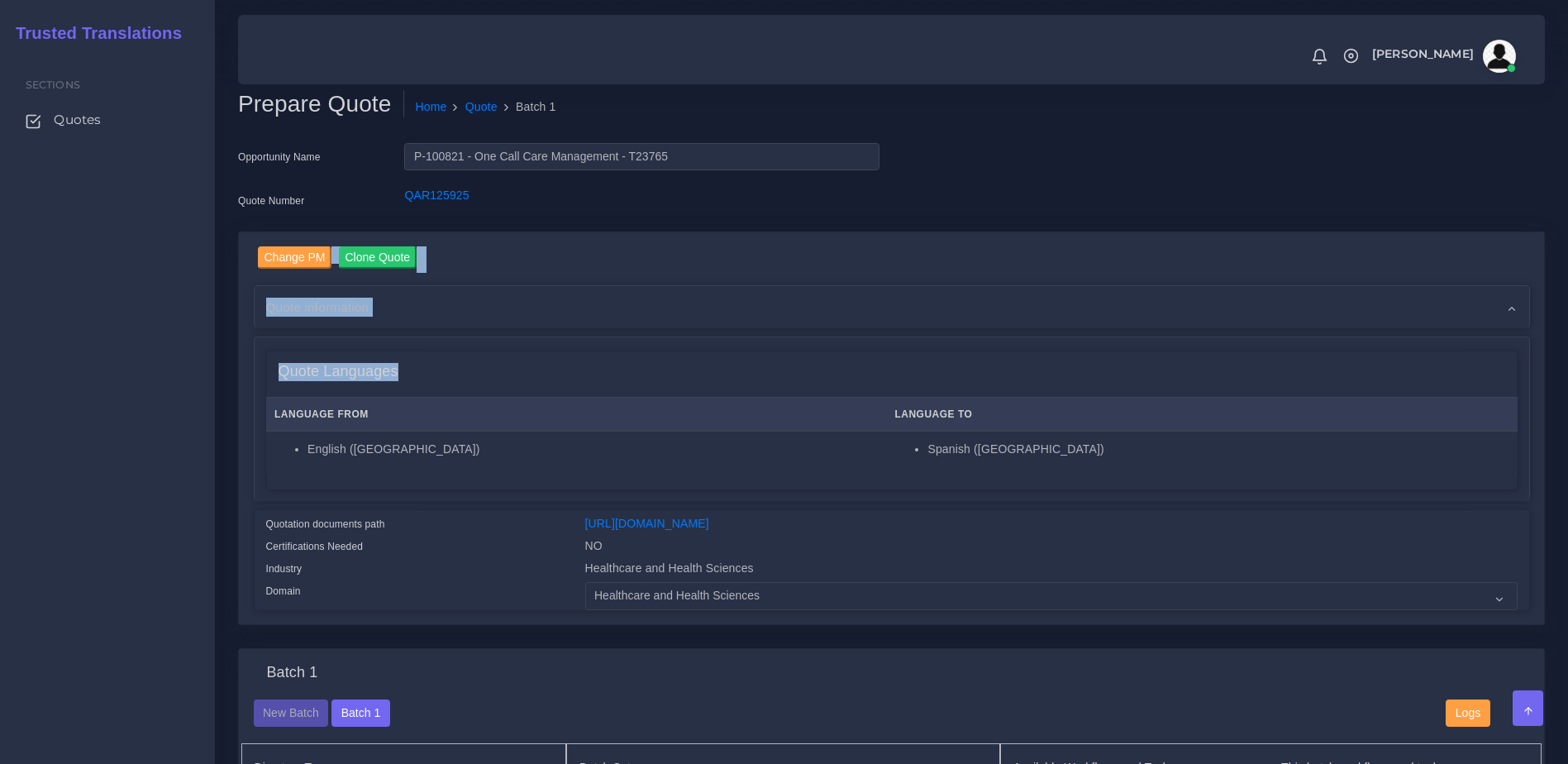
drag, startPoint x: 1534, startPoint y: 196, endPoint x: 1568, endPoint y: 352, distance: 159.7
click at [1567, 352] on html "Notifications 0 New Driver Update: Extra Quality renamed to Quality Changed" at bounding box center [784, 382] width 1568 height 764
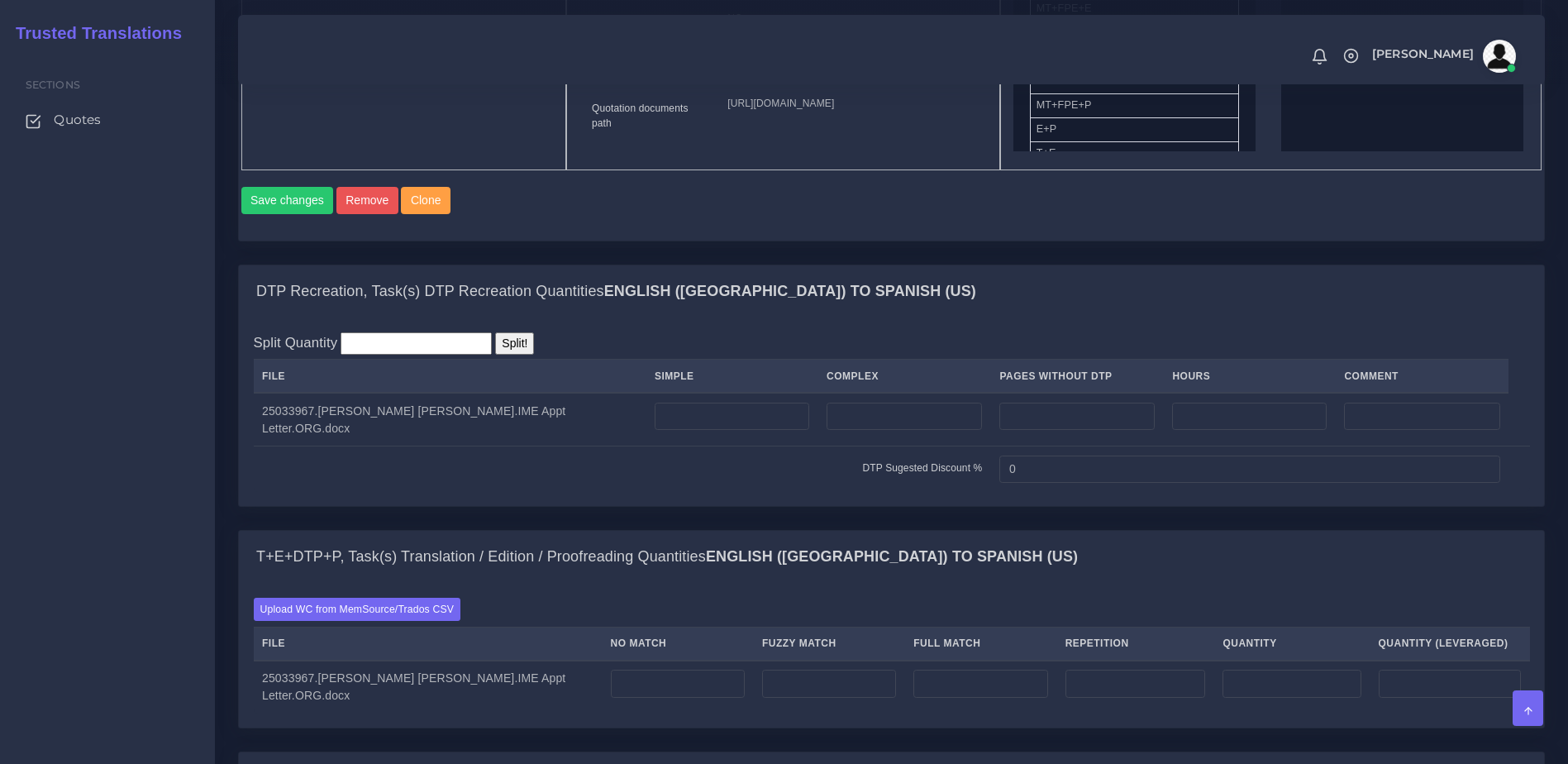
scroll to position [1046, 0]
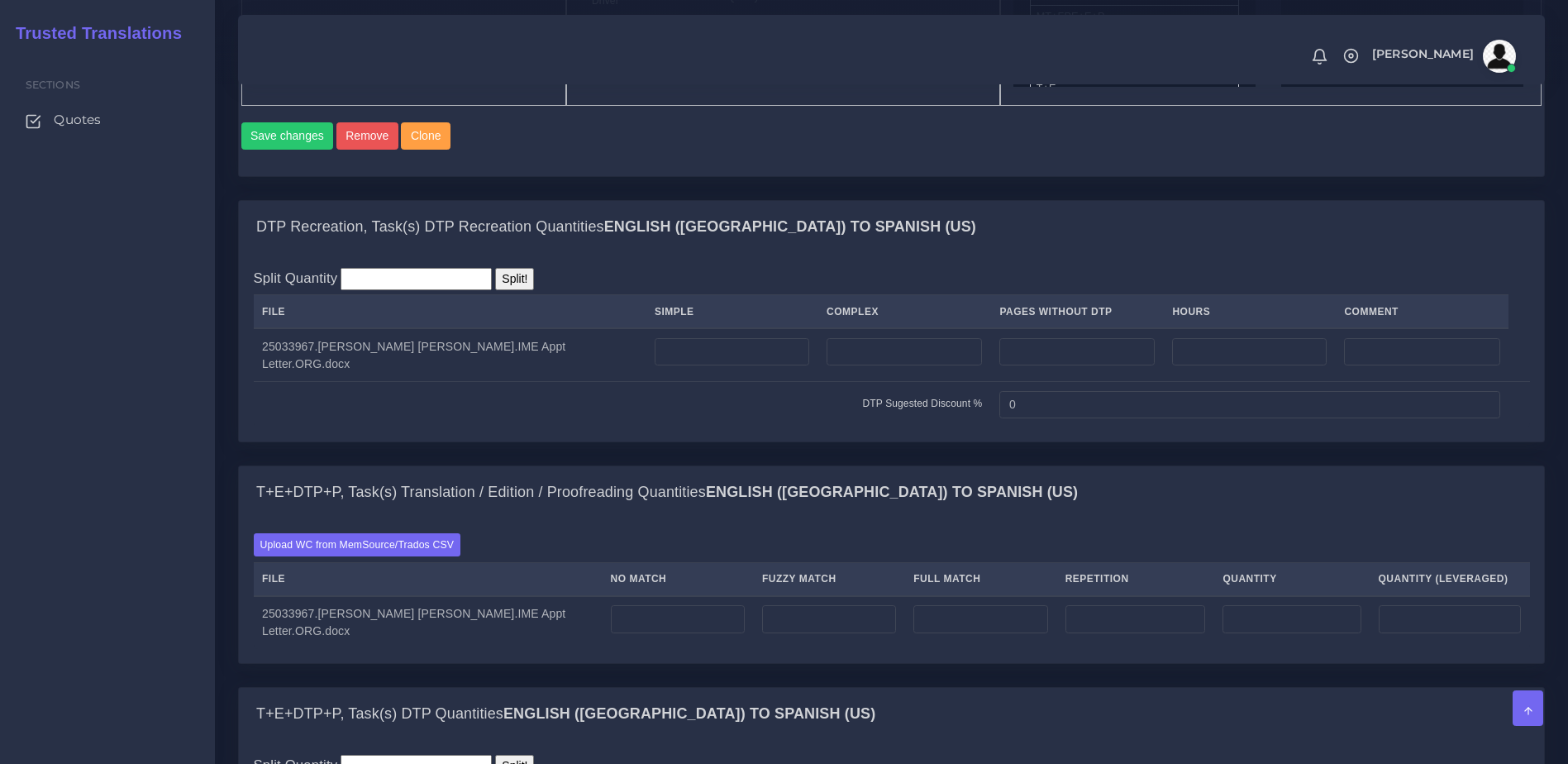
click at [386, 587] on div "Upload WC from MemSource/Trados CSV File No Match Fuzzy Match Full Match Repeti…" at bounding box center [891, 591] width 1305 height 144
click at [396, 555] on label "Upload WC from MemSource/Trados CSV" at bounding box center [357, 544] width 207 height 23
click at [0, 0] on input "Upload WC from MemSource/Trados CSV" at bounding box center [0, 0] width 0 height 0
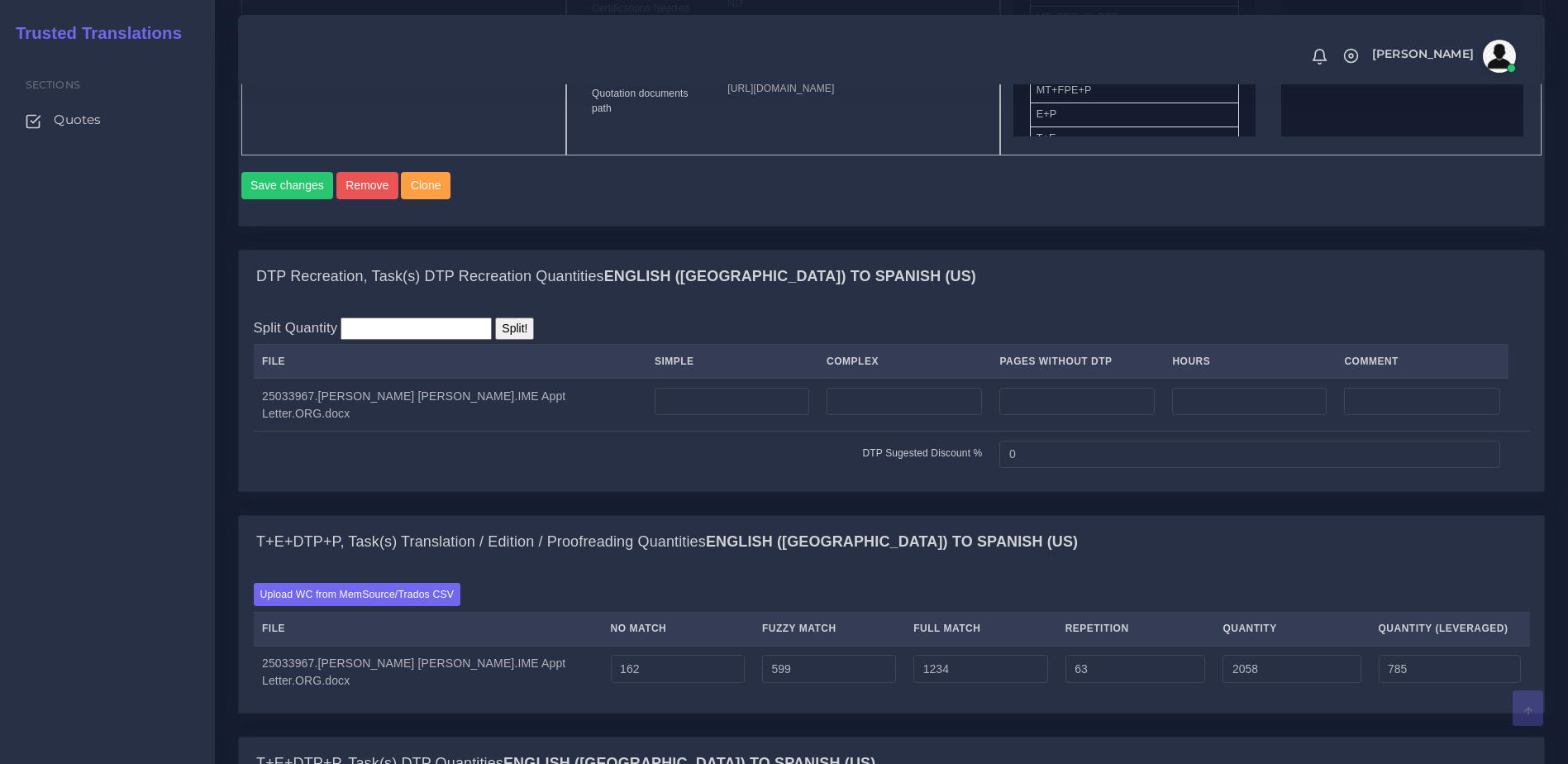
scroll to position [1087, 0]
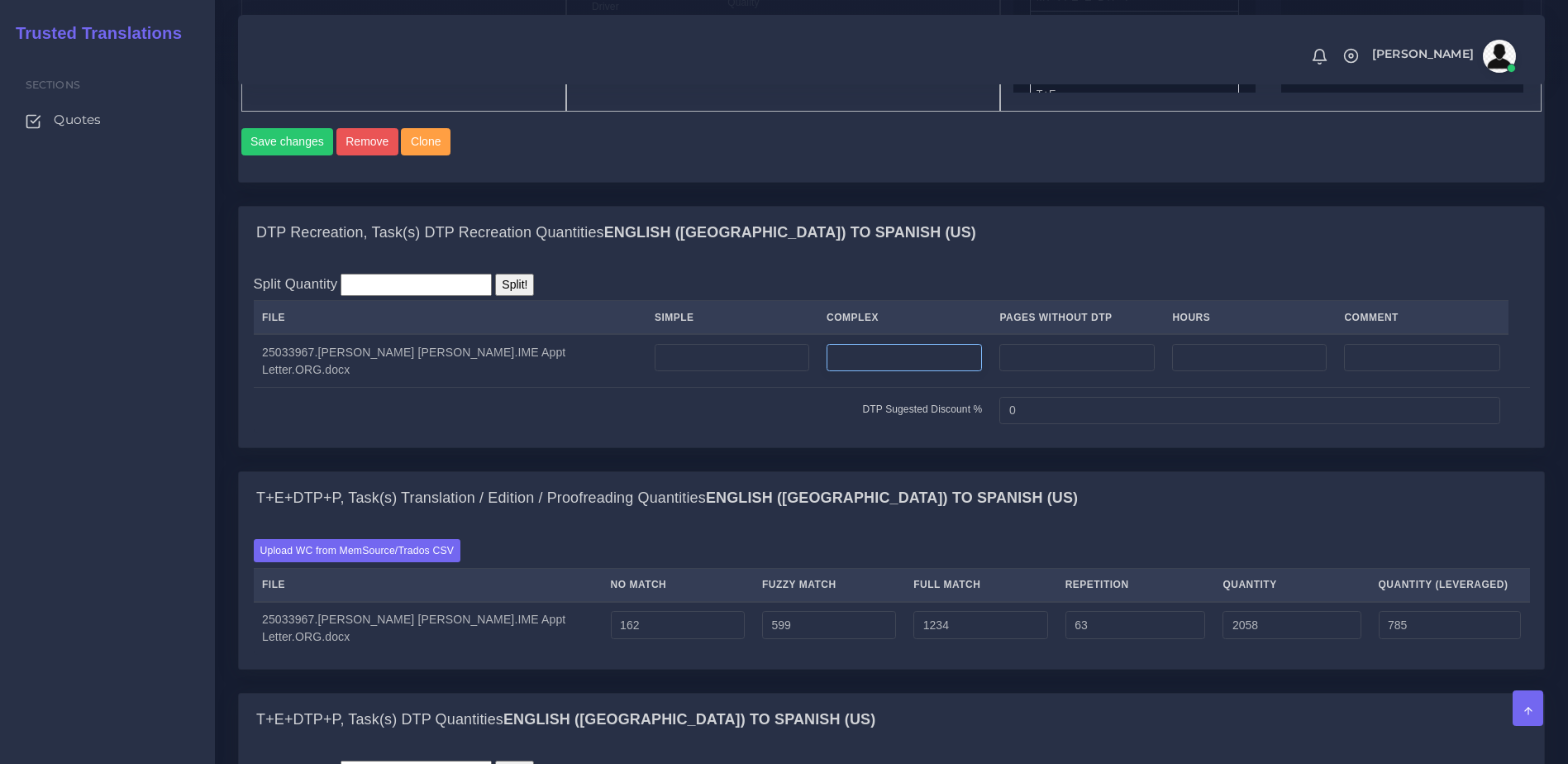
click at [844, 372] on input "number" at bounding box center [904, 358] width 156 height 29
type input "7"
click at [1050, 259] on div "DTP Recreation, Task(s) DTP Recreation Quantities English (US) TO Spanish (US)" at bounding box center [891, 234] width 1305 height 53
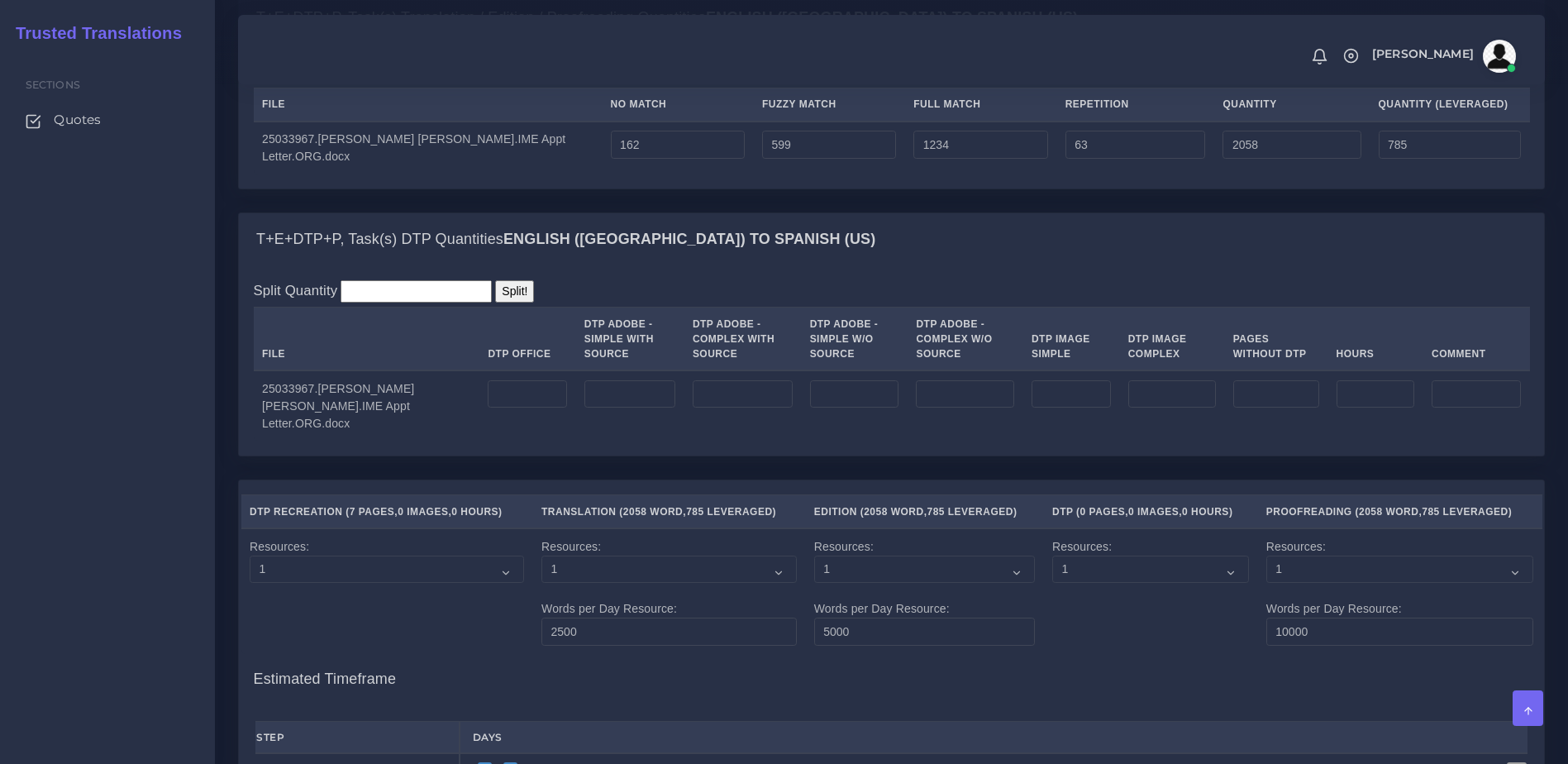
scroll to position [1553, 0]
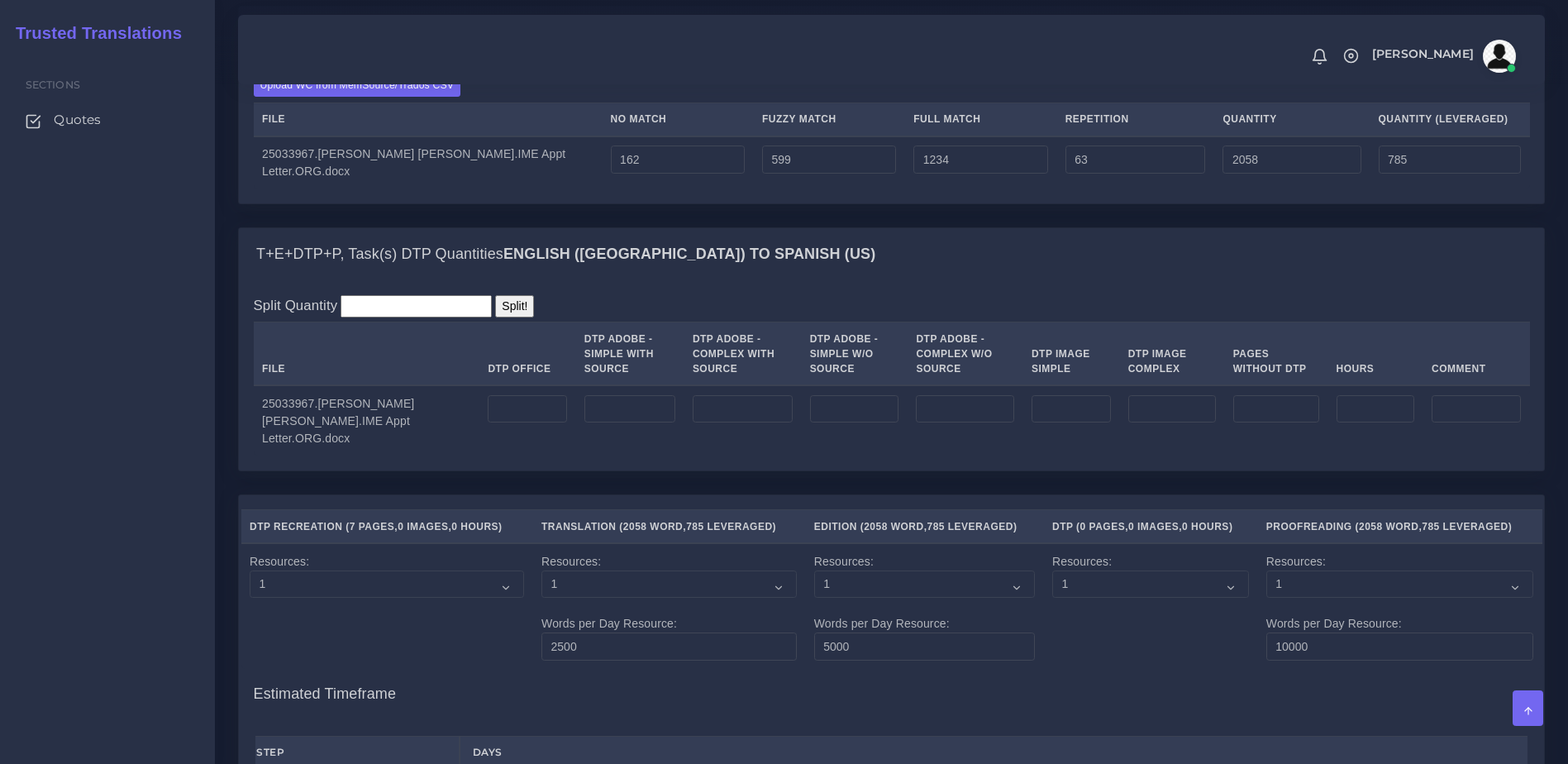
click at [504, 455] on td at bounding box center [526, 420] width 96 height 70
click at [504, 423] on input "number" at bounding box center [527, 409] width 79 height 29
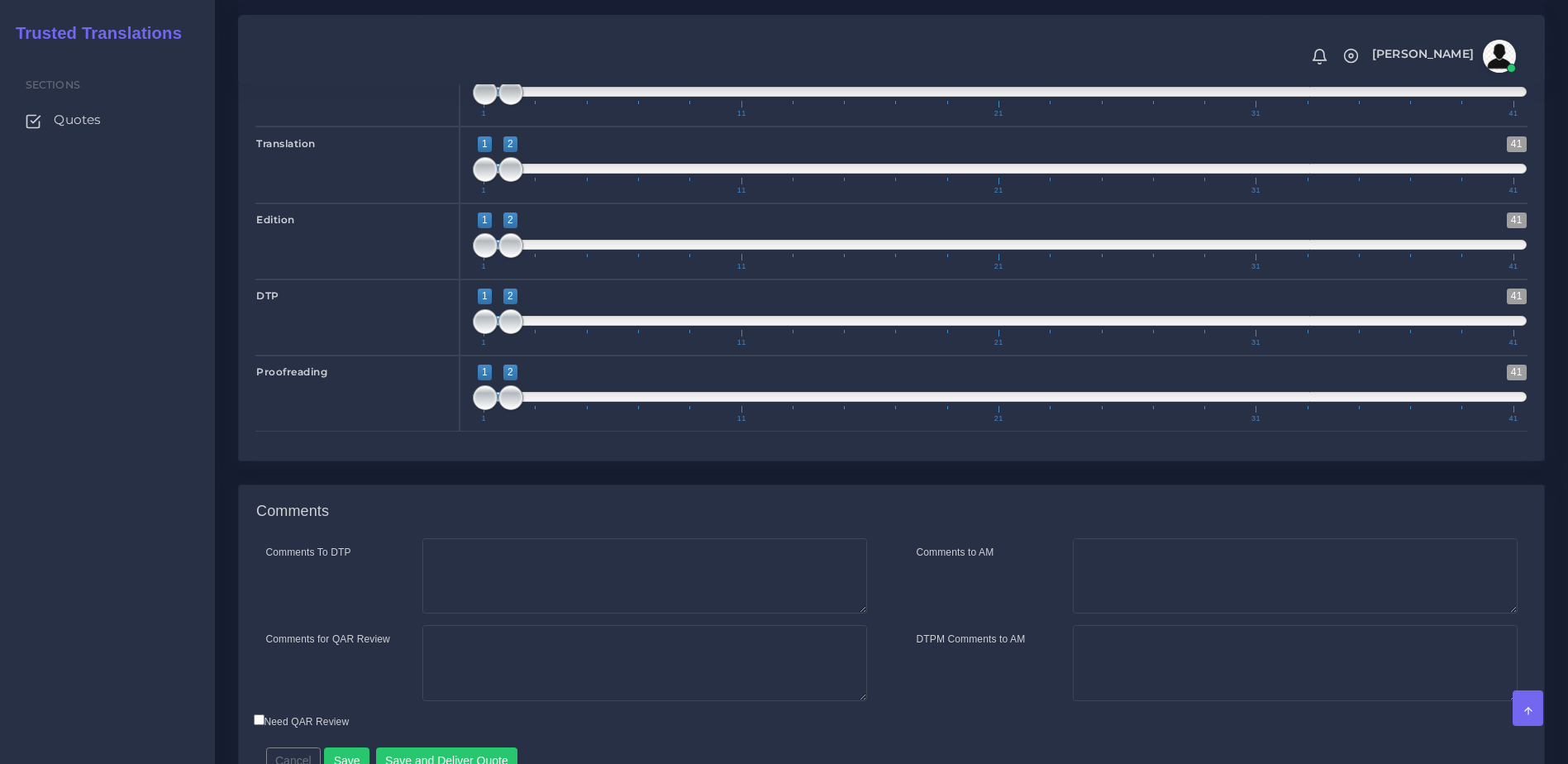
scroll to position [2416, 0]
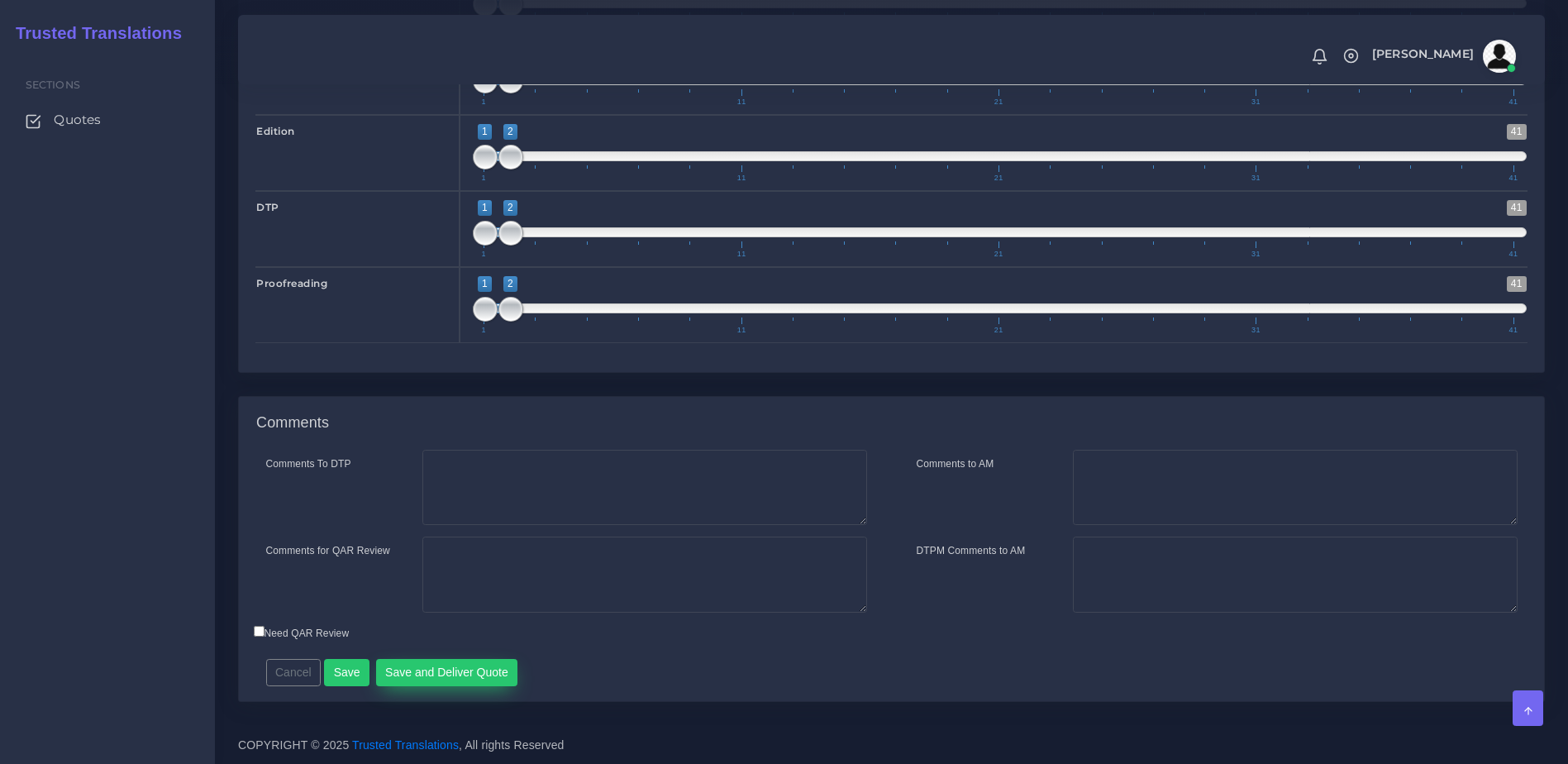
type input "7"
click at [432, 678] on button "Save and Deliver Quote" at bounding box center [447, 672] width 142 height 29
